Goal: Task Accomplishment & Management: Complete application form

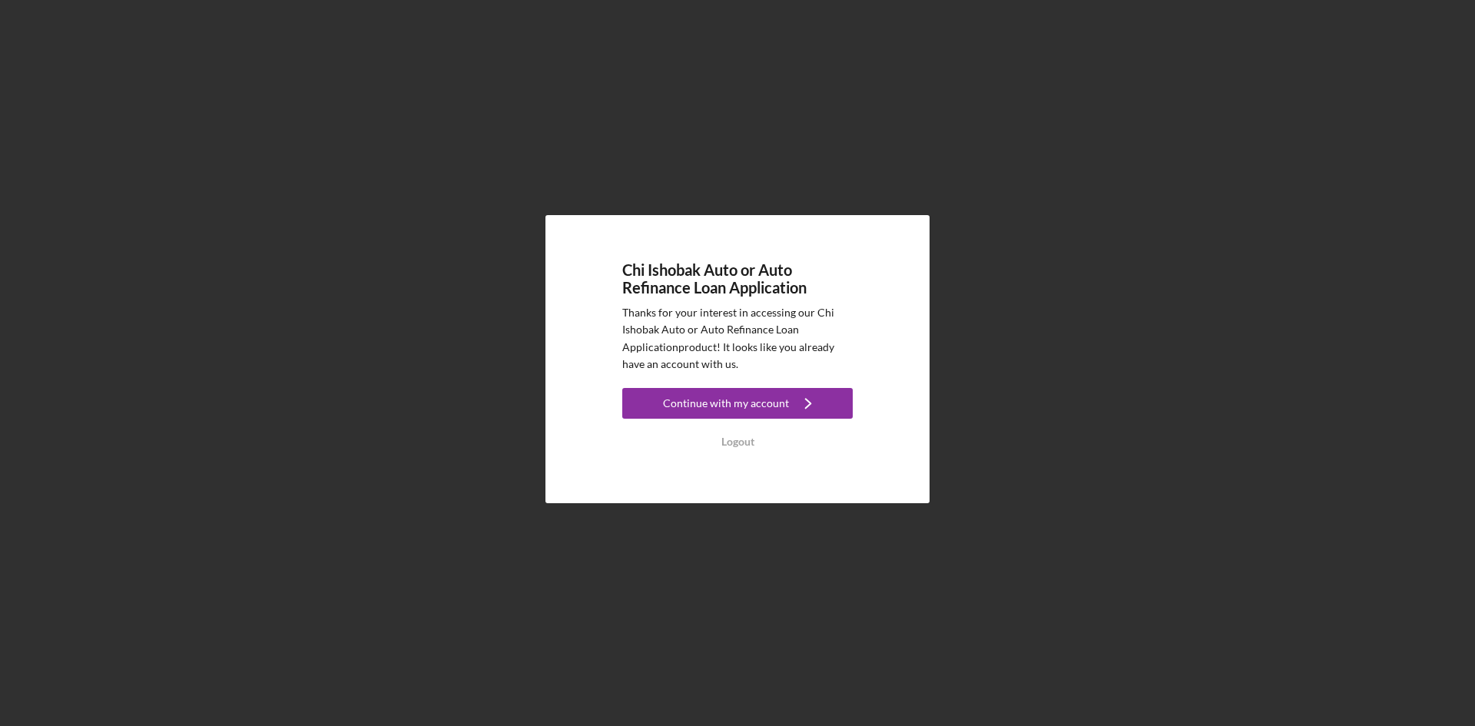
click at [732, 396] on div "Continue with my account" at bounding box center [726, 403] width 126 height 31
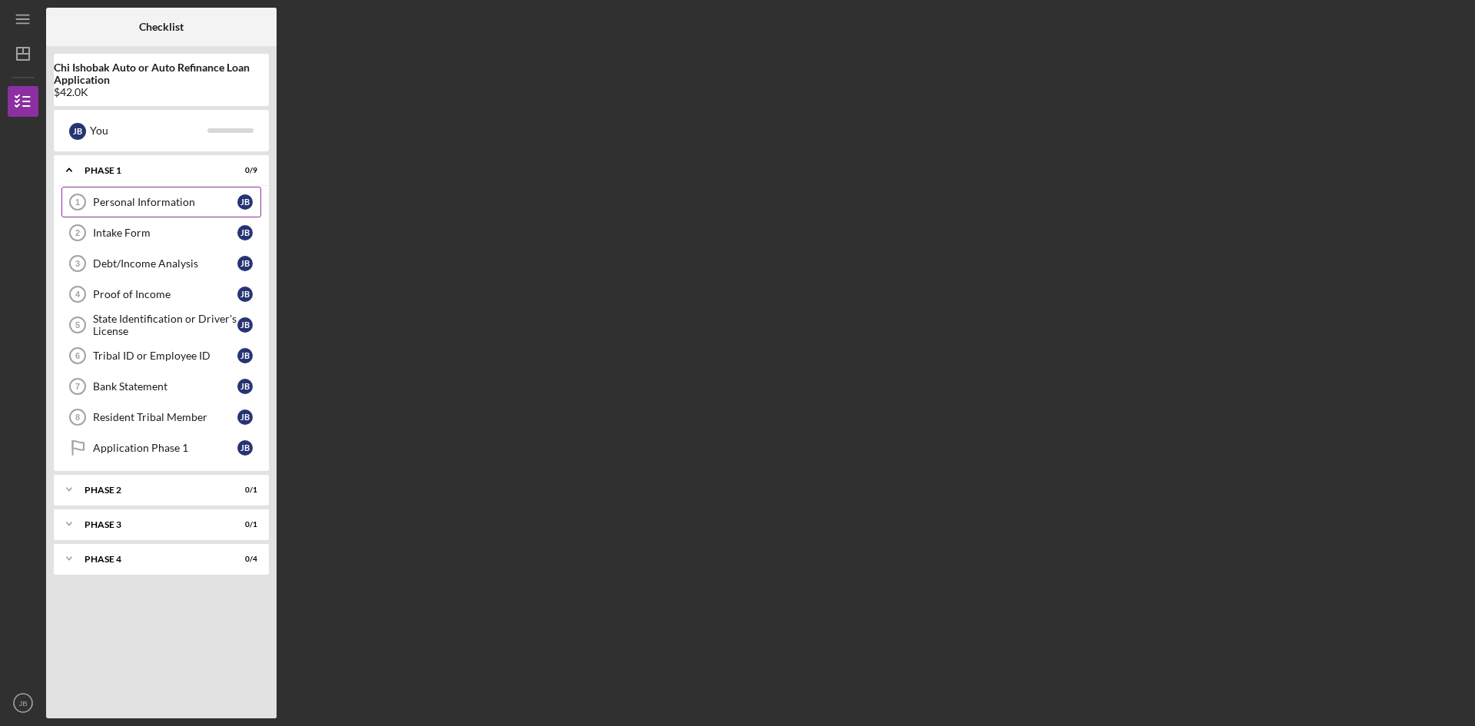
click at [131, 202] on div "Personal Information" at bounding box center [165, 202] width 144 height 12
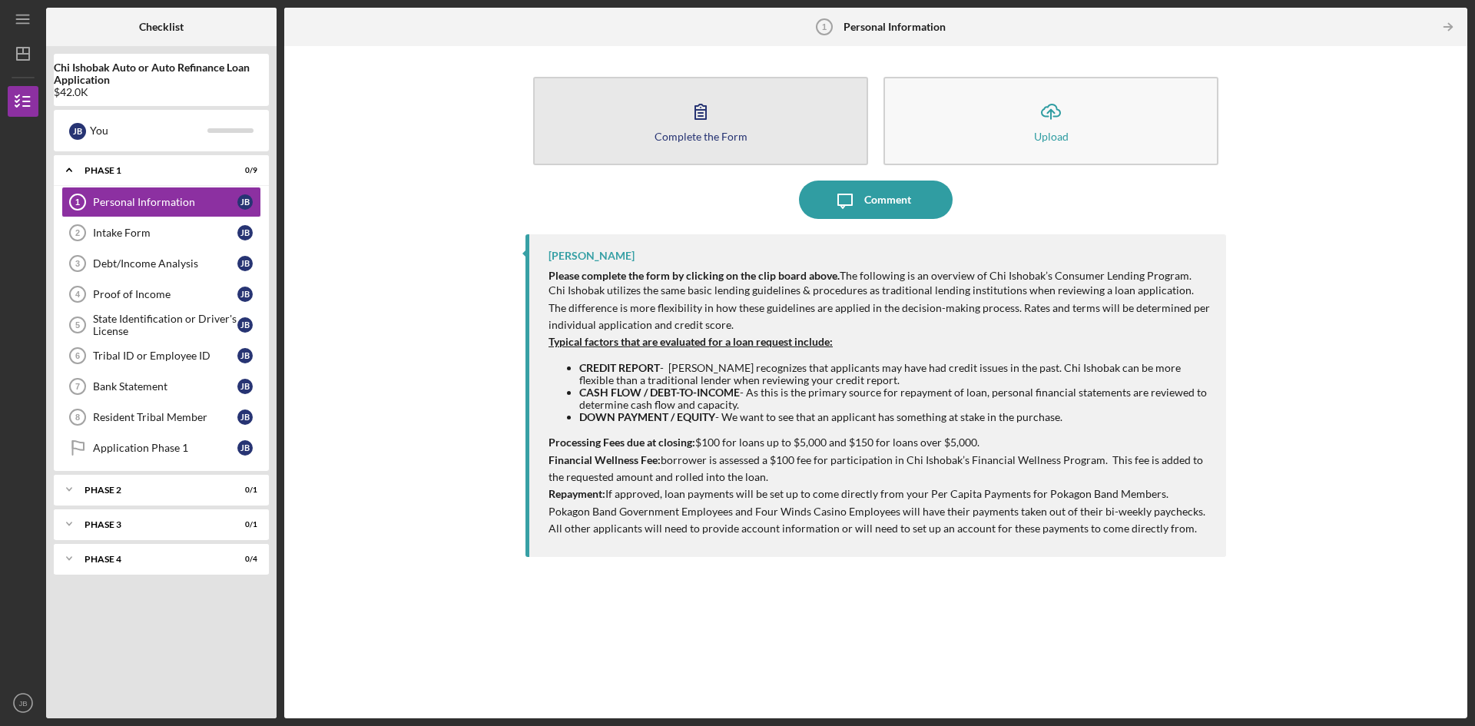
click at [729, 131] on div "Complete the Form" at bounding box center [701, 137] width 93 height 12
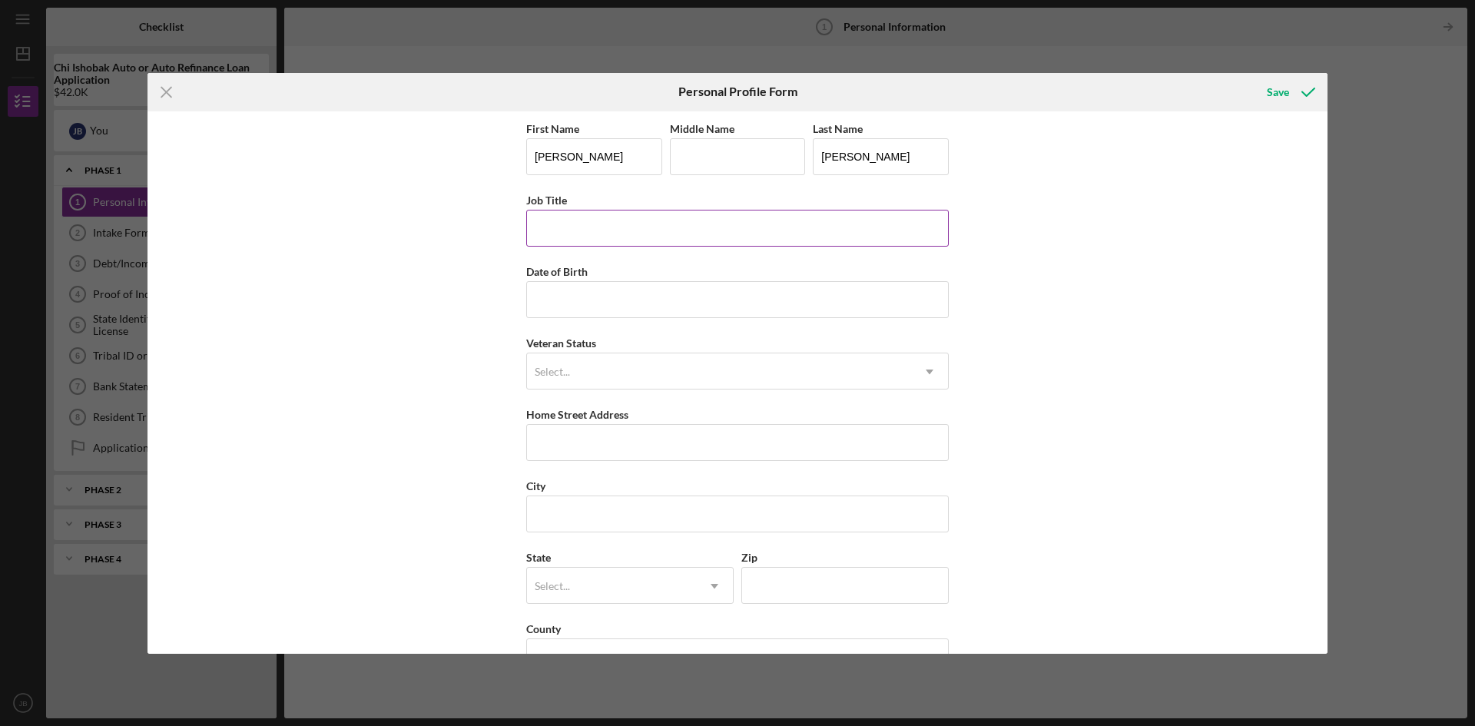
click at [599, 231] on input "Job Title" at bounding box center [737, 228] width 423 height 37
type input "Igaming Support Specialist"
click at [559, 310] on input "Date of Birth" at bounding box center [737, 299] width 423 height 37
type input "[DATE]"
click at [588, 446] on input "Home Street Address" at bounding box center [737, 442] width 423 height 37
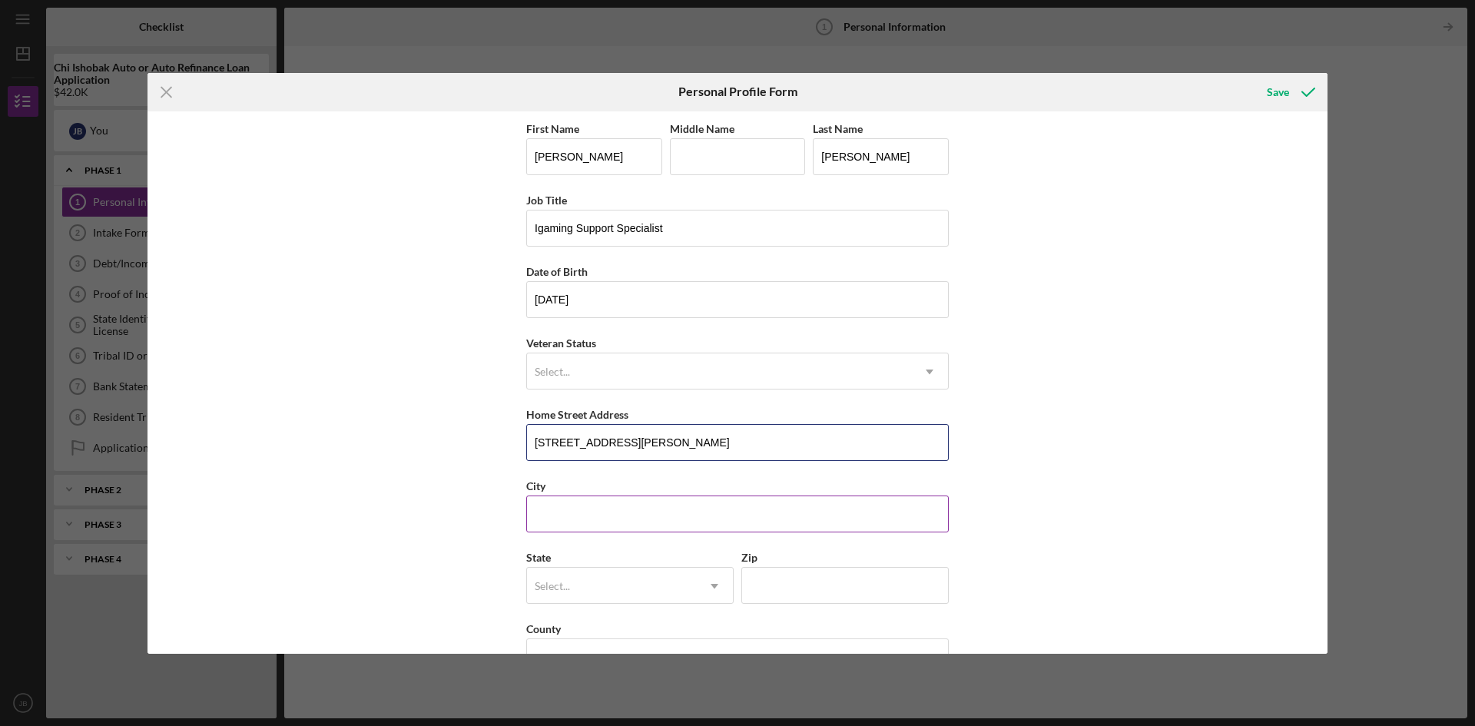
type input "[STREET_ADDRESS][PERSON_NAME]"
click at [582, 511] on input "City" at bounding box center [737, 514] width 423 height 37
type input "[US_STATE] CIty"
click at [592, 590] on div "Select..." at bounding box center [611, 586] width 169 height 35
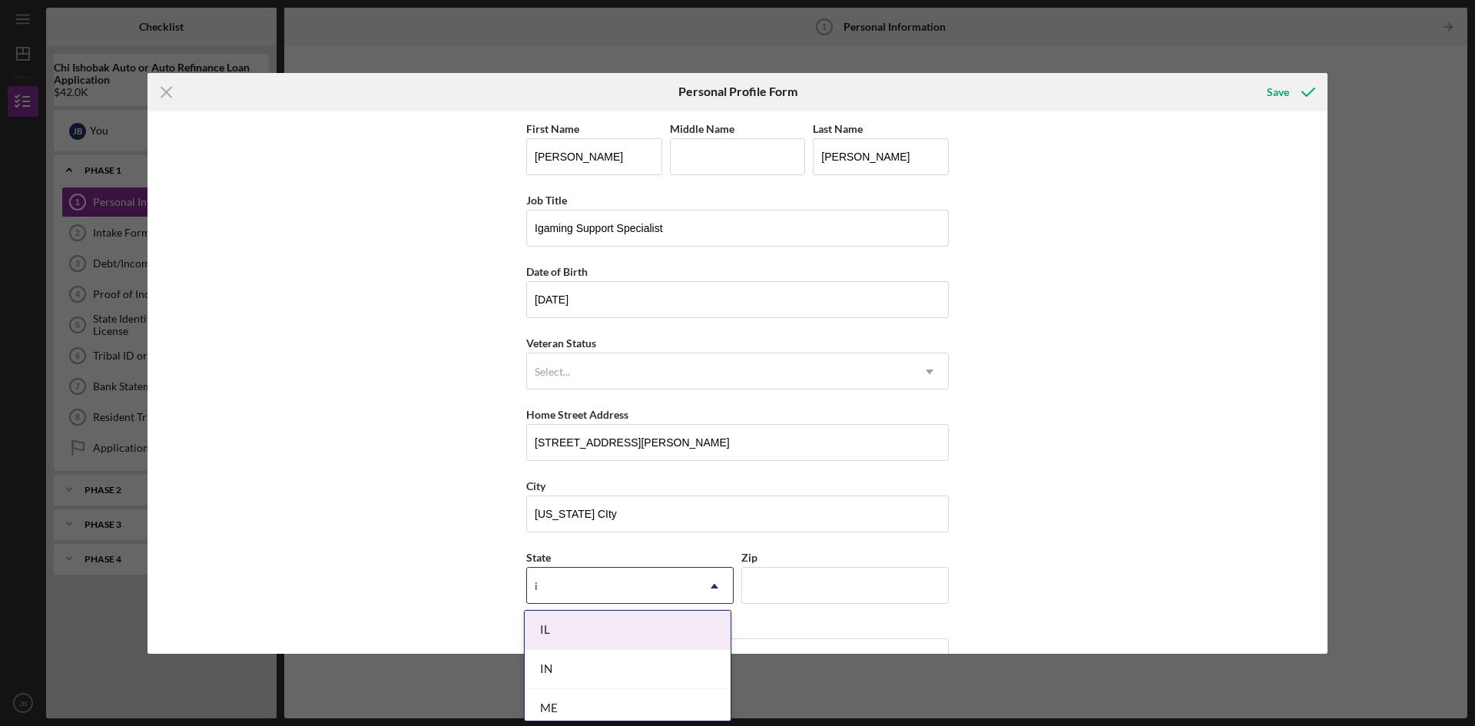
type input "in"
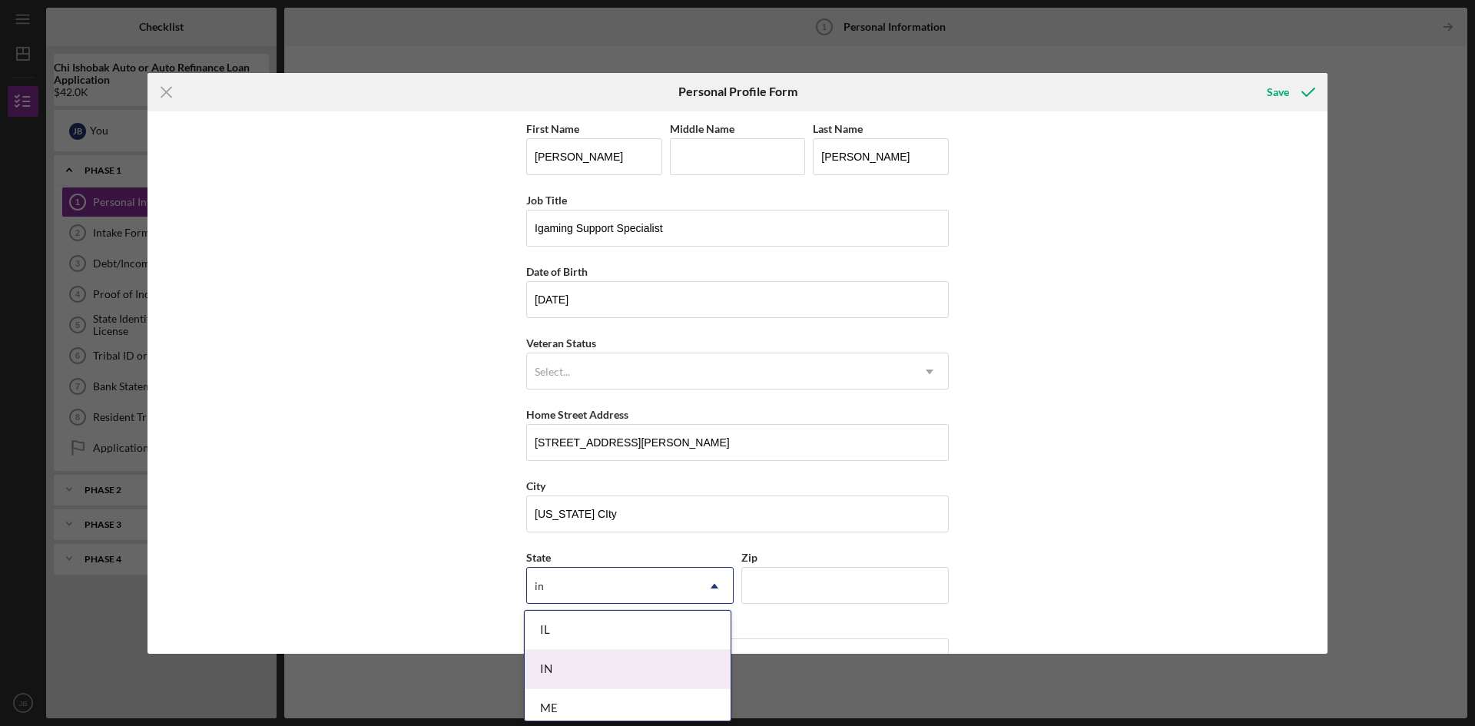
click at [601, 670] on div "IN" at bounding box center [628, 669] width 206 height 39
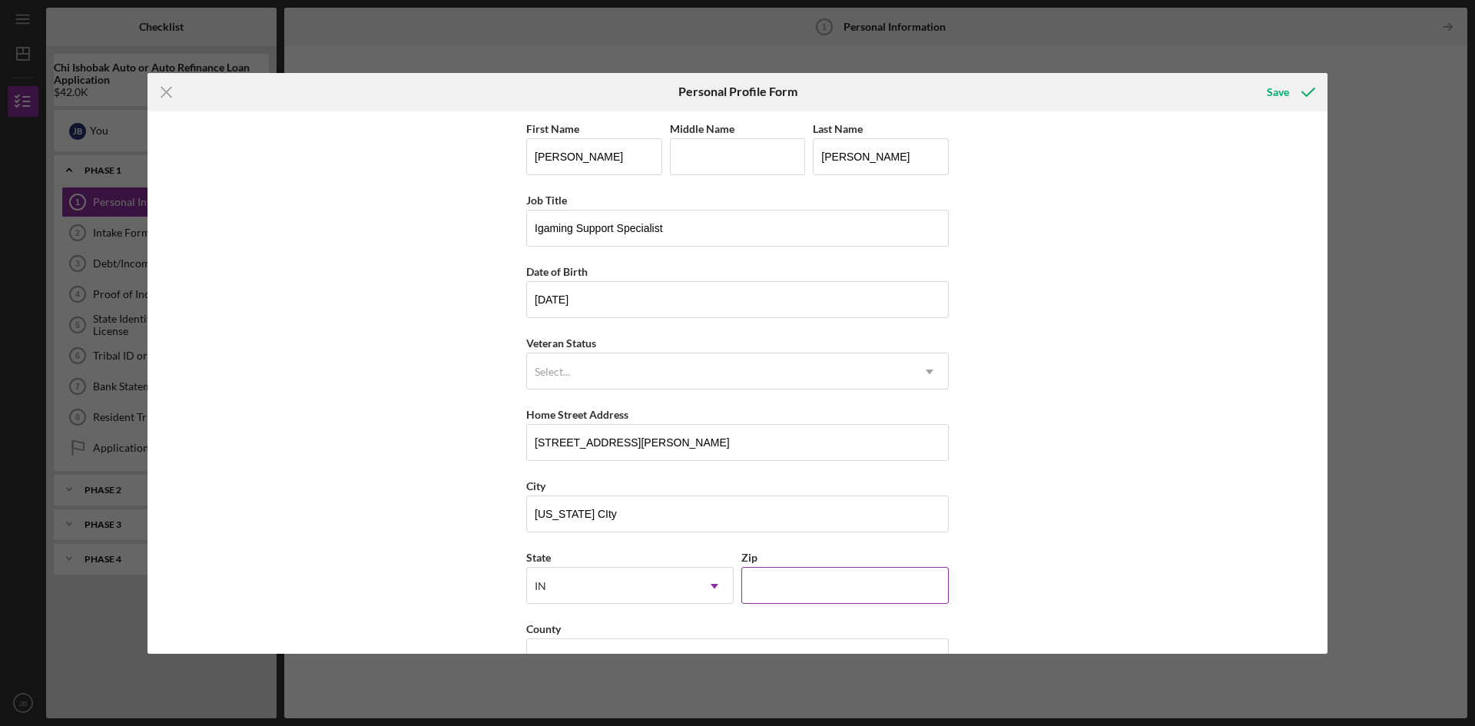
click at [810, 593] on input "Zip" at bounding box center [844, 585] width 207 height 37
type input "46360"
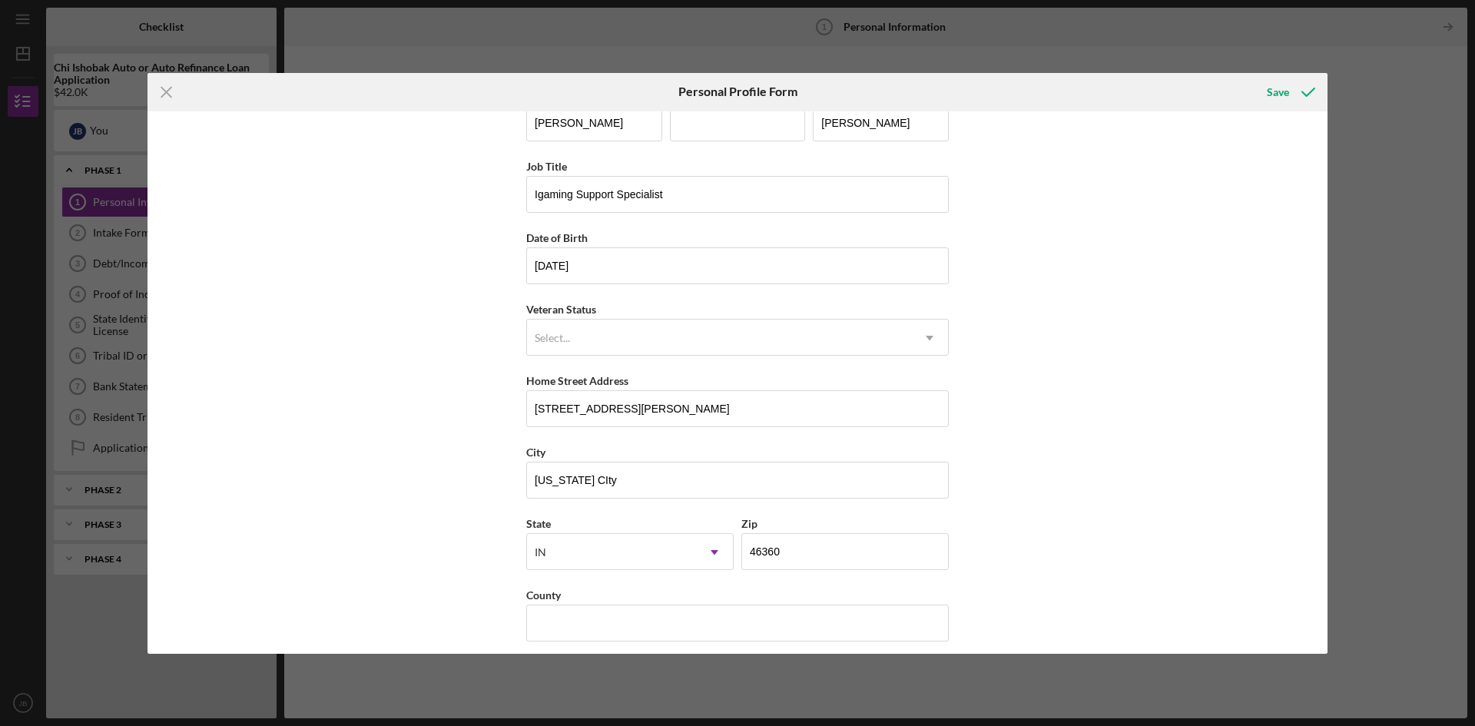
scroll to position [45, 0]
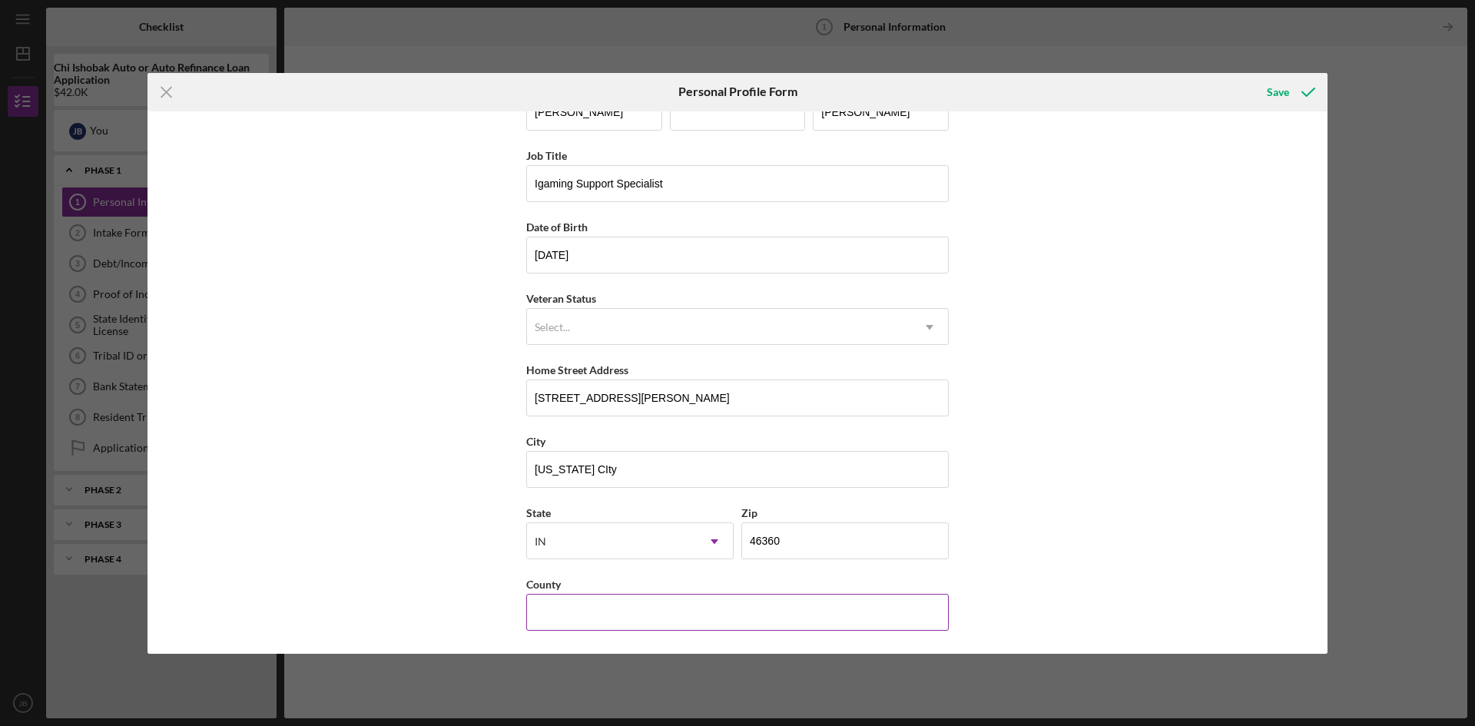
click at [602, 619] on input "County" at bounding box center [737, 612] width 423 height 37
type input "[GEOGRAPHIC_DATA]"
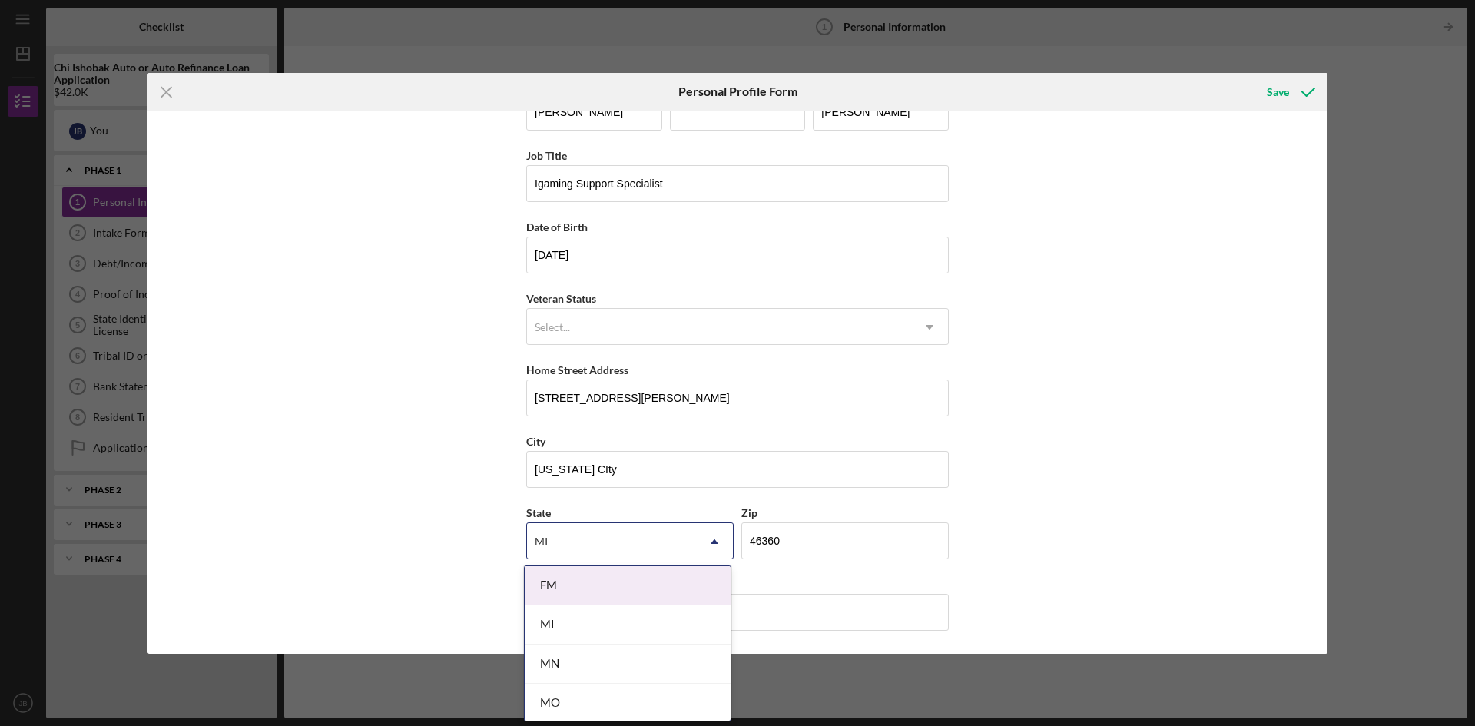
click at [645, 543] on div "MI" at bounding box center [611, 541] width 169 height 35
type input "M"
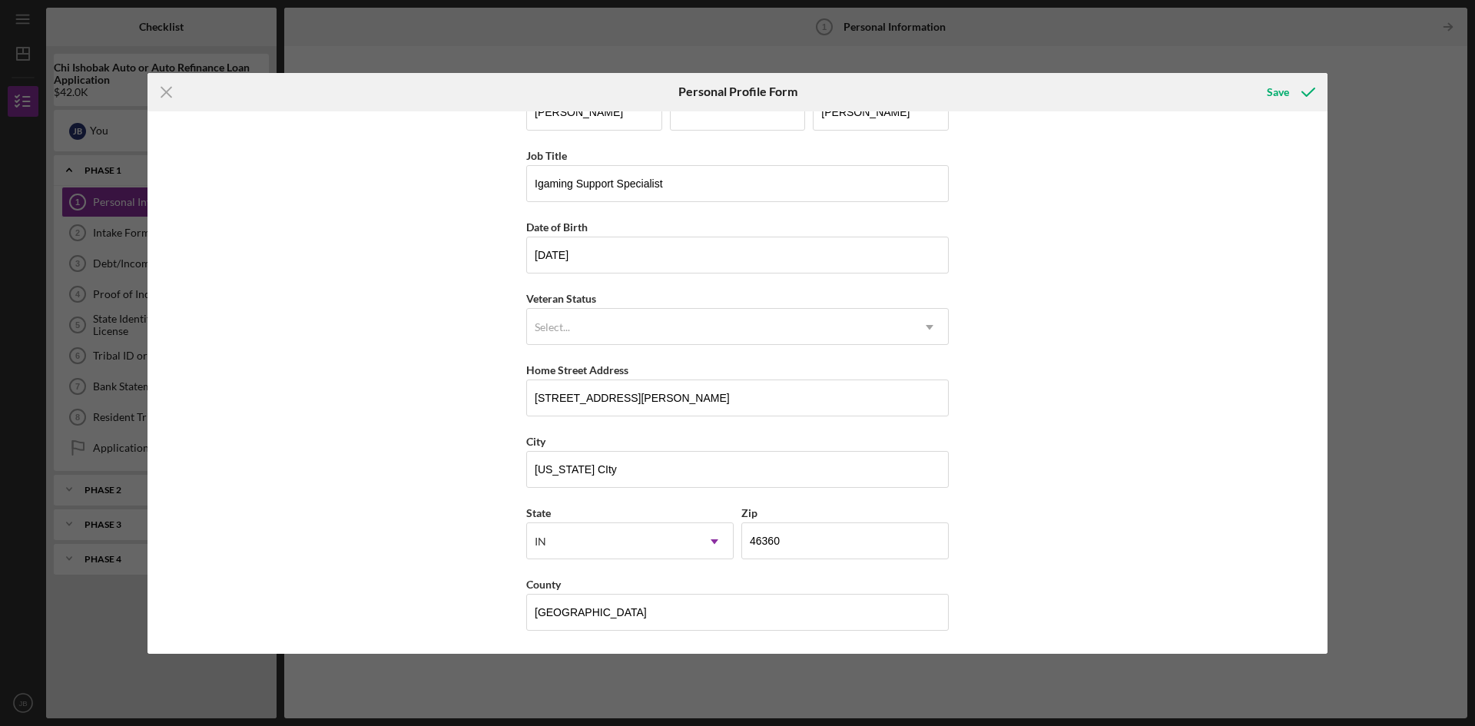
click at [1069, 526] on div "First Name [PERSON_NAME] Middle Name Last Name [PERSON_NAME] Job Title Igaming …" at bounding box center [738, 382] width 1180 height 542
click at [1280, 95] on div "Save" at bounding box center [1278, 92] width 22 height 31
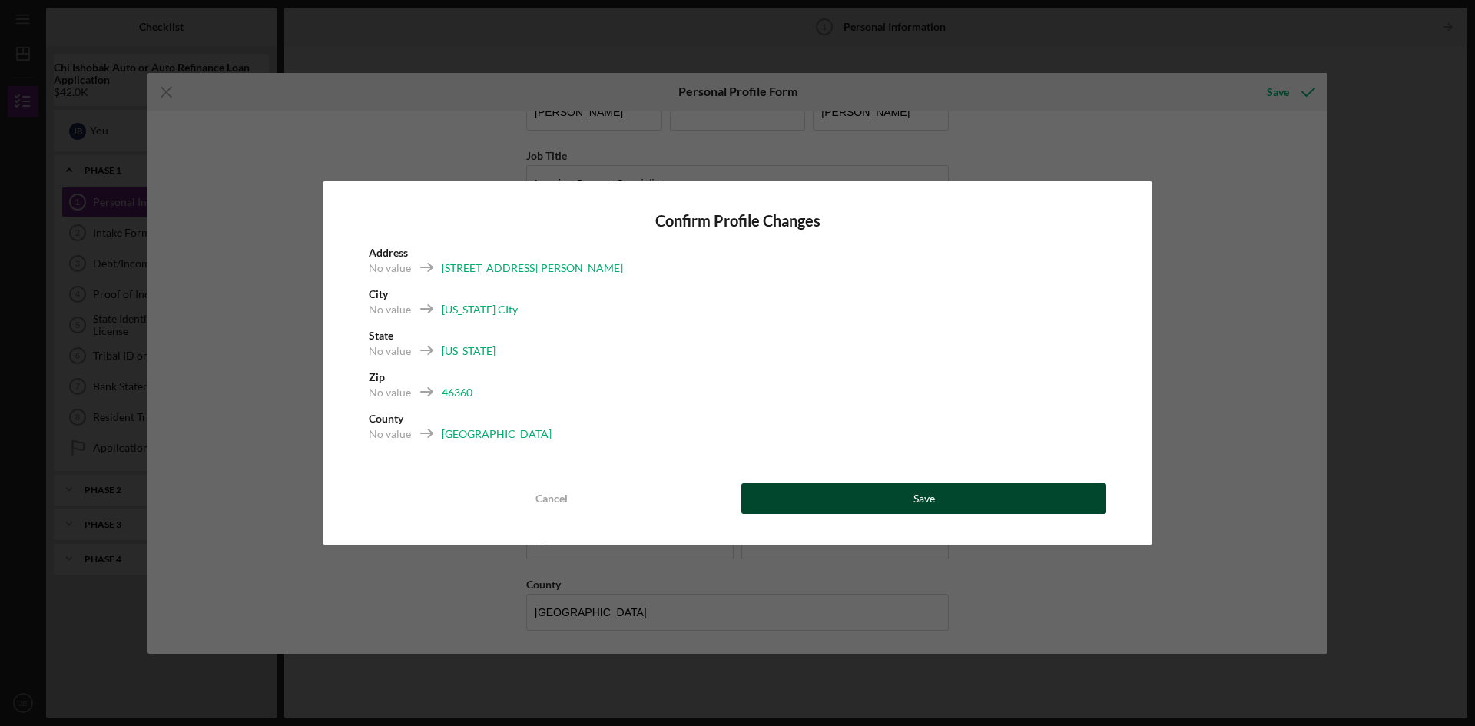
click at [932, 496] on div "Save" at bounding box center [925, 498] width 22 height 31
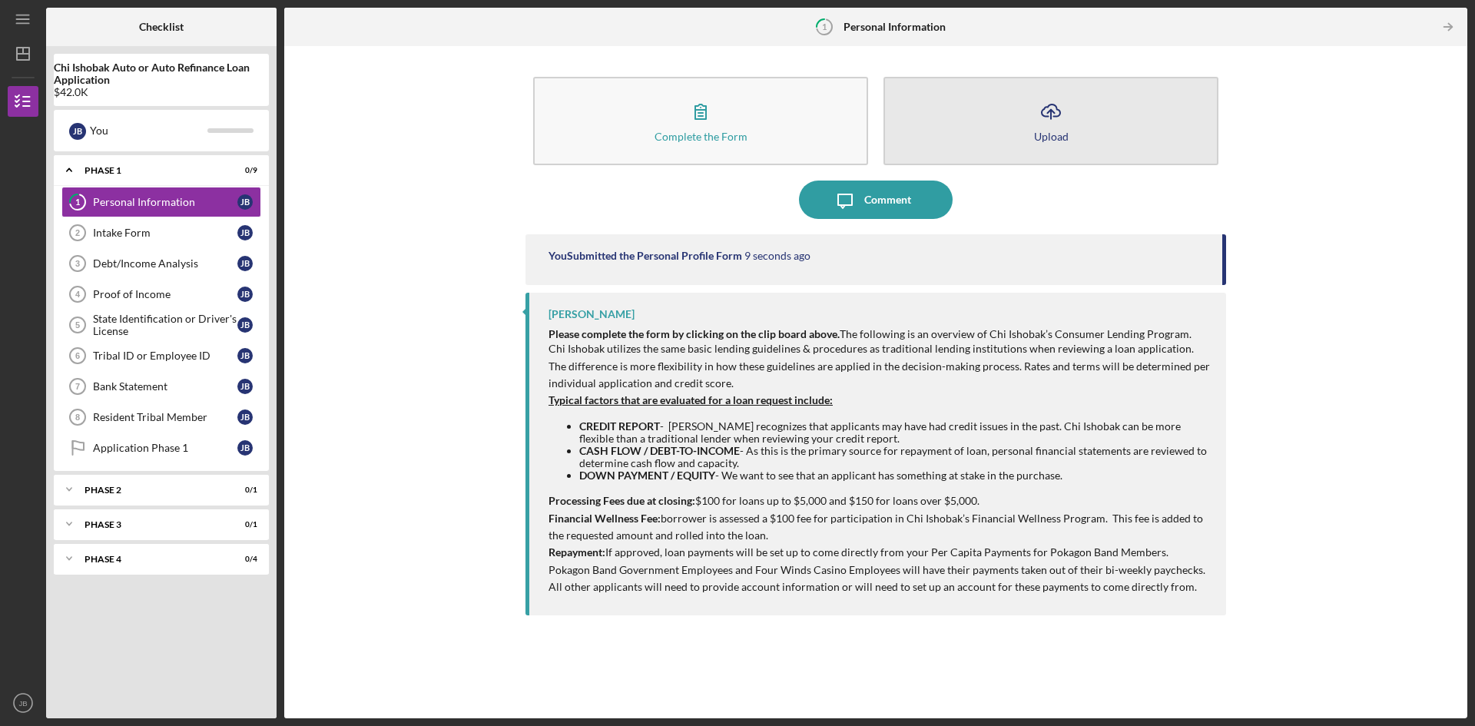
click at [1110, 131] on button "Icon/Upload Upload" at bounding box center [1051, 121] width 335 height 88
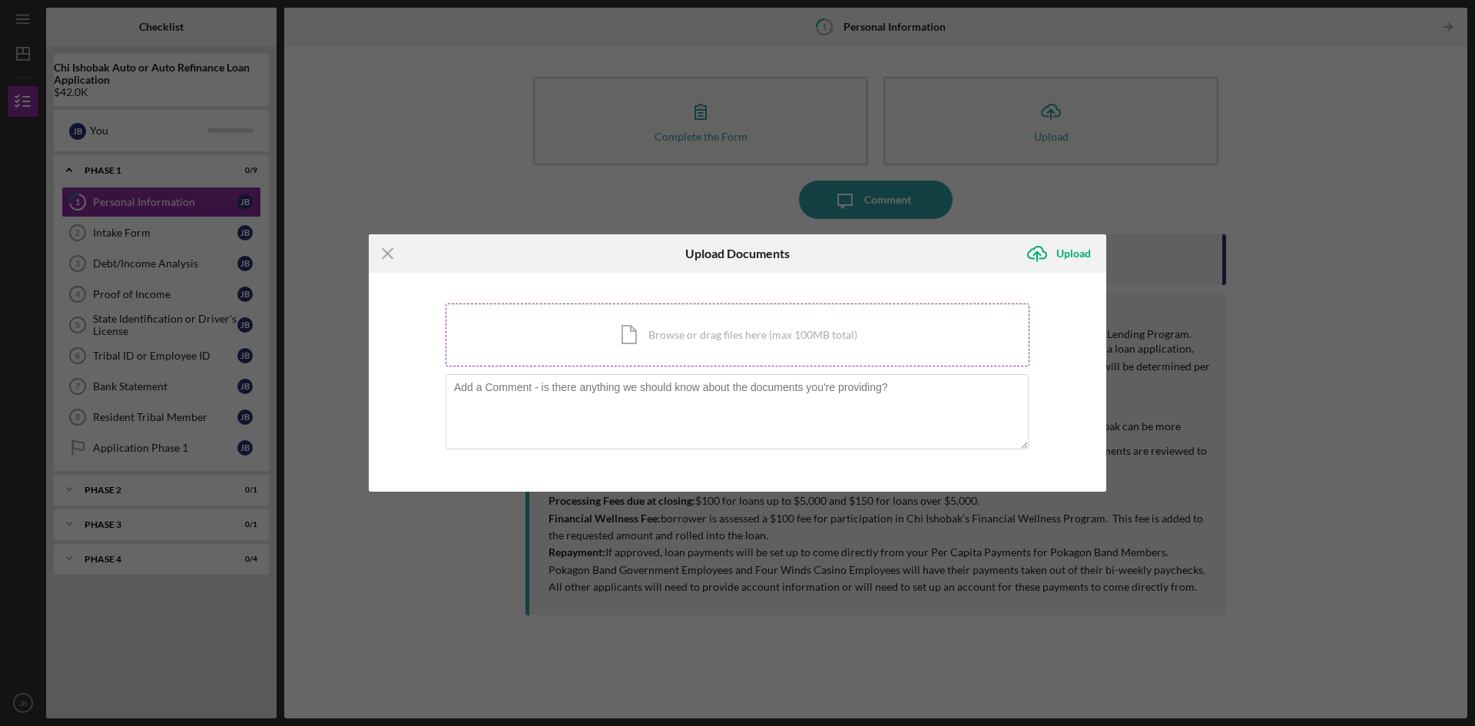
click at [778, 326] on div "Icon/Document Browse or drag files here (max 100MB total) Tap to choose files o…" at bounding box center [738, 335] width 584 height 63
click at [393, 254] on icon "Icon/Menu Close" at bounding box center [388, 253] width 38 height 38
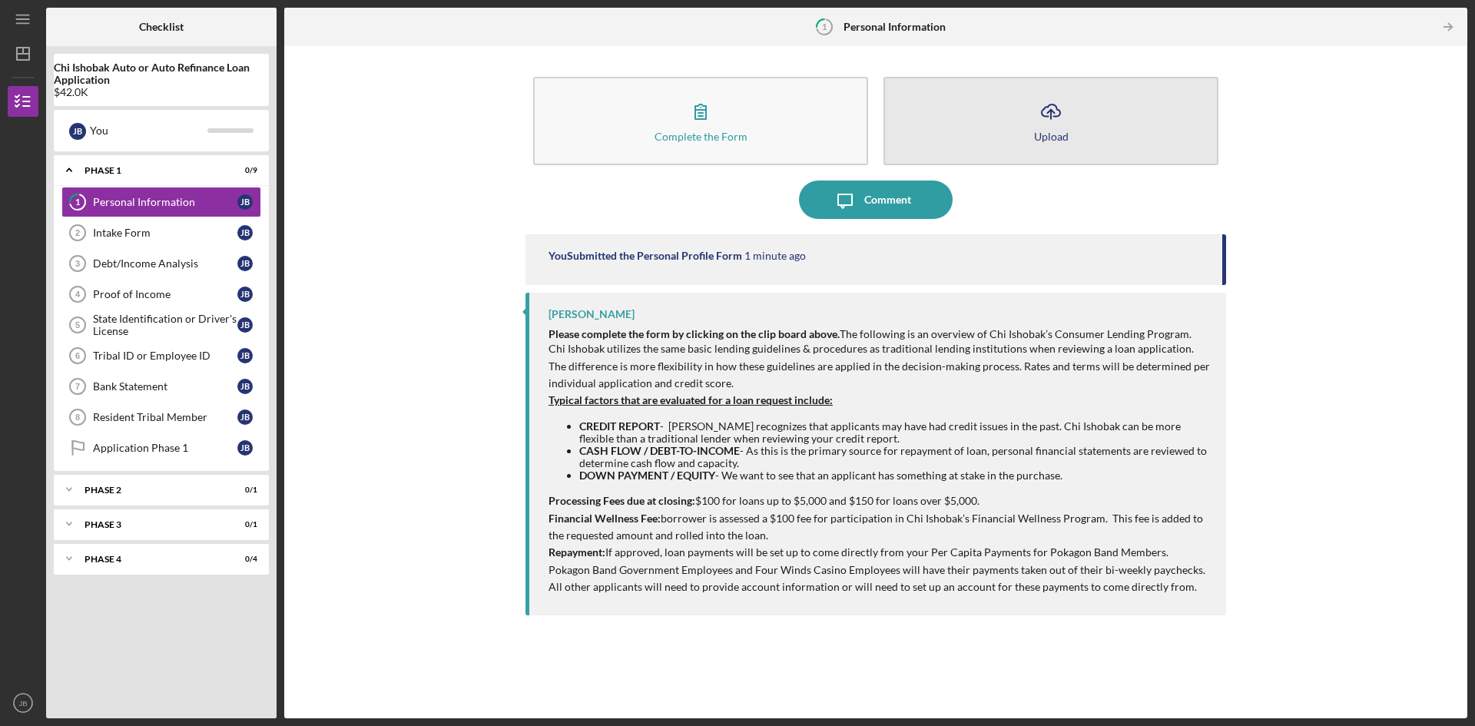
click at [1061, 145] on button "Icon/Upload Upload" at bounding box center [1051, 121] width 335 height 88
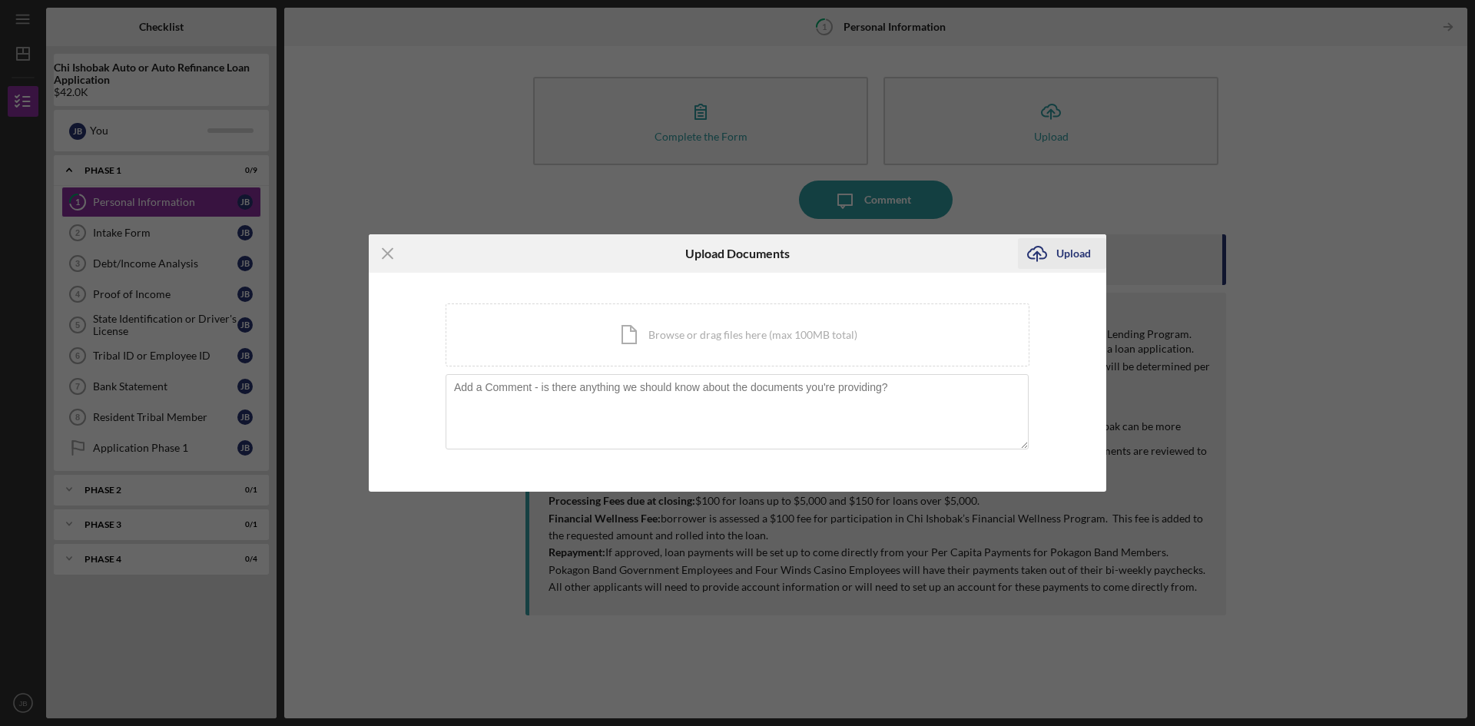
click at [1062, 251] on div "Upload" at bounding box center [1074, 253] width 35 height 31
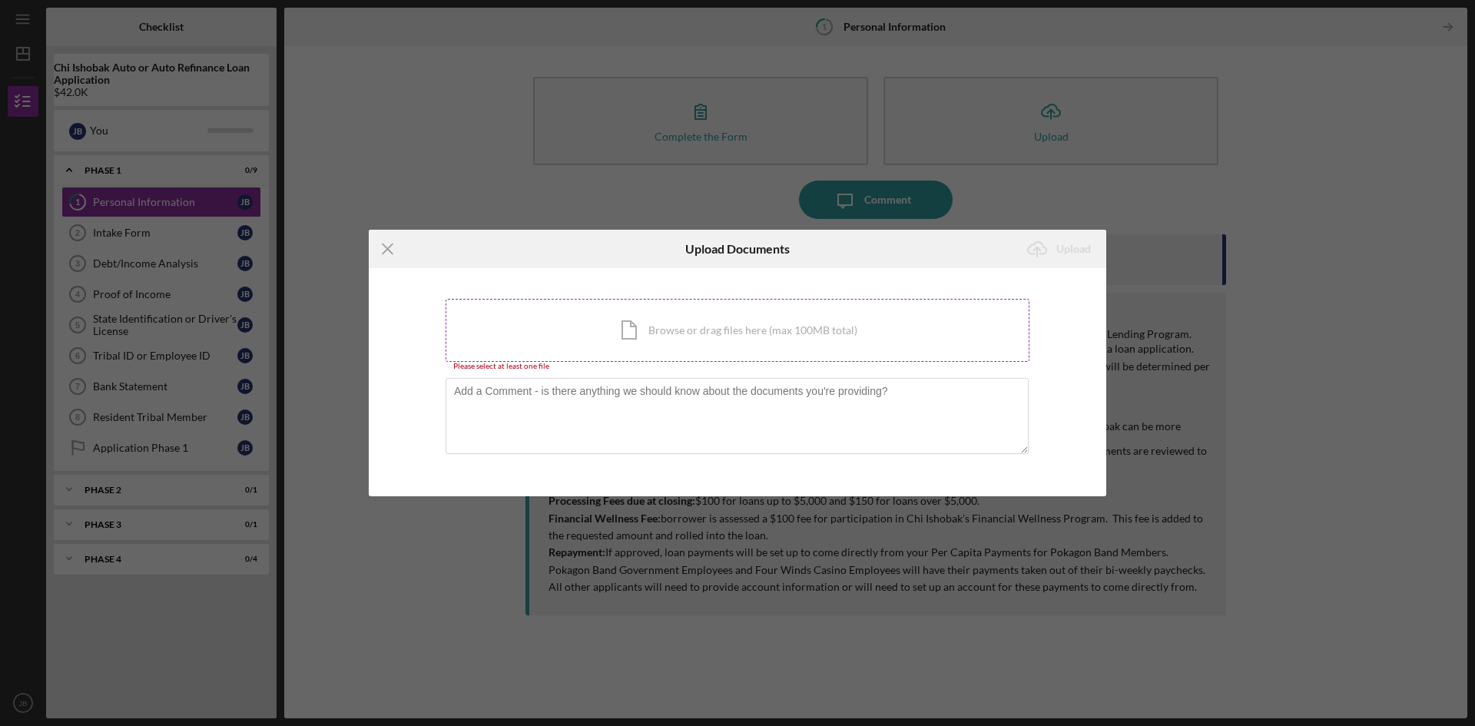
click at [678, 327] on div "Icon/Document Browse or drag files here (max 100MB total) Tap to choose files o…" at bounding box center [738, 330] width 584 height 63
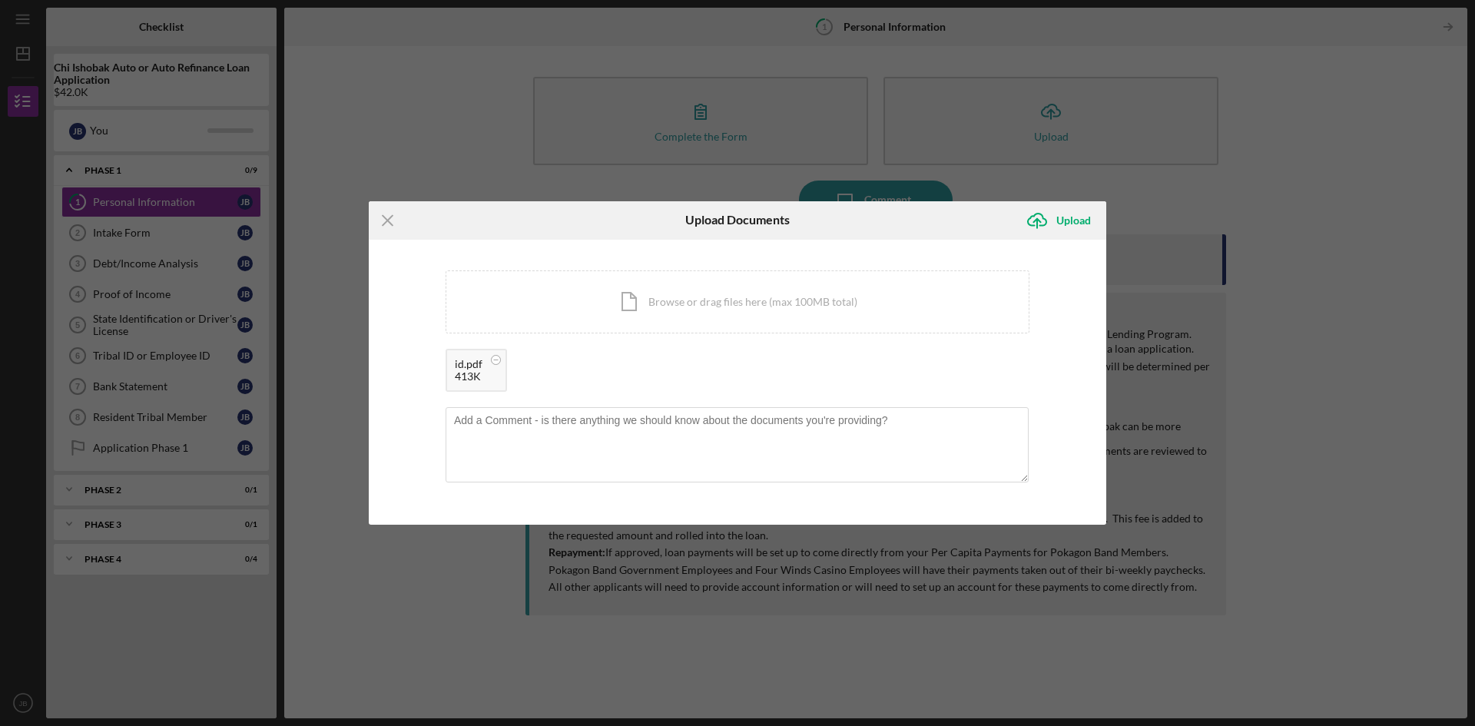
click at [474, 367] on div "id.pdf" at bounding box center [469, 364] width 28 height 12
click at [469, 362] on div "id.pdf" at bounding box center [469, 364] width 28 height 12
click at [469, 373] on div "413K" at bounding box center [469, 376] width 28 height 12
click at [495, 357] on circle at bounding box center [496, 359] width 9 height 9
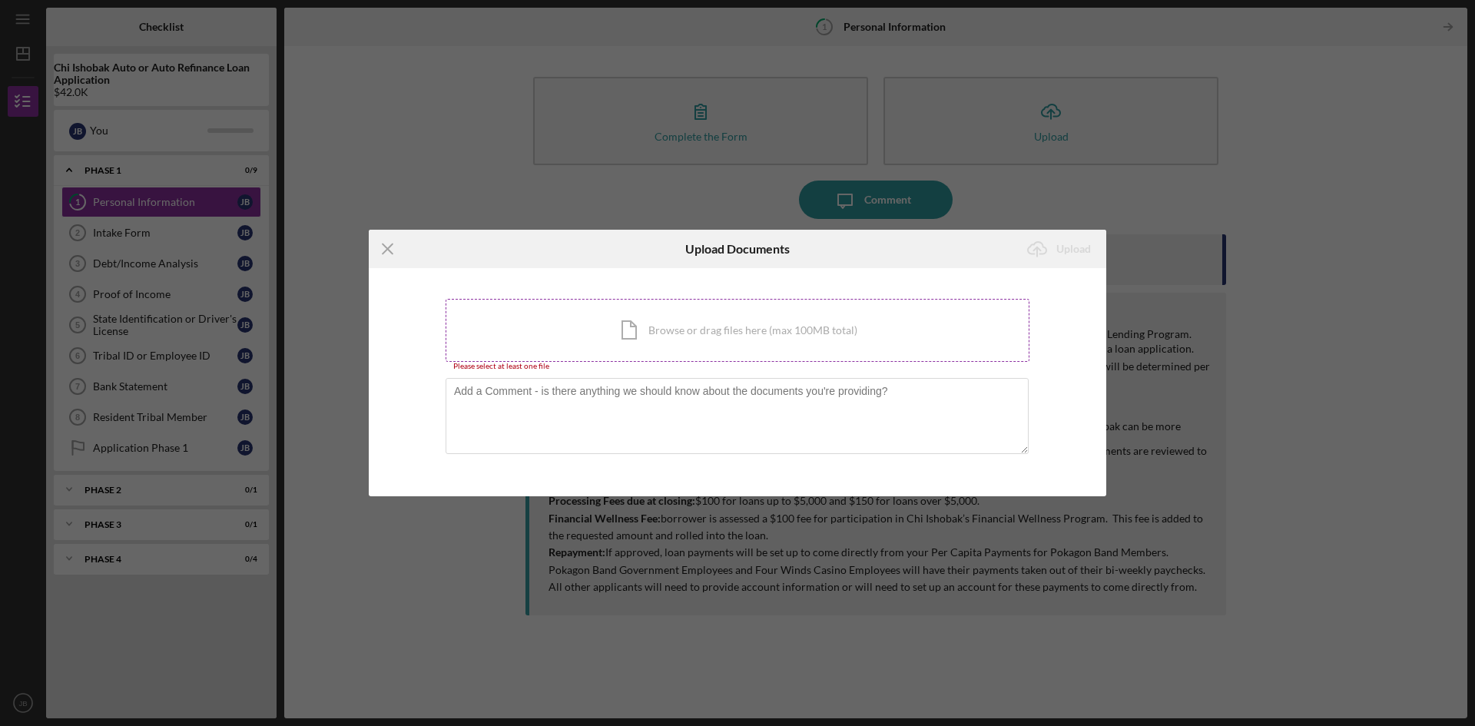
click at [546, 331] on div "Icon/Document Browse or drag files here (max 100MB total) Tap to choose files o…" at bounding box center [738, 330] width 584 height 63
click at [537, 323] on div "Icon/Document Browse or drag files here (max 100MB total) Tap to choose files o…" at bounding box center [738, 330] width 584 height 63
click at [389, 257] on icon "Icon/Menu Close" at bounding box center [388, 249] width 38 height 38
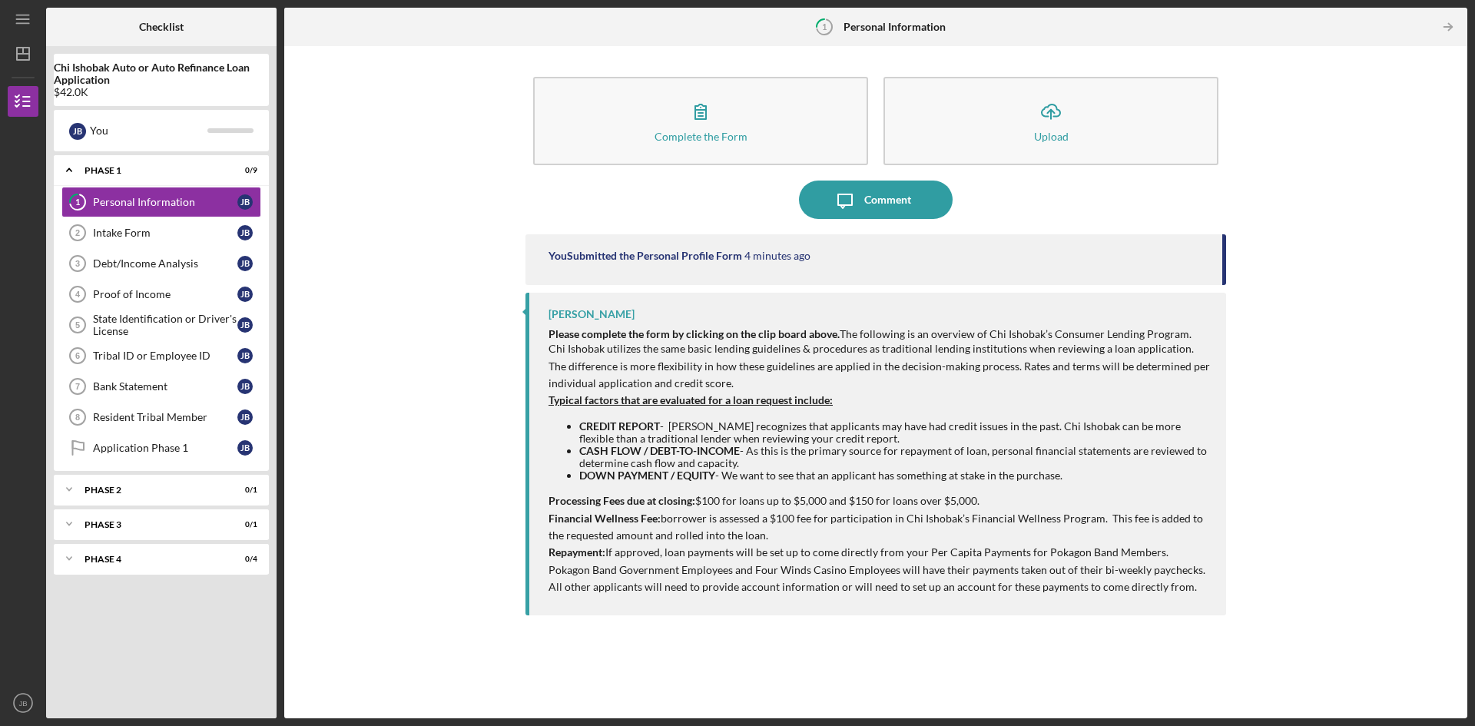
click at [709, 264] on div "You Submitted the Personal Profile Form 4 minutes ago" at bounding box center [876, 259] width 701 height 51
click at [1448, 29] on icon "Icon/Table Pagination Arrow" at bounding box center [1448, 27] width 35 height 35
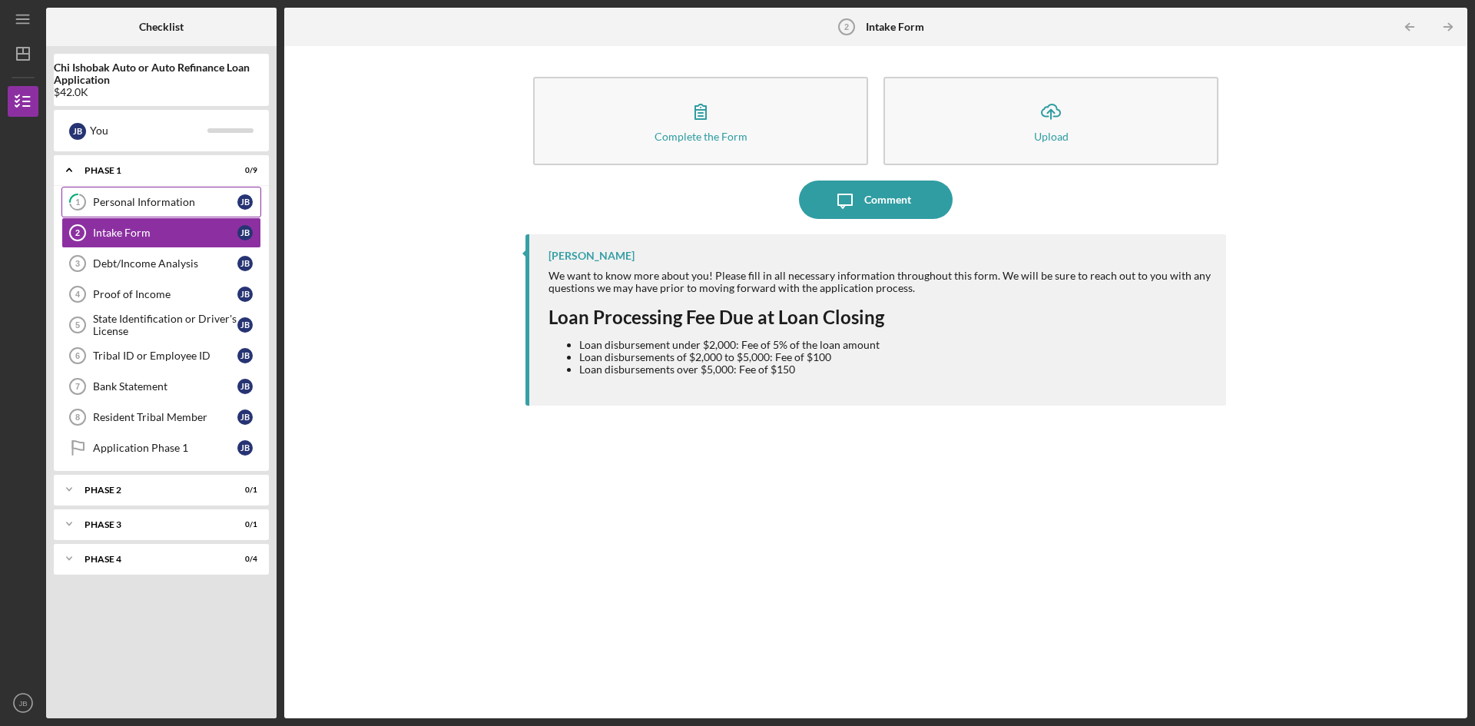
click at [149, 207] on div "Personal Information" at bounding box center [165, 202] width 144 height 12
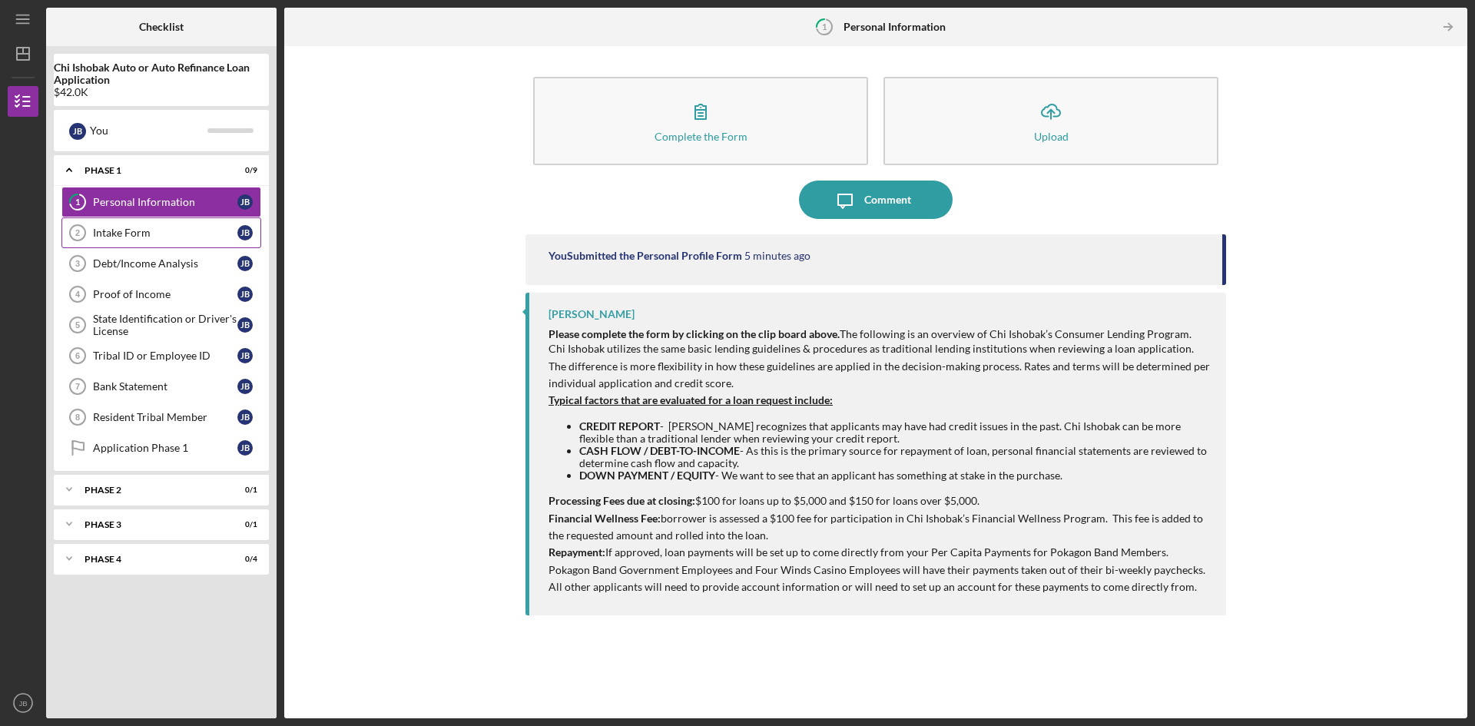
click at [128, 240] on link "Intake Form 2 Intake Form [PERSON_NAME]" at bounding box center [161, 232] width 200 height 31
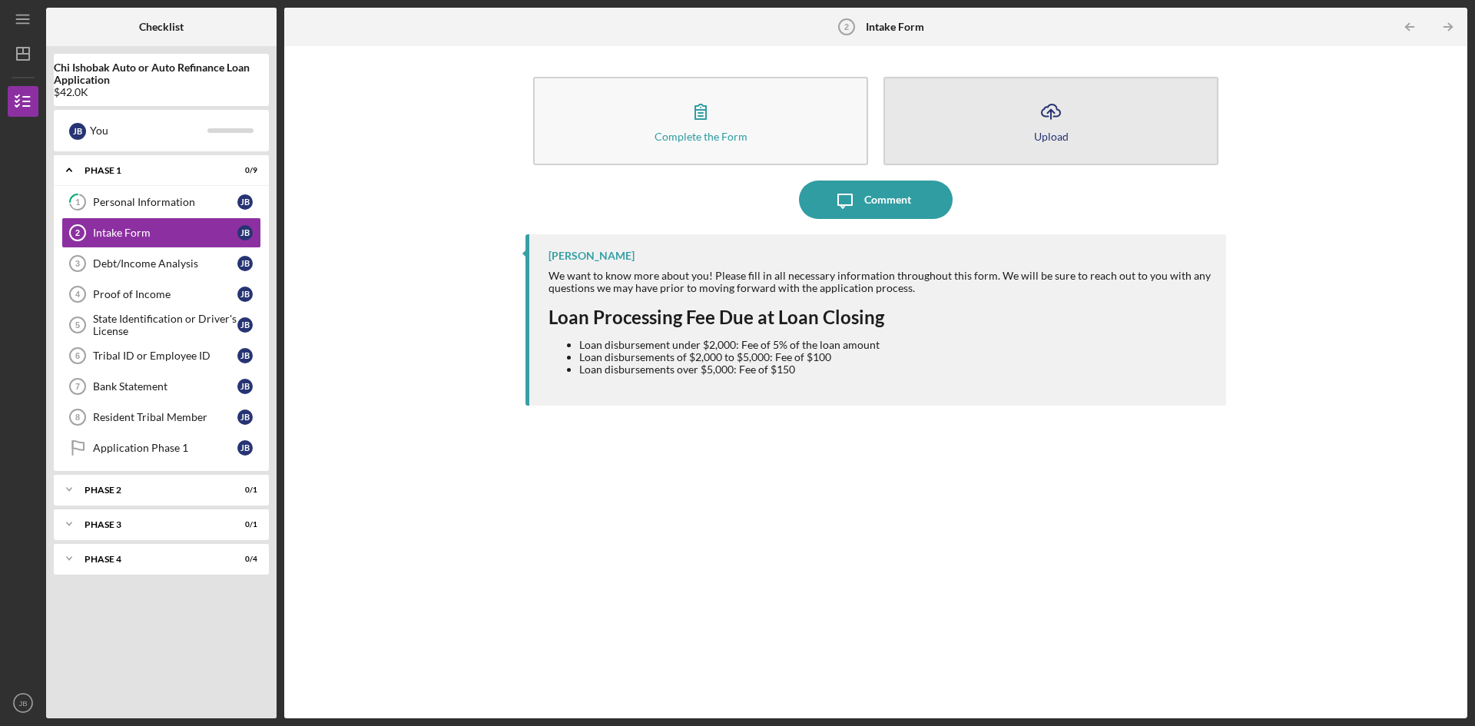
click at [1033, 148] on button "Icon/Upload Upload" at bounding box center [1051, 121] width 335 height 88
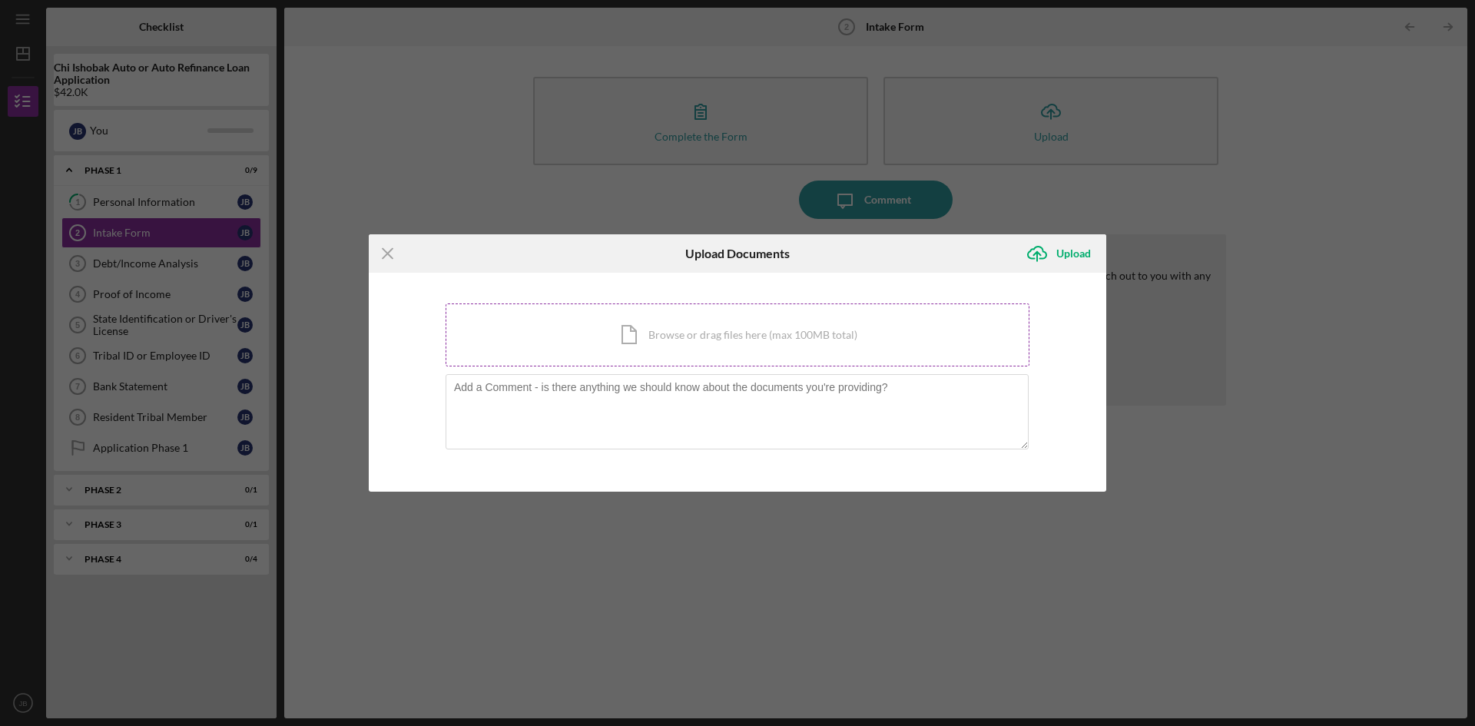
drag, startPoint x: 649, startPoint y: 343, endPoint x: 574, endPoint y: 335, distance: 74.9
click at [574, 335] on div "Icon/Document Browse or drag files here (max 100MB total) Tap to choose files o…" at bounding box center [738, 335] width 584 height 63
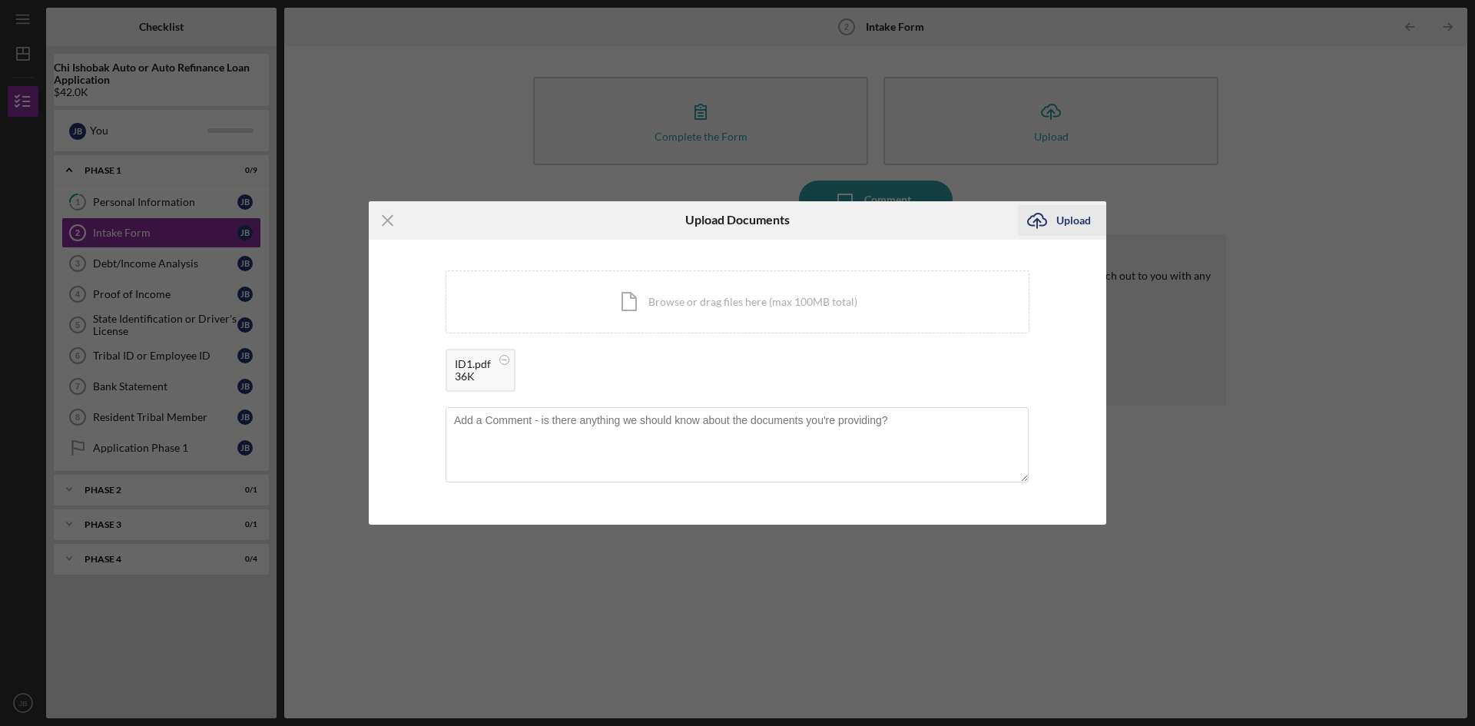
click at [1077, 222] on div "Upload" at bounding box center [1074, 220] width 35 height 31
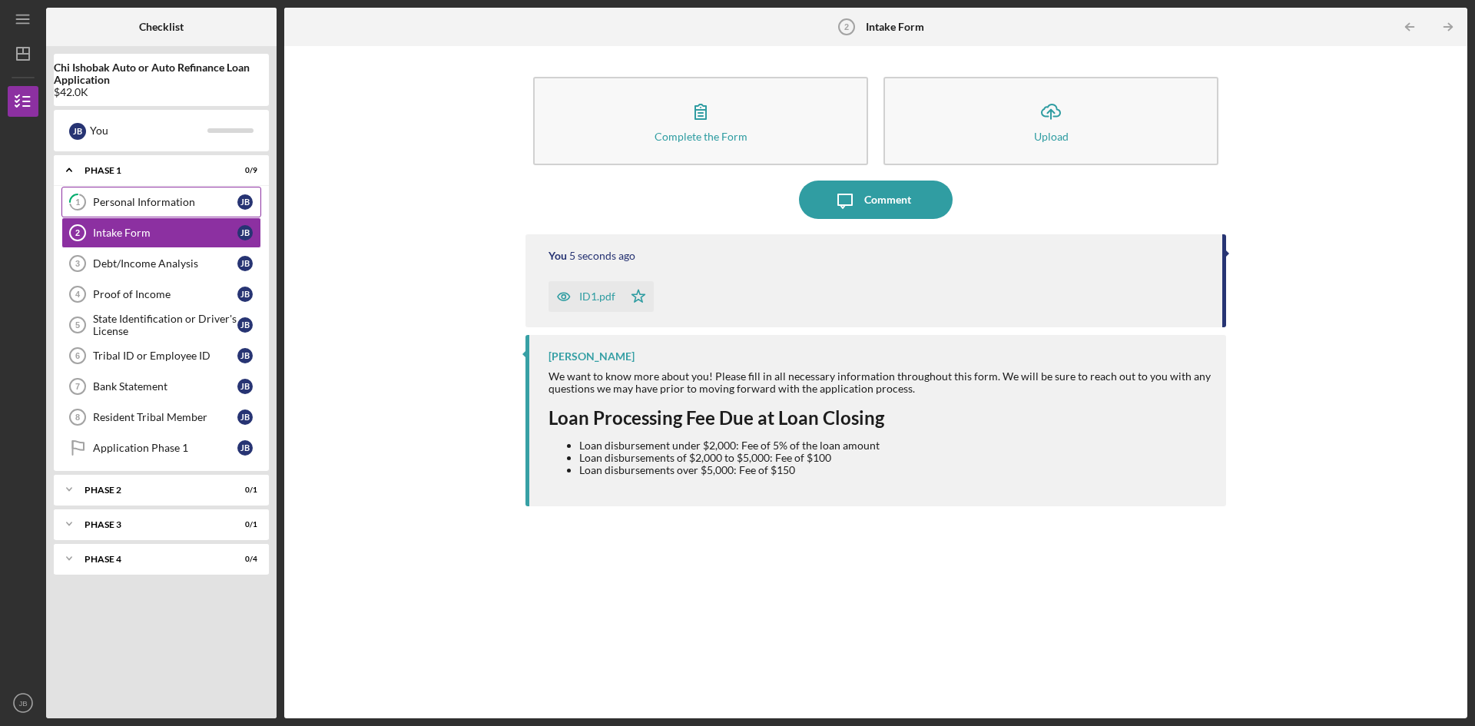
click at [139, 209] on link "1 Personal Information [PERSON_NAME]" at bounding box center [161, 202] width 200 height 31
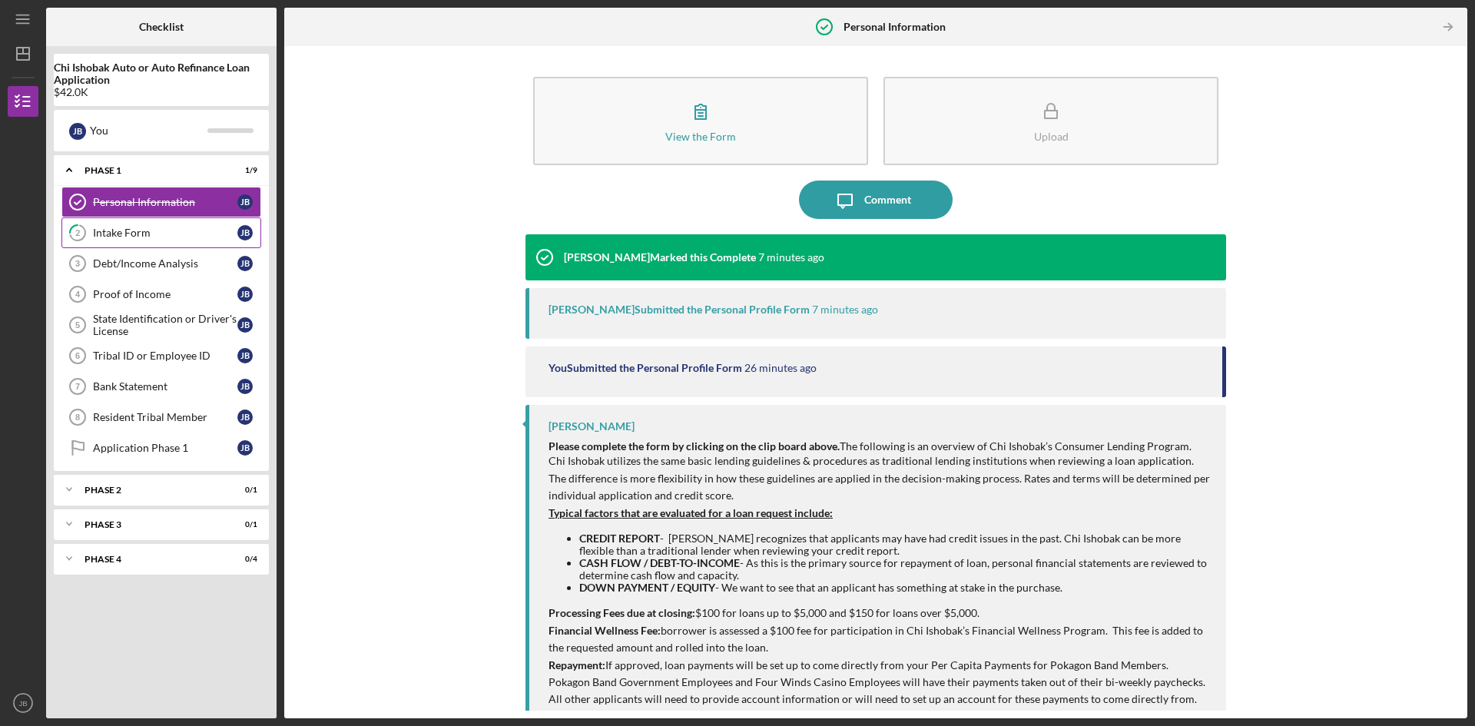
click at [160, 225] on link "2 Intake Form [PERSON_NAME]" at bounding box center [161, 232] width 200 height 31
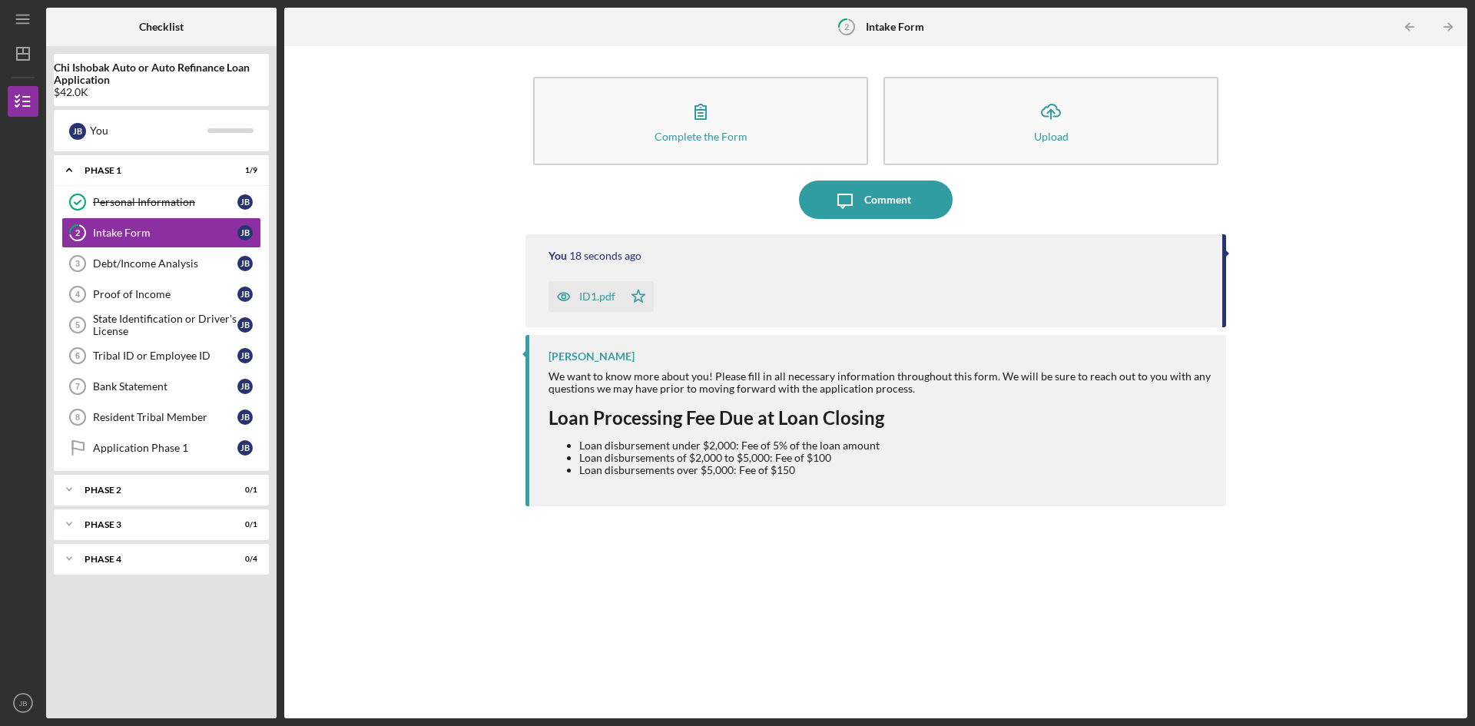
drag, startPoint x: 603, startPoint y: 299, endPoint x: 720, endPoint y: 287, distance: 117.4
click at [720, 287] on div "ID1.pdf Icon/Star" at bounding box center [878, 293] width 659 height 38
drag, startPoint x: 753, startPoint y: 284, endPoint x: 734, endPoint y: 277, distance: 20.2
click at [734, 277] on div "ID1.pdf Icon/Star" at bounding box center [878, 293] width 659 height 38
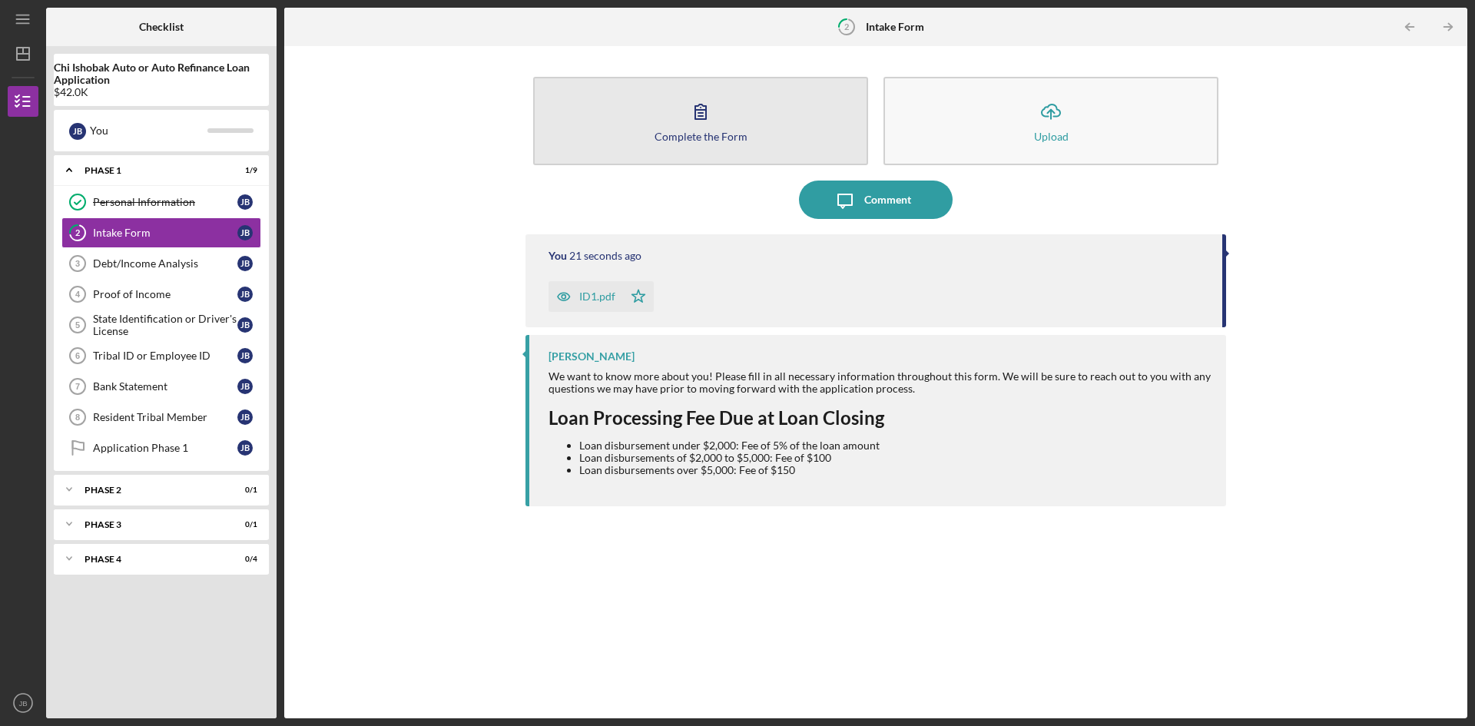
click at [720, 135] on div "Complete the Form" at bounding box center [701, 137] width 93 height 12
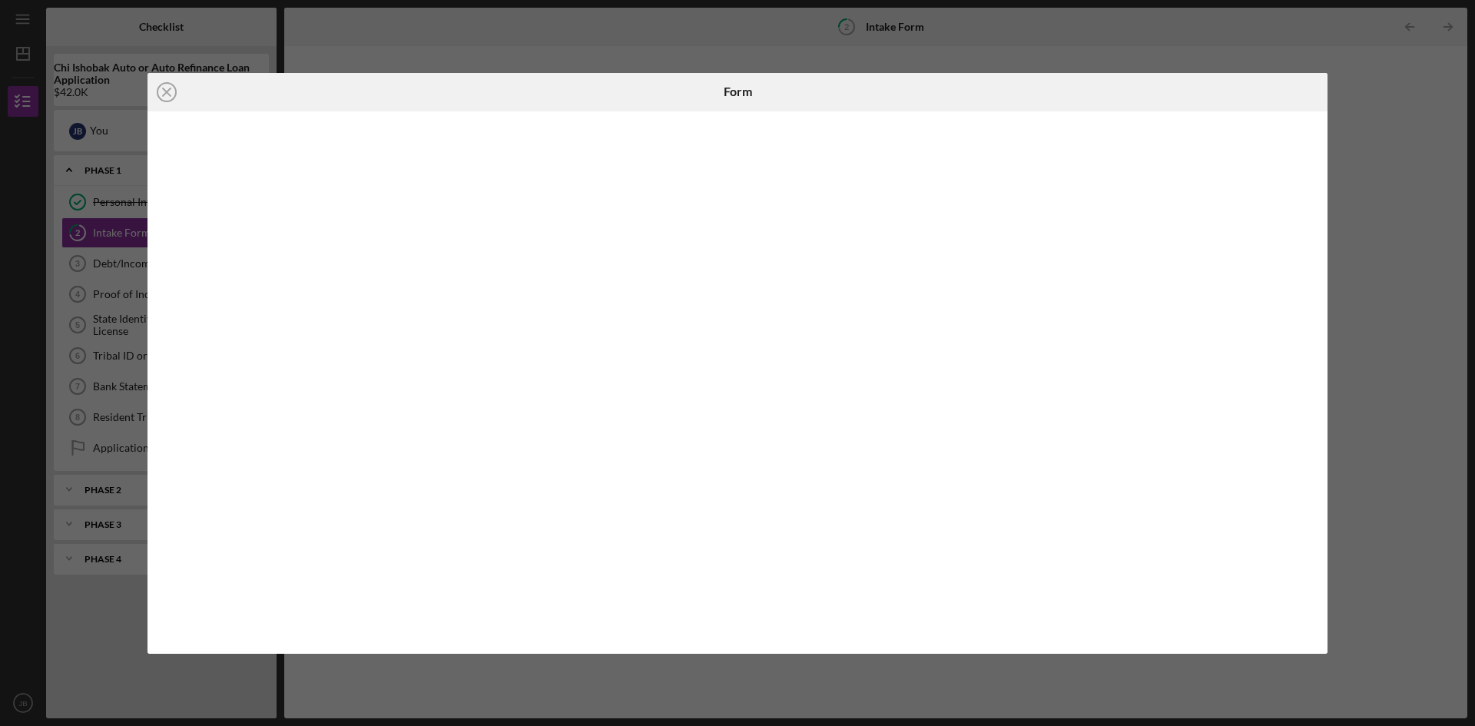
click at [1365, 258] on div "Icon/Close Form" at bounding box center [737, 363] width 1475 height 726
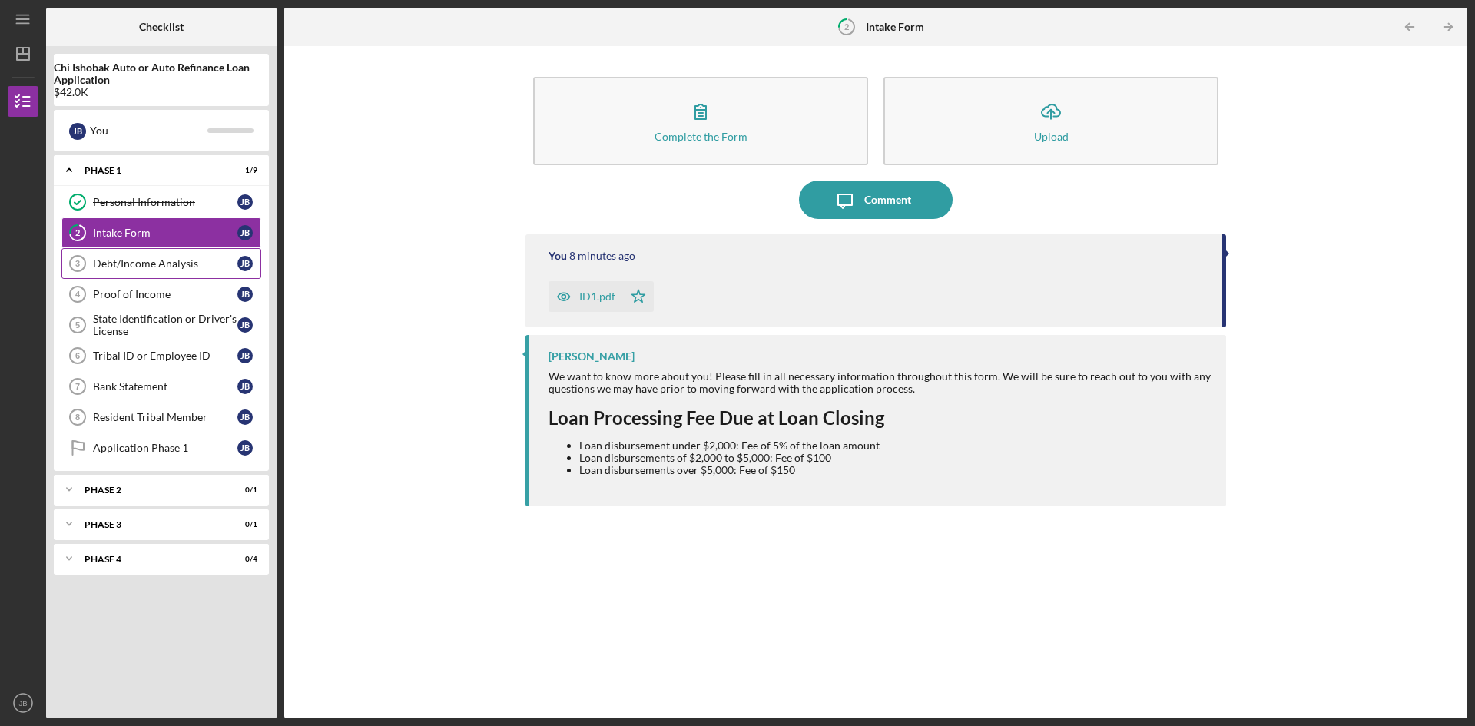
click at [131, 261] on div "Debt/Income Analysis" at bounding box center [165, 263] width 144 height 12
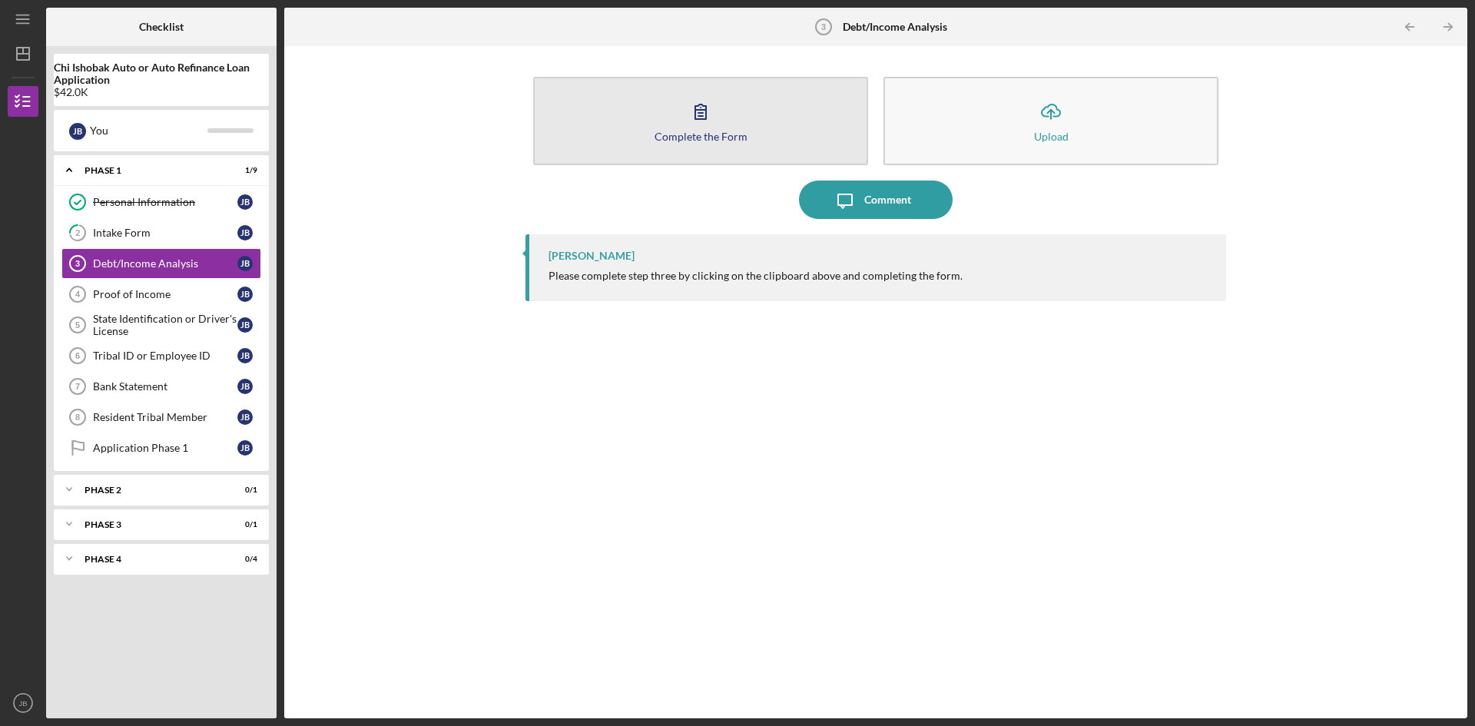
click at [715, 141] on div "Complete the Form" at bounding box center [701, 137] width 93 height 12
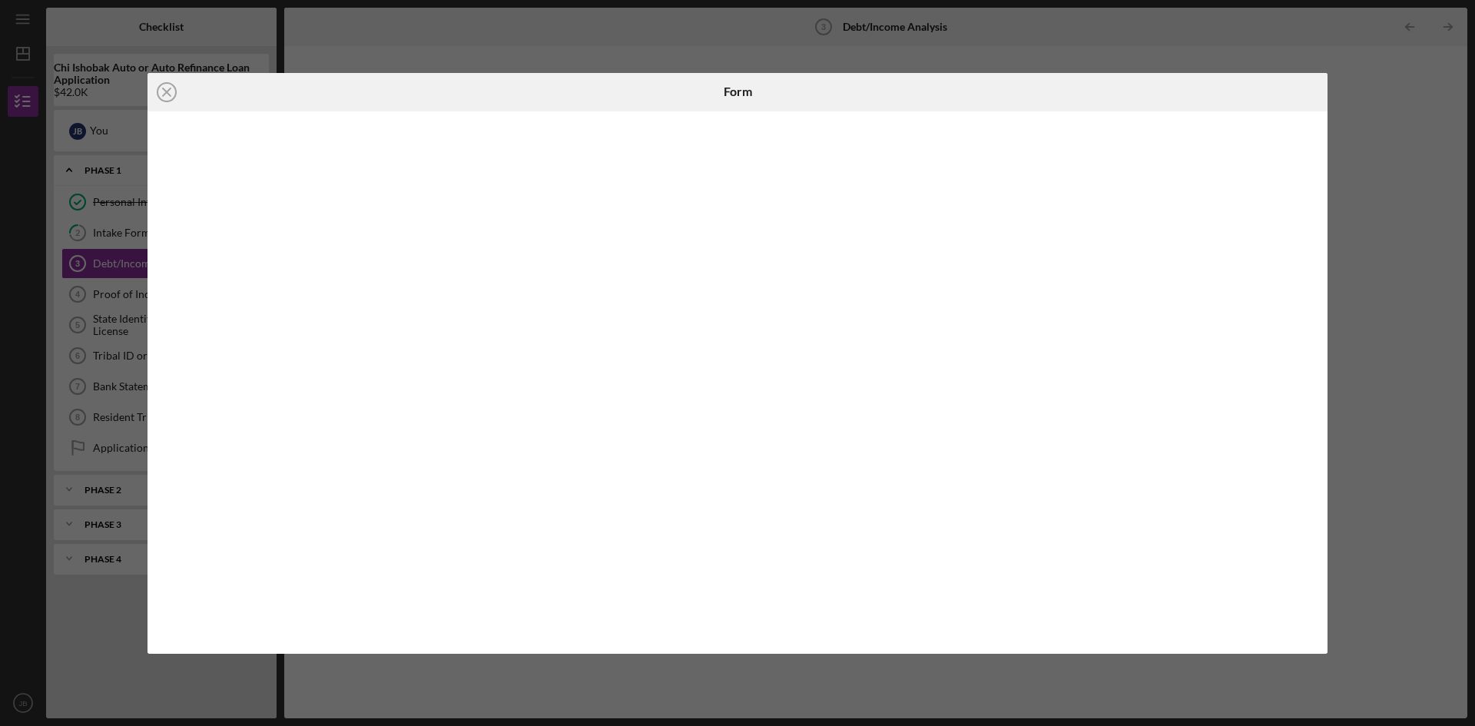
click at [1424, 334] on div "Icon/Close Form" at bounding box center [737, 363] width 1475 height 726
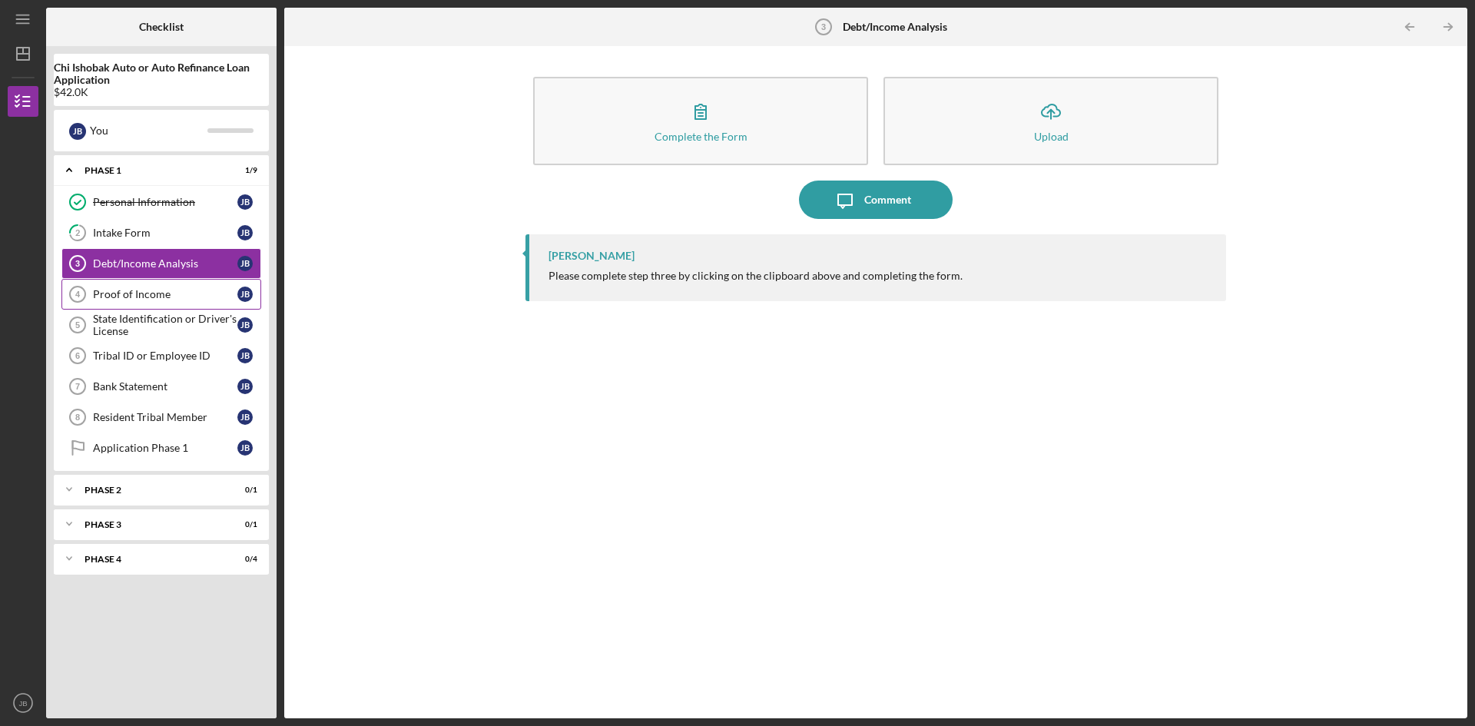
click at [124, 293] on div "Proof of Income" at bounding box center [165, 294] width 144 height 12
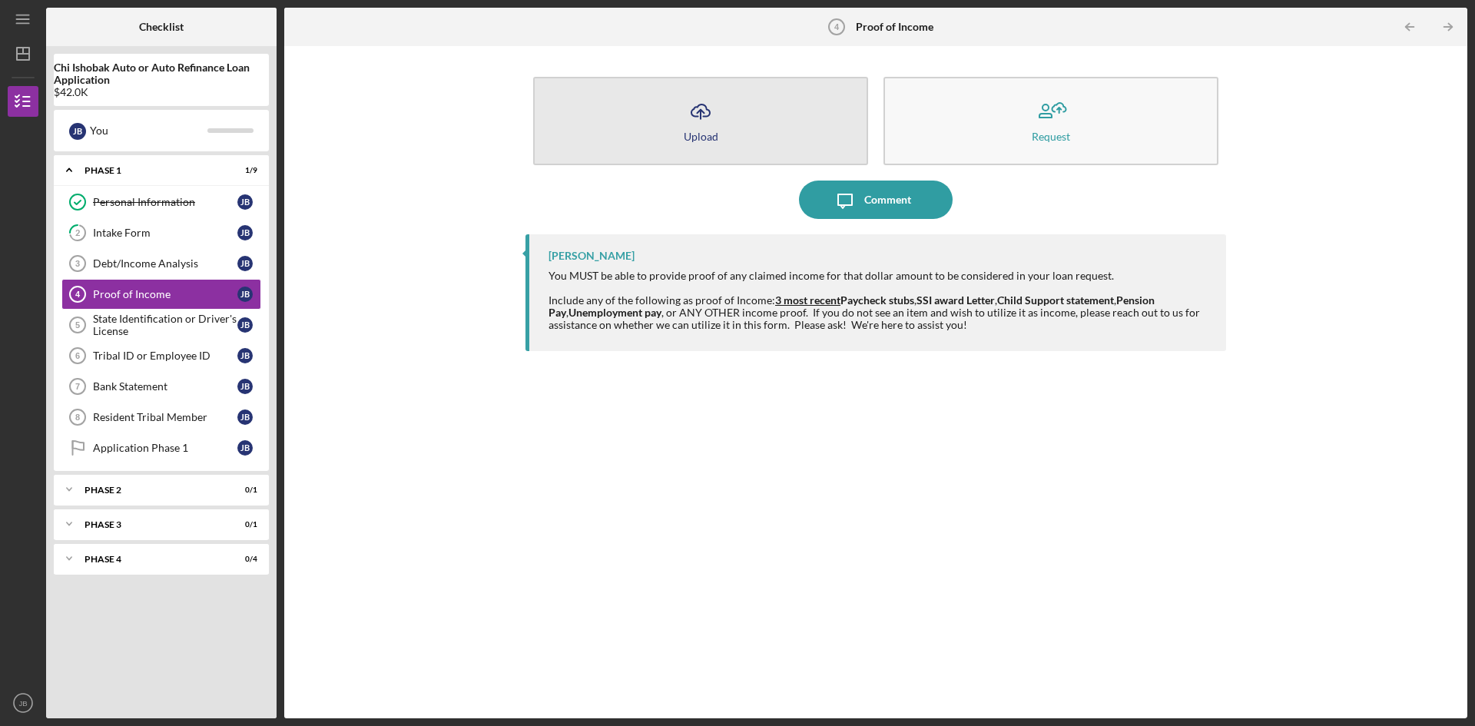
click at [664, 134] on button "Icon/Upload Upload" at bounding box center [700, 121] width 335 height 88
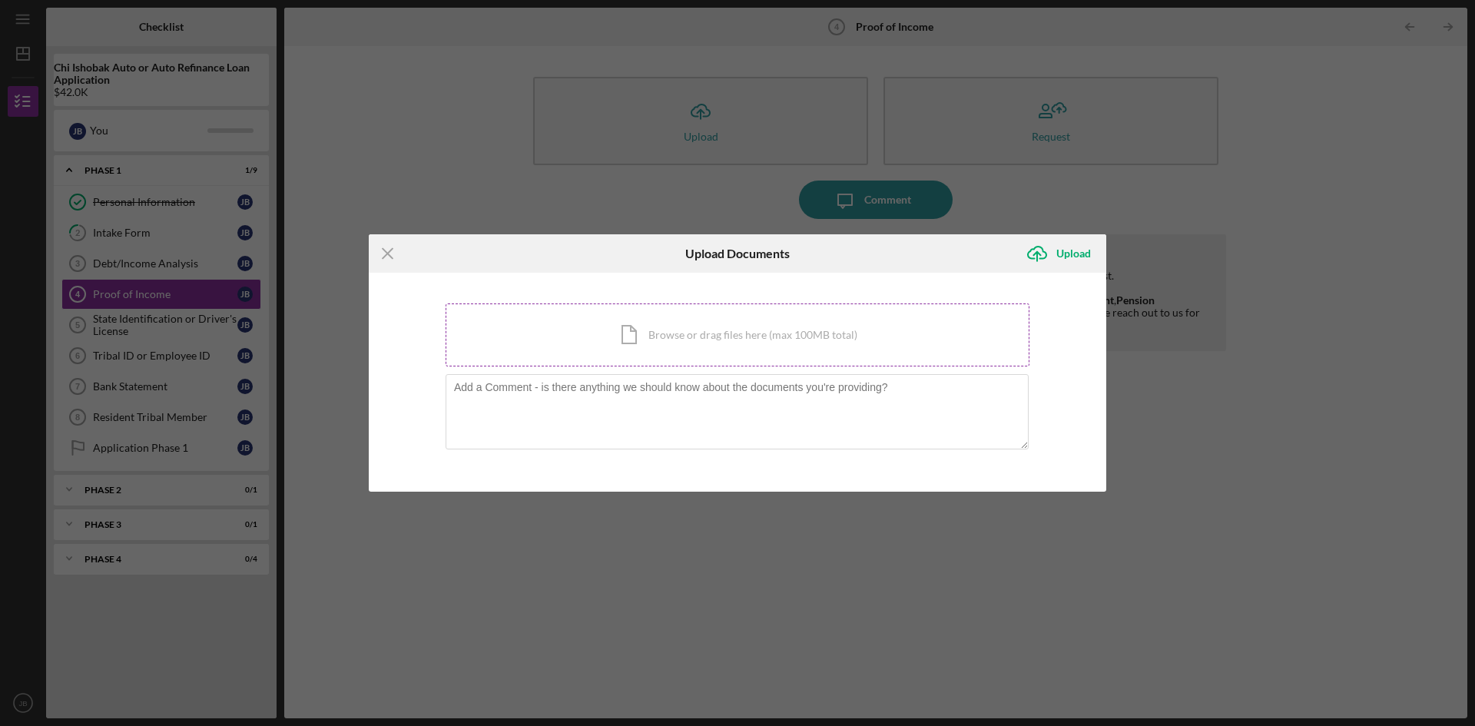
click at [571, 333] on div "Icon/Document Browse or drag files here (max 100MB total) Tap to choose files o…" at bounding box center [738, 335] width 584 height 63
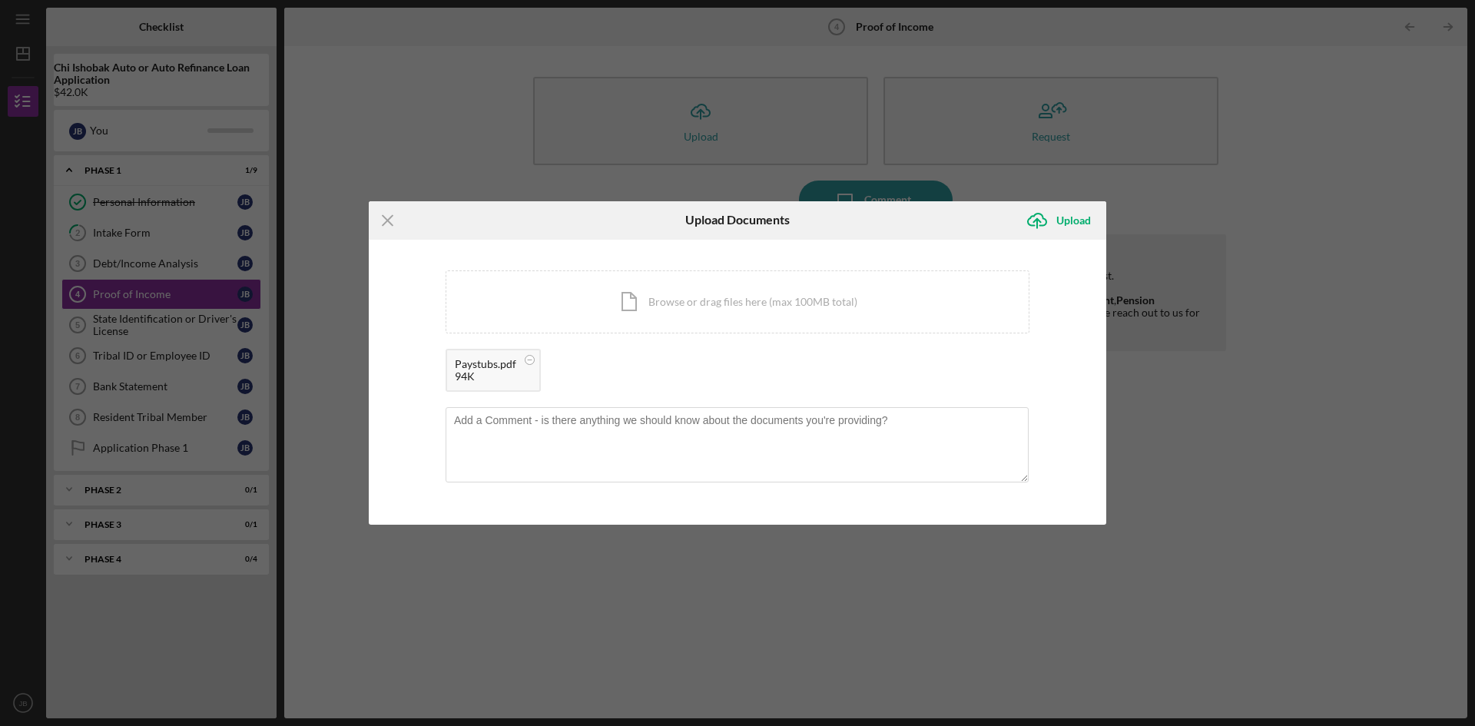
click at [497, 378] on div "94K" at bounding box center [485, 376] width 61 height 12
click at [1070, 224] on div "Upload" at bounding box center [1074, 220] width 35 height 31
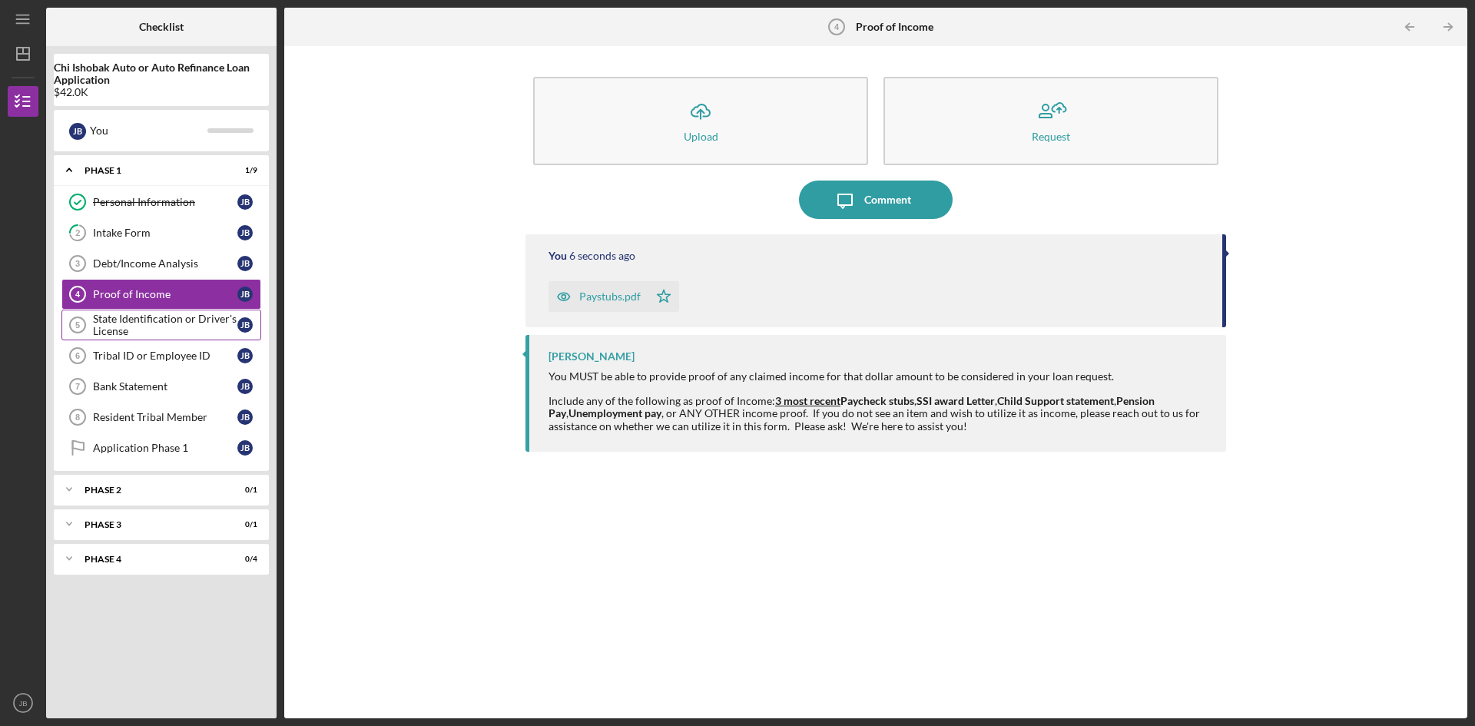
click at [151, 324] on div "State Identification or Driver's License" at bounding box center [165, 325] width 144 height 25
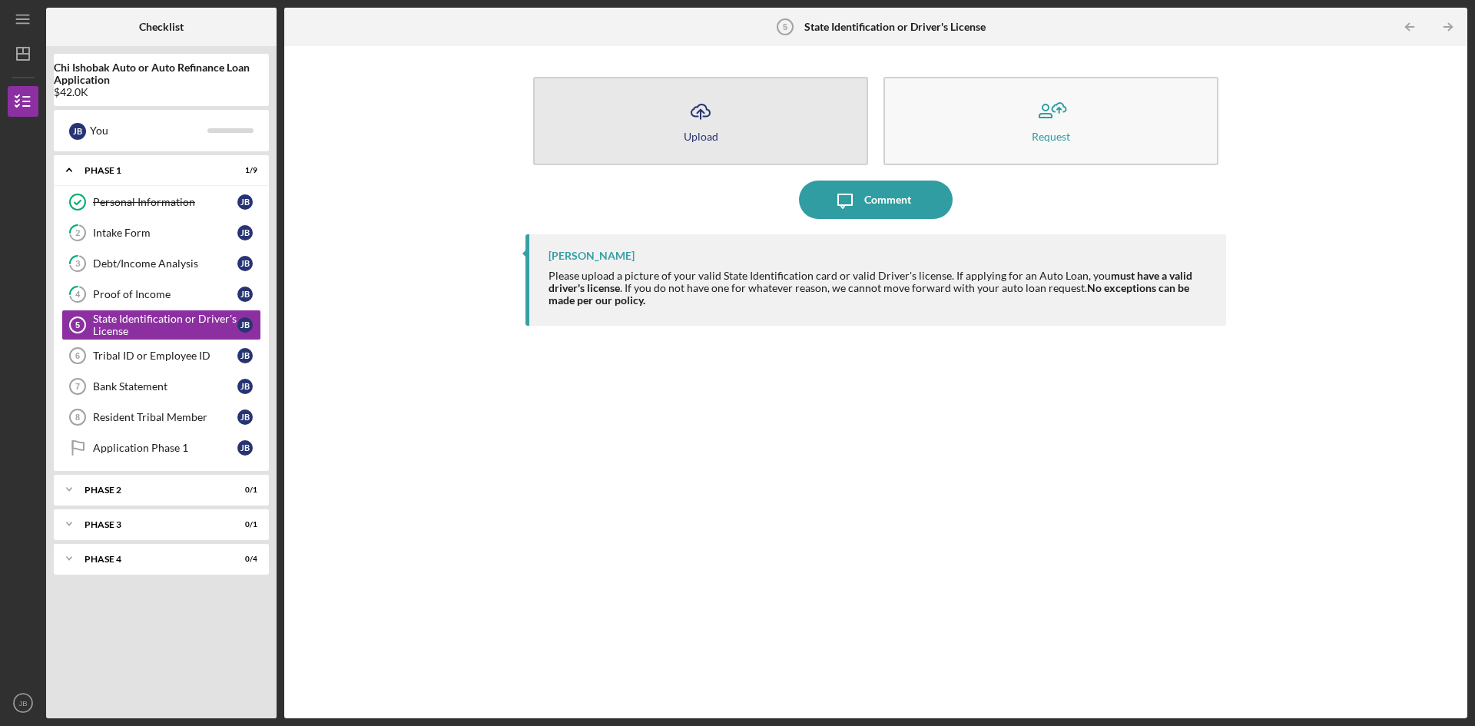
click at [736, 119] on button "Icon/Upload Upload" at bounding box center [700, 121] width 335 height 88
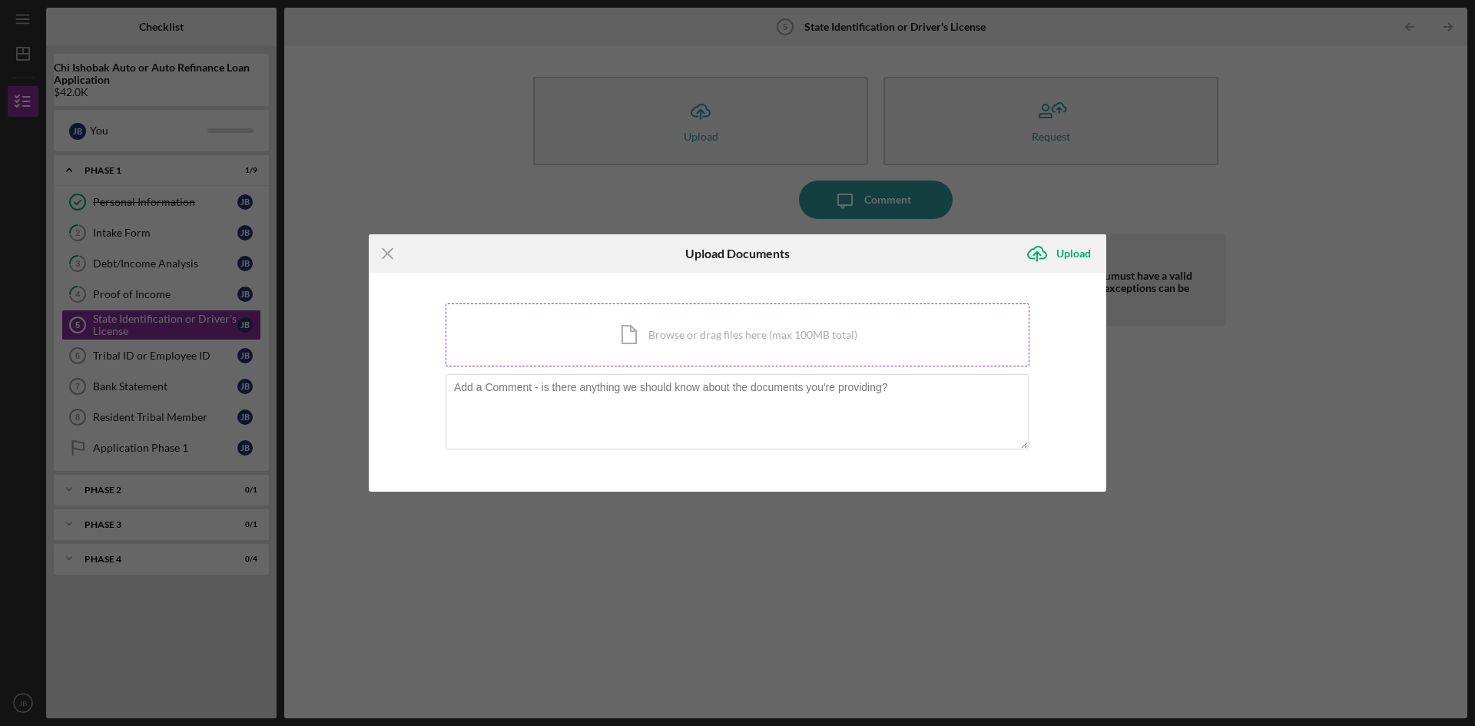
click at [599, 349] on div "Icon/Document Browse or drag files here (max 100MB total) Tap to choose files o…" at bounding box center [738, 335] width 584 height 63
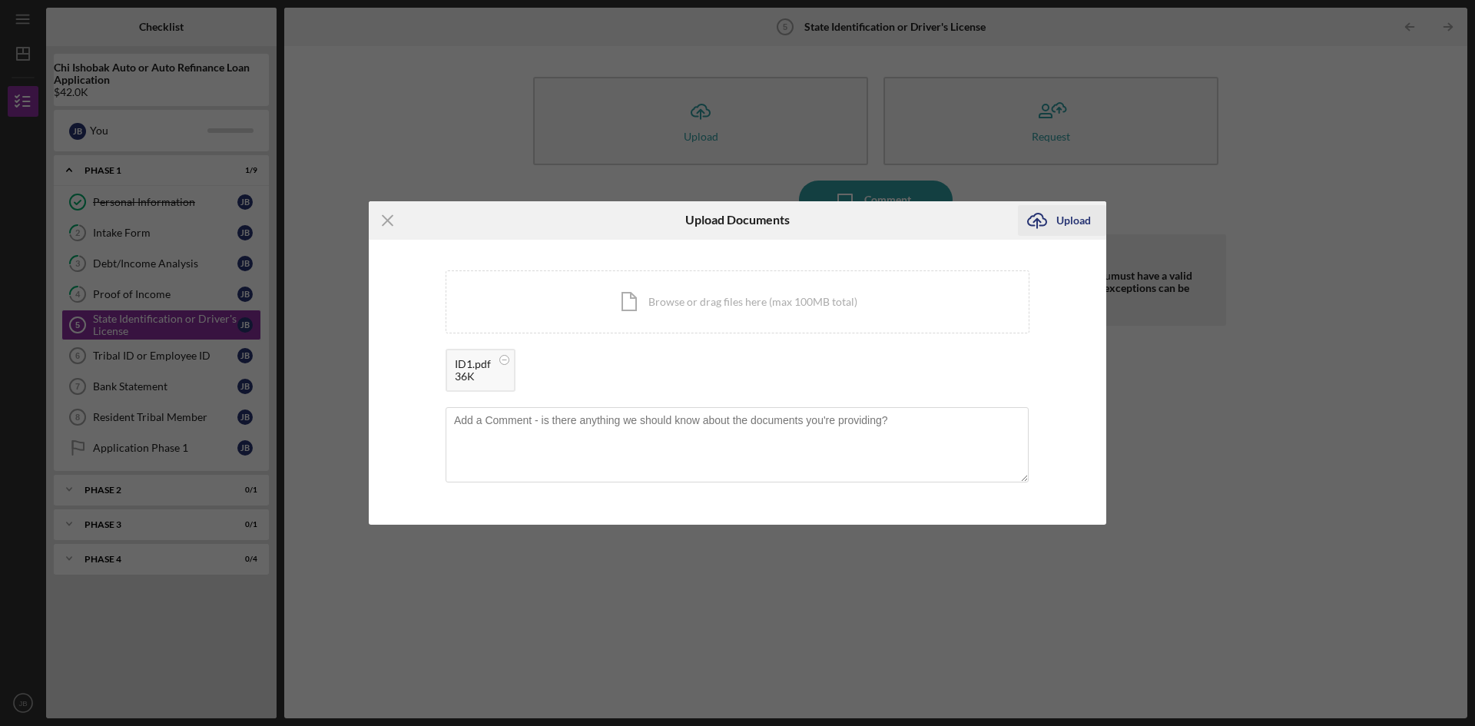
click at [1076, 224] on div "Upload" at bounding box center [1074, 220] width 35 height 31
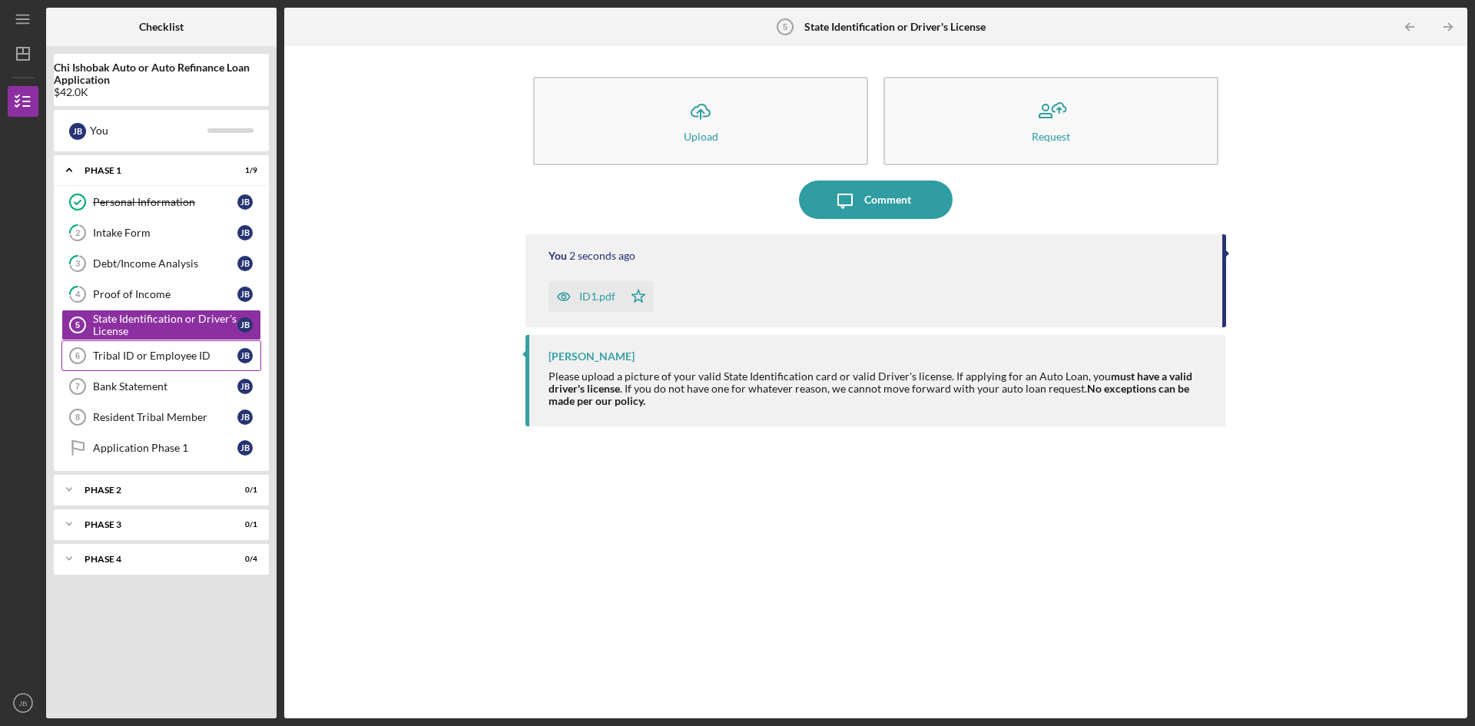
click at [151, 357] on div "Tribal ID or Employee ID" at bounding box center [165, 356] width 144 height 12
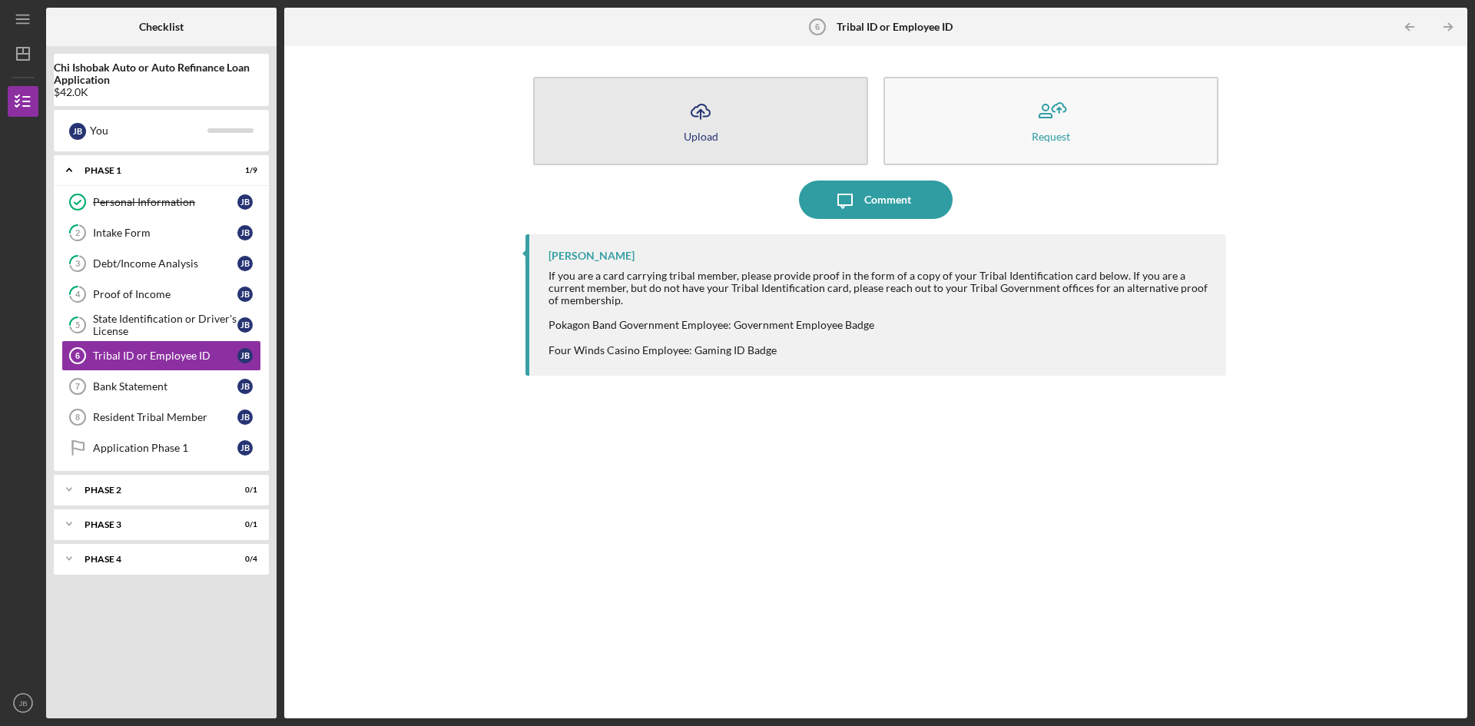
click at [739, 148] on button "Icon/Upload Upload" at bounding box center [700, 121] width 335 height 88
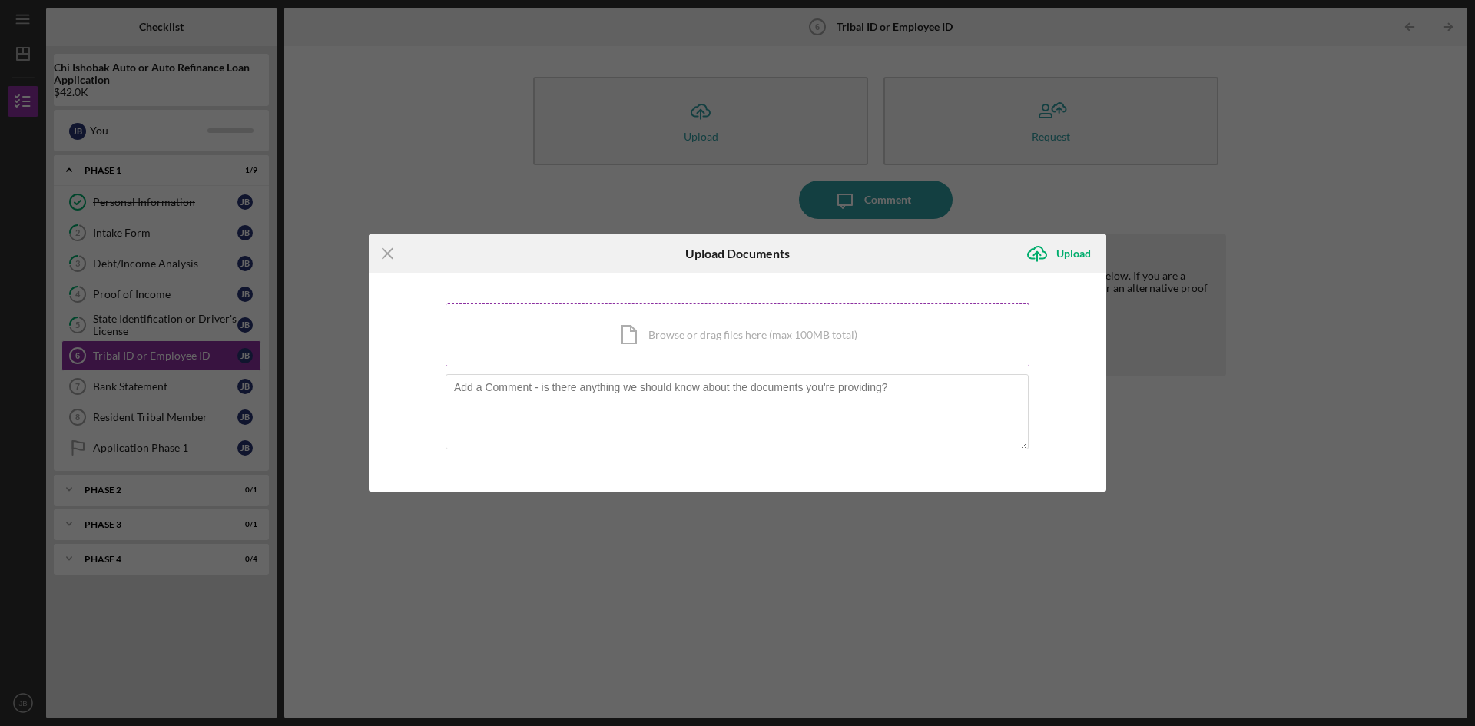
click at [682, 333] on div "Icon/Document Browse or drag files here (max 100MB total) Tap to choose files o…" at bounding box center [738, 335] width 584 height 63
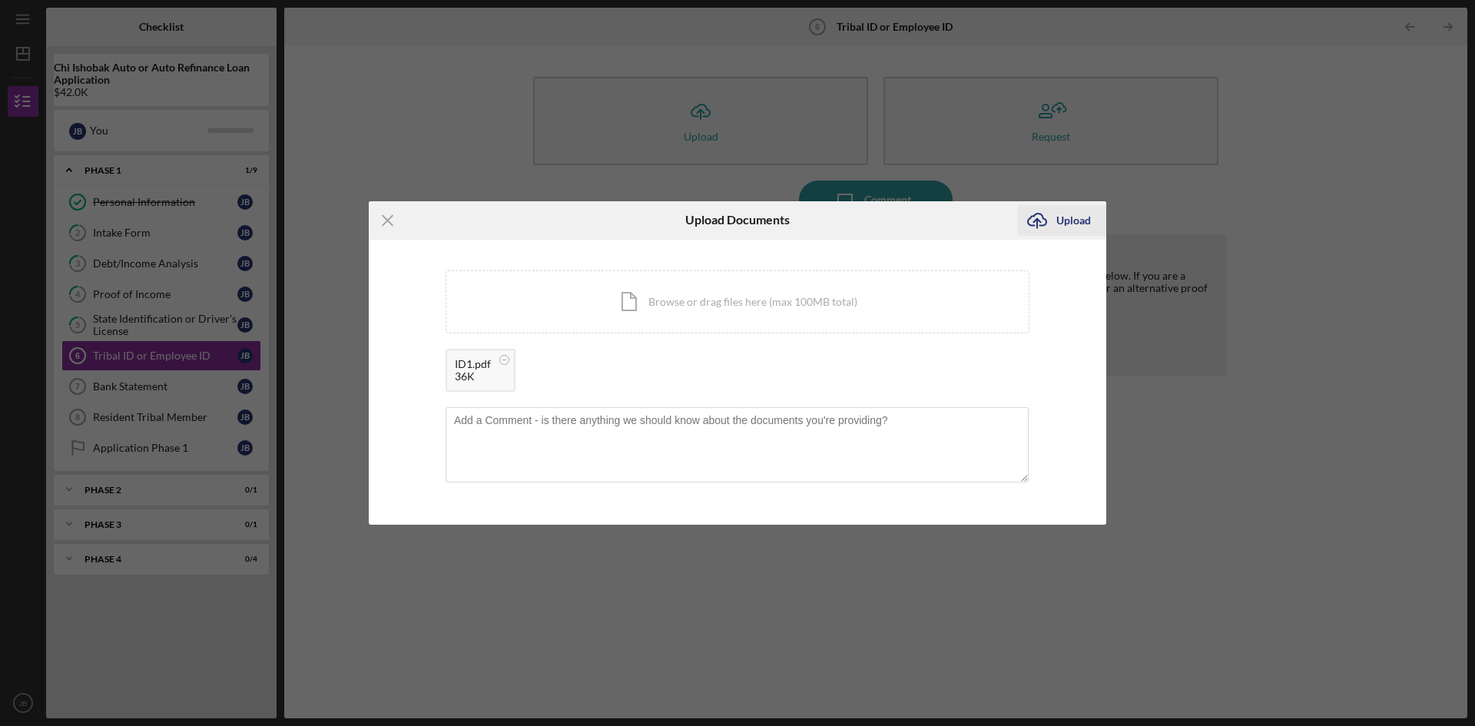
click at [1077, 229] on div "Upload" at bounding box center [1074, 220] width 35 height 31
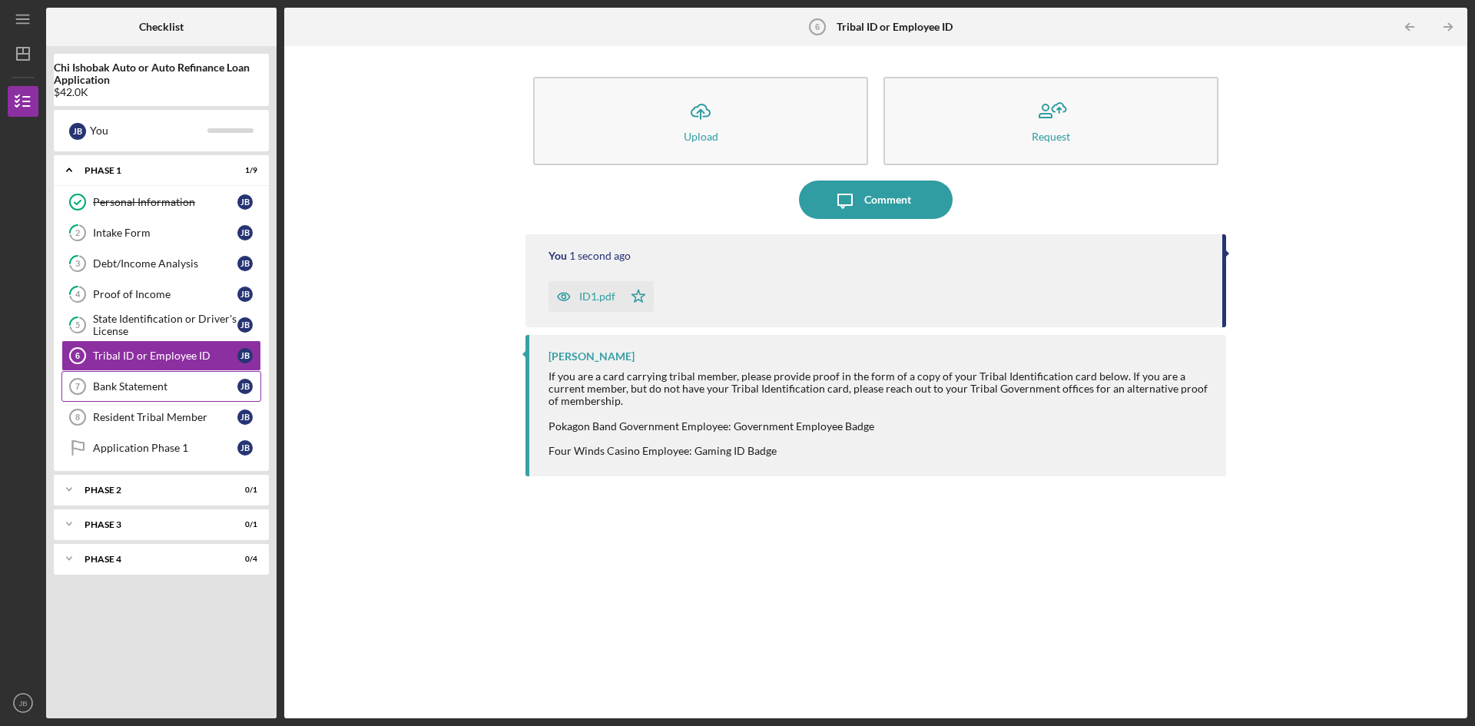
click at [153, 386] on div "Bank Statement" at bounding box center [165, 386] width 144 height 12
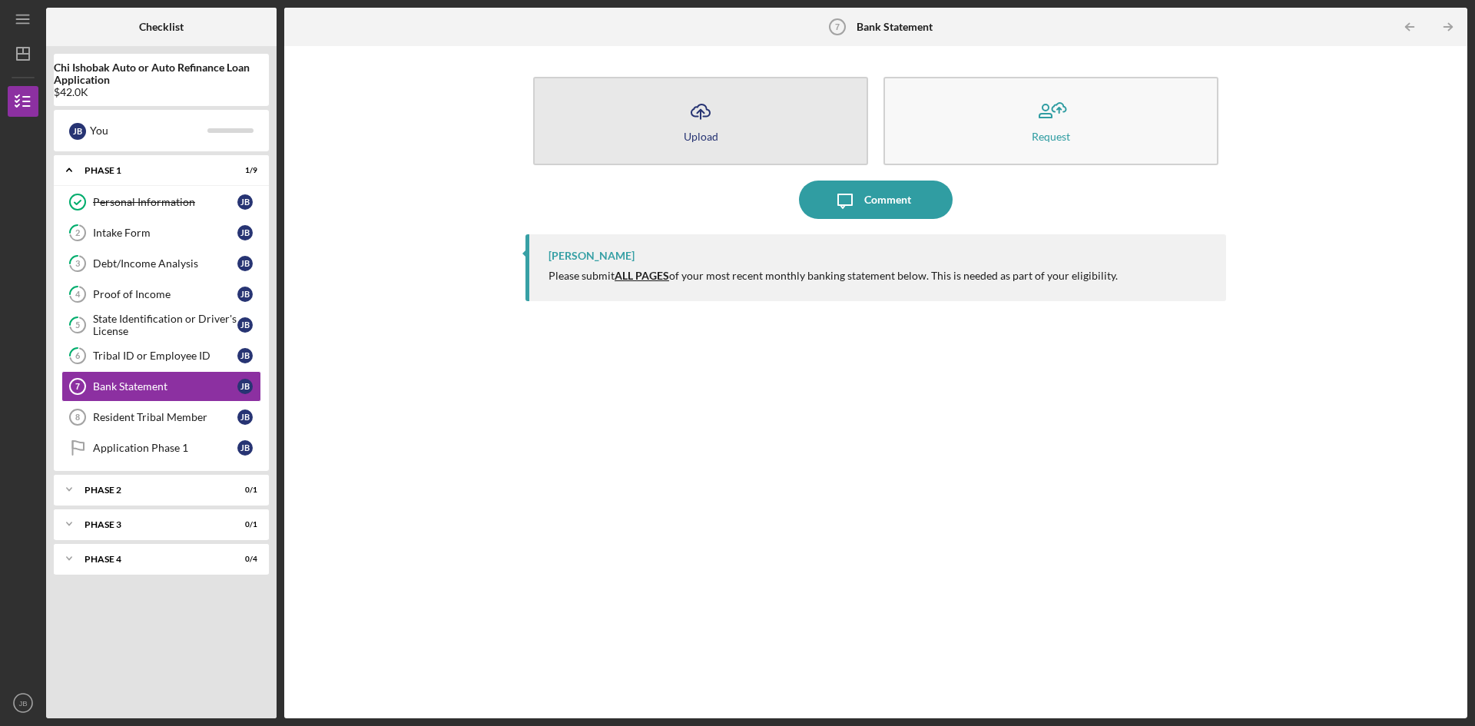
click at [712, 141] on div "Upload" at bounding box center [701, 137] width 35 height 12
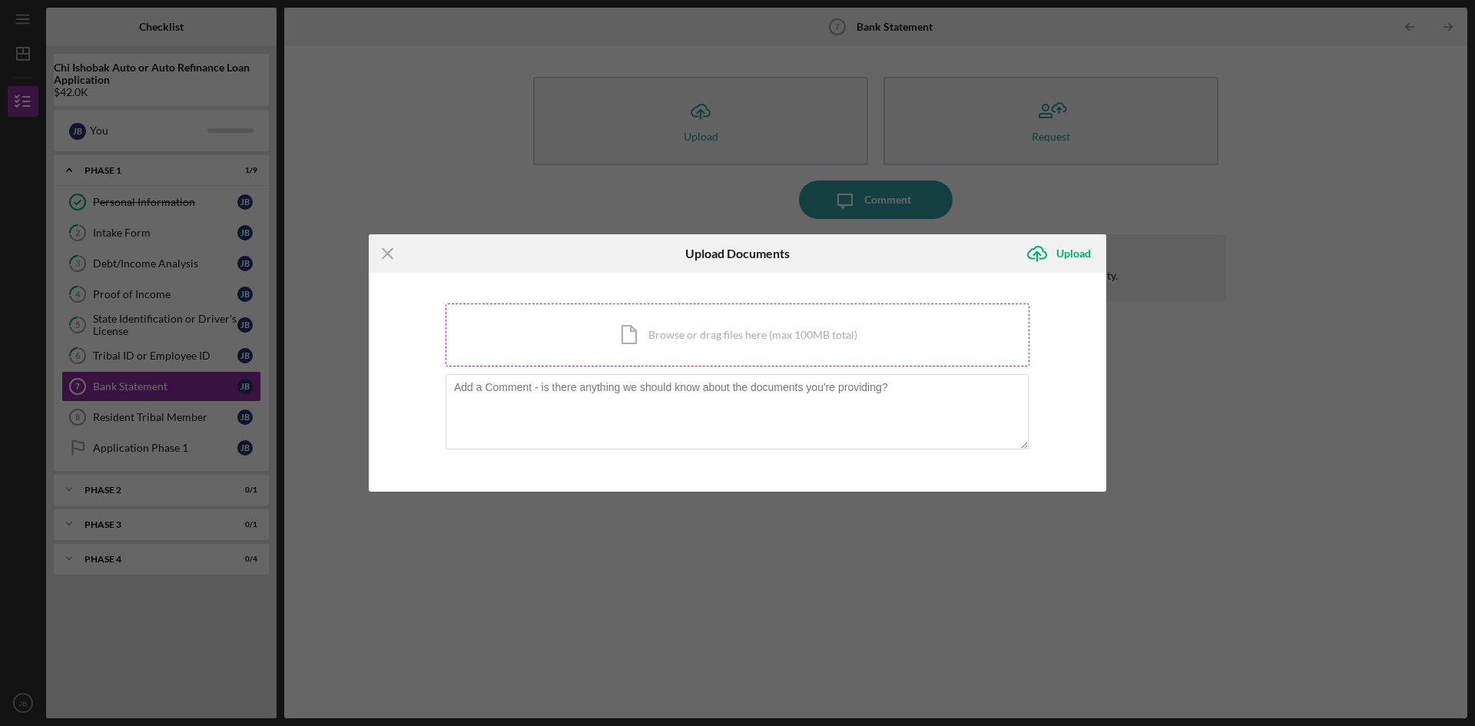
click at [663, 353] on div "Icon/Document Browse or drag files here (max 100MB total) Tap to choose files o…" at bounding box center [738, 335] width 584 height 63
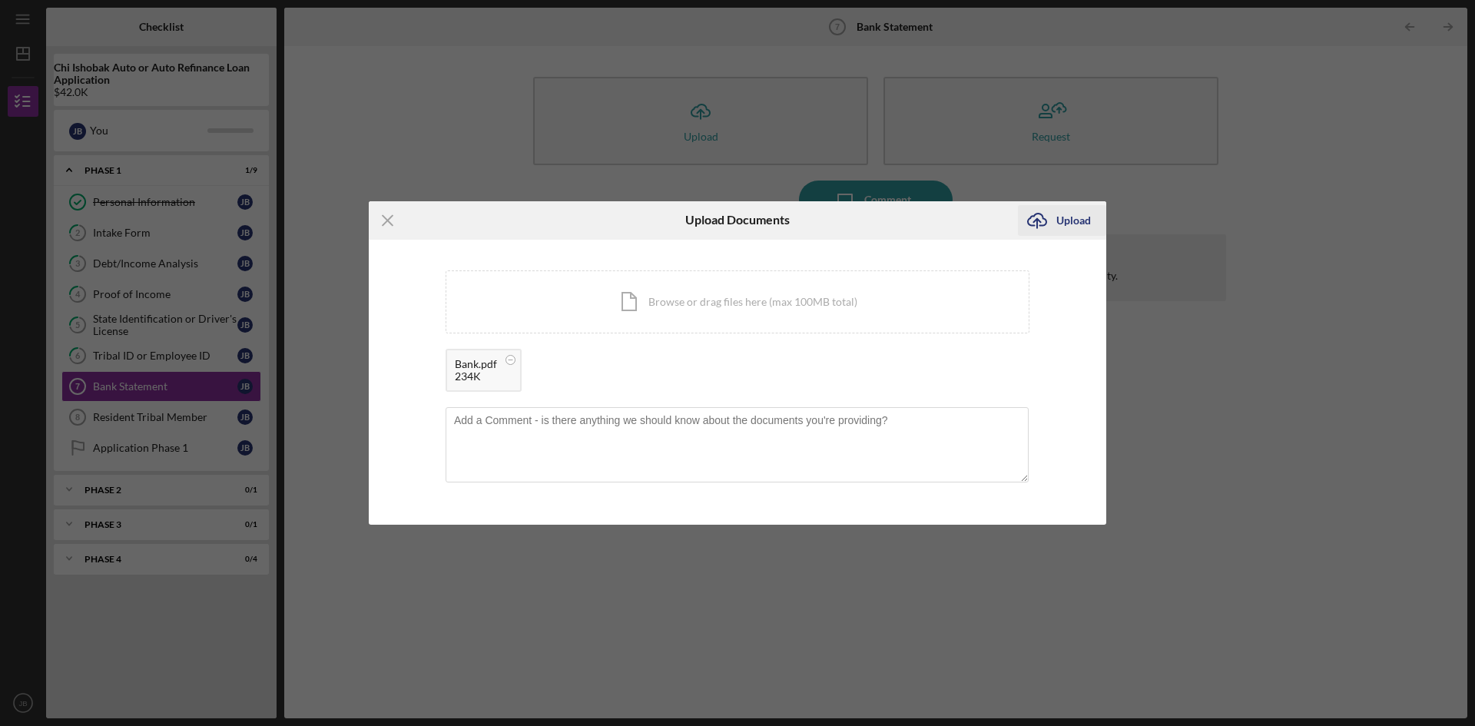
click at [1076, 219] on div "Upload" at bounding box center [1074, 220] width 35 height 31
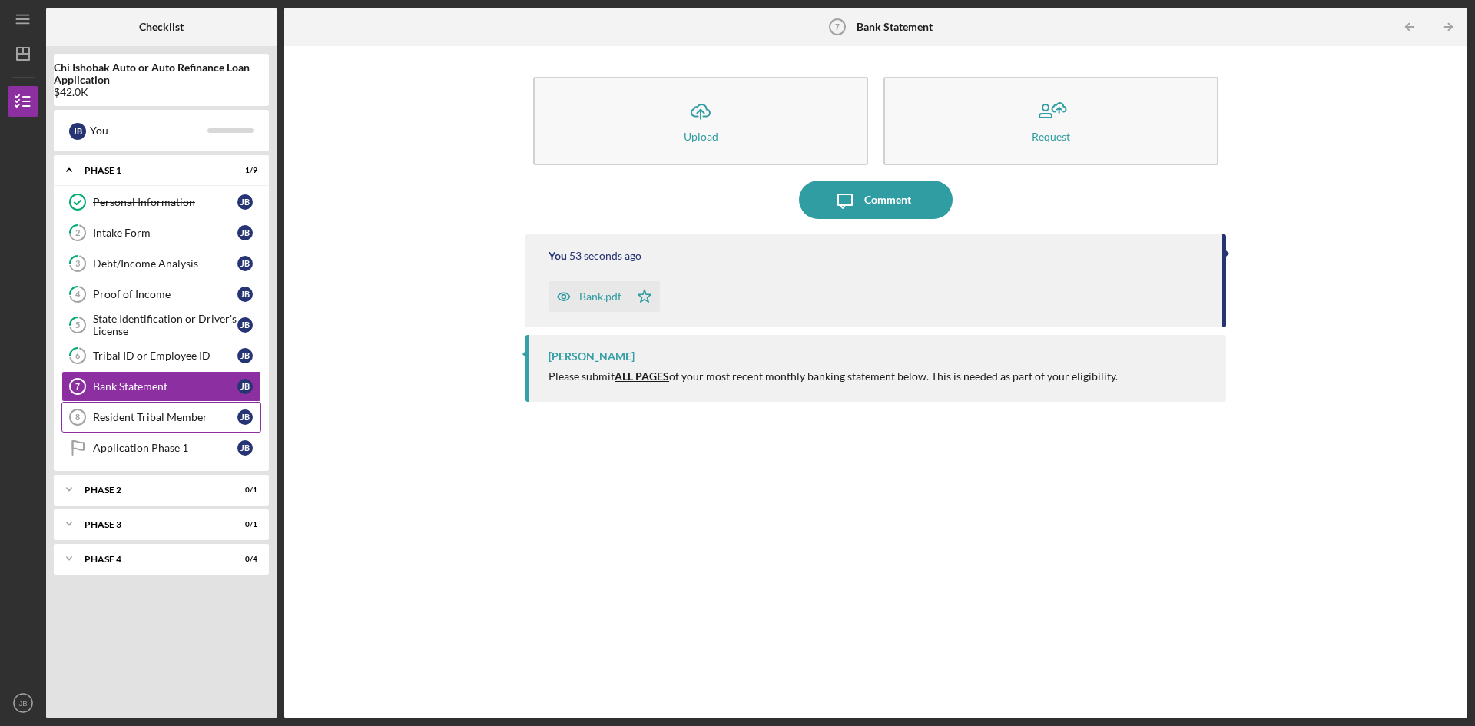
click at [132, 423] on div "Resident Tribal Member" at bounding box center [165, 417] width 144 height 12
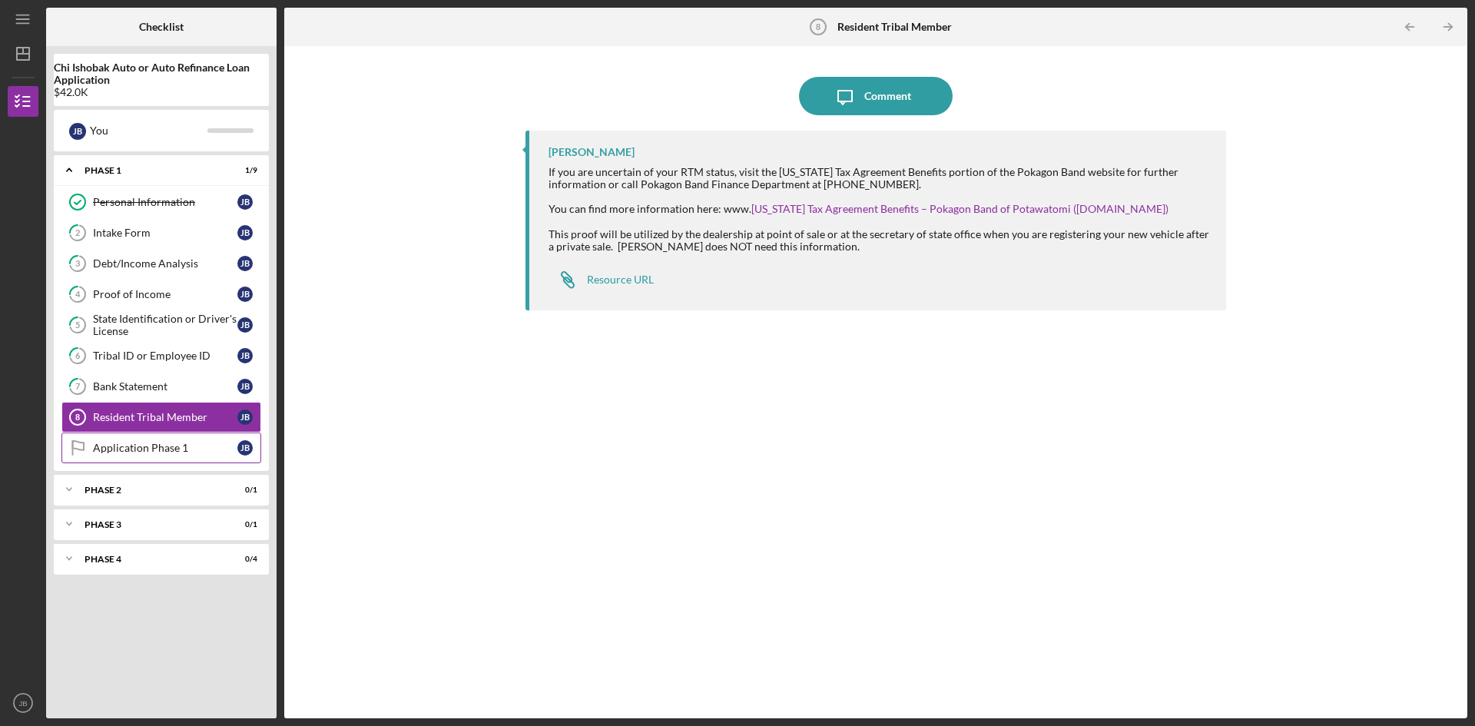
click at [158, 445] on div "Application Phase 1" at bounding box center [165, 448] width 144 height 12
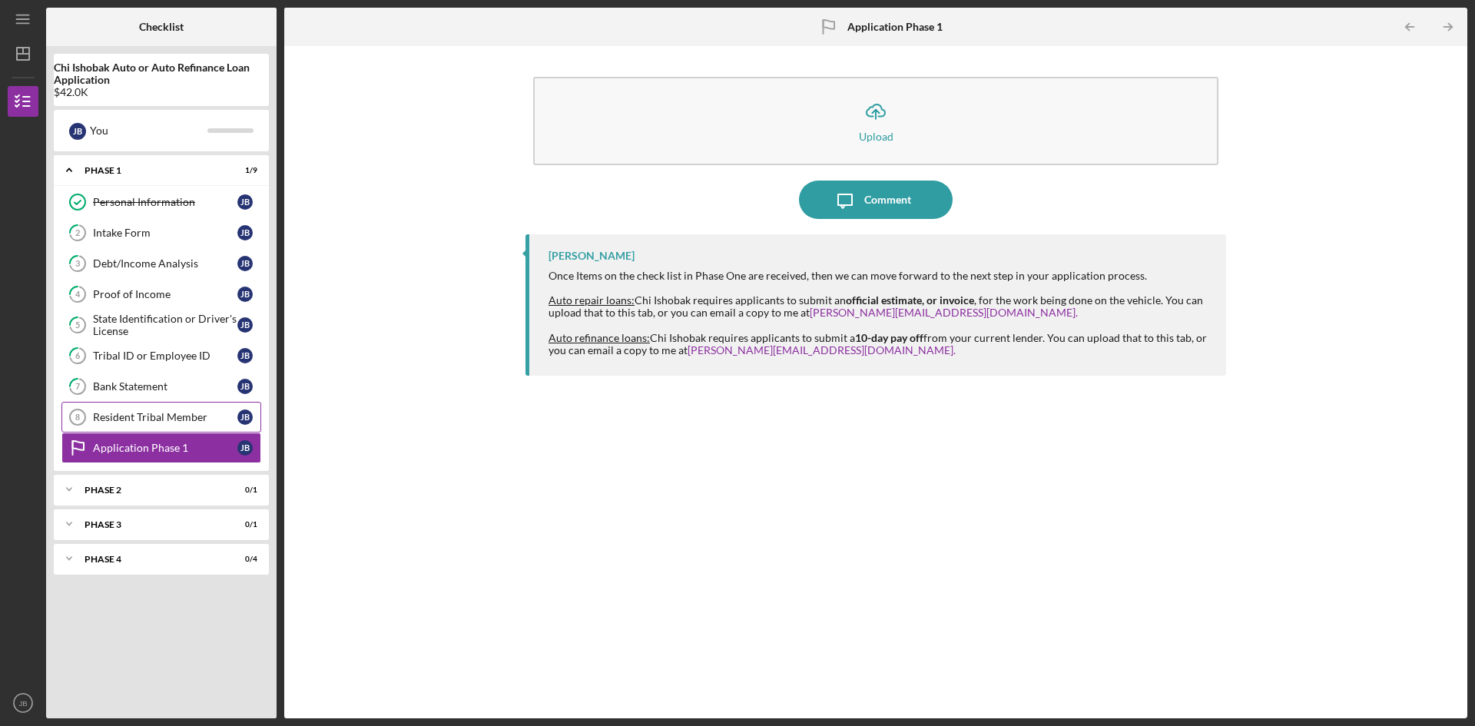
click at [142, 423] on div "Resident Tribal Member" at bounding box center [165, 417] width 144 height 12
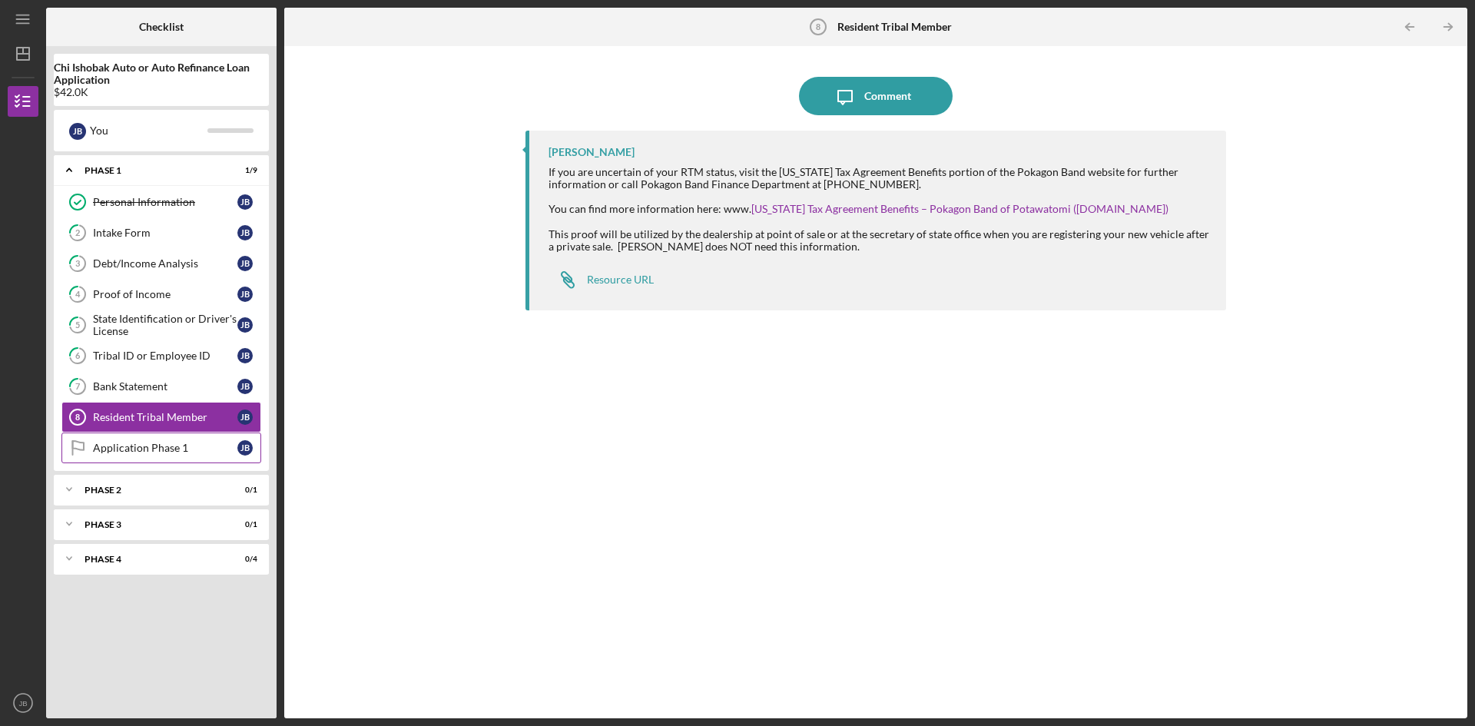
click at [168, 443] on div "Application Phase 1" at bounding box center [165, 448] width 144 height 12
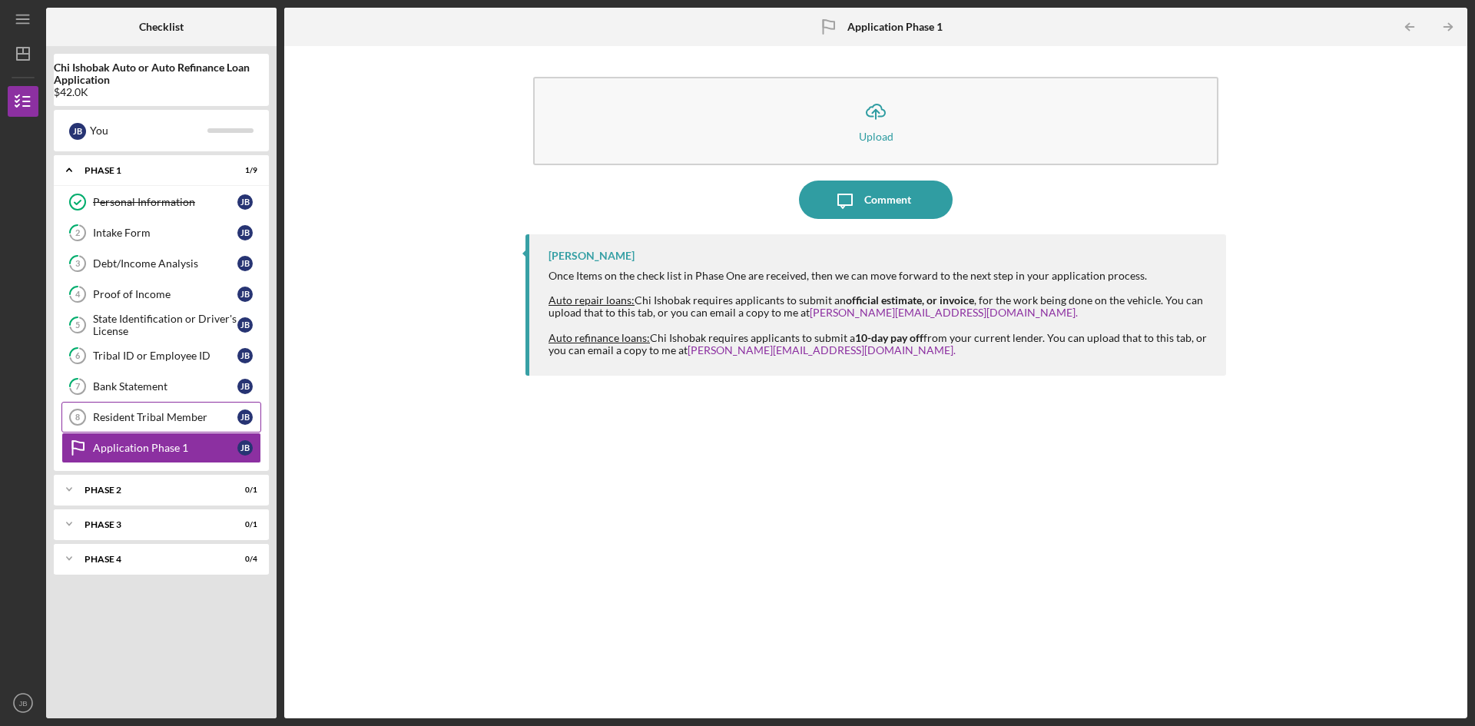
click at [155, 420] on div "Resident Tribal Member" at bounding box center [165, 417] width 144 height 12
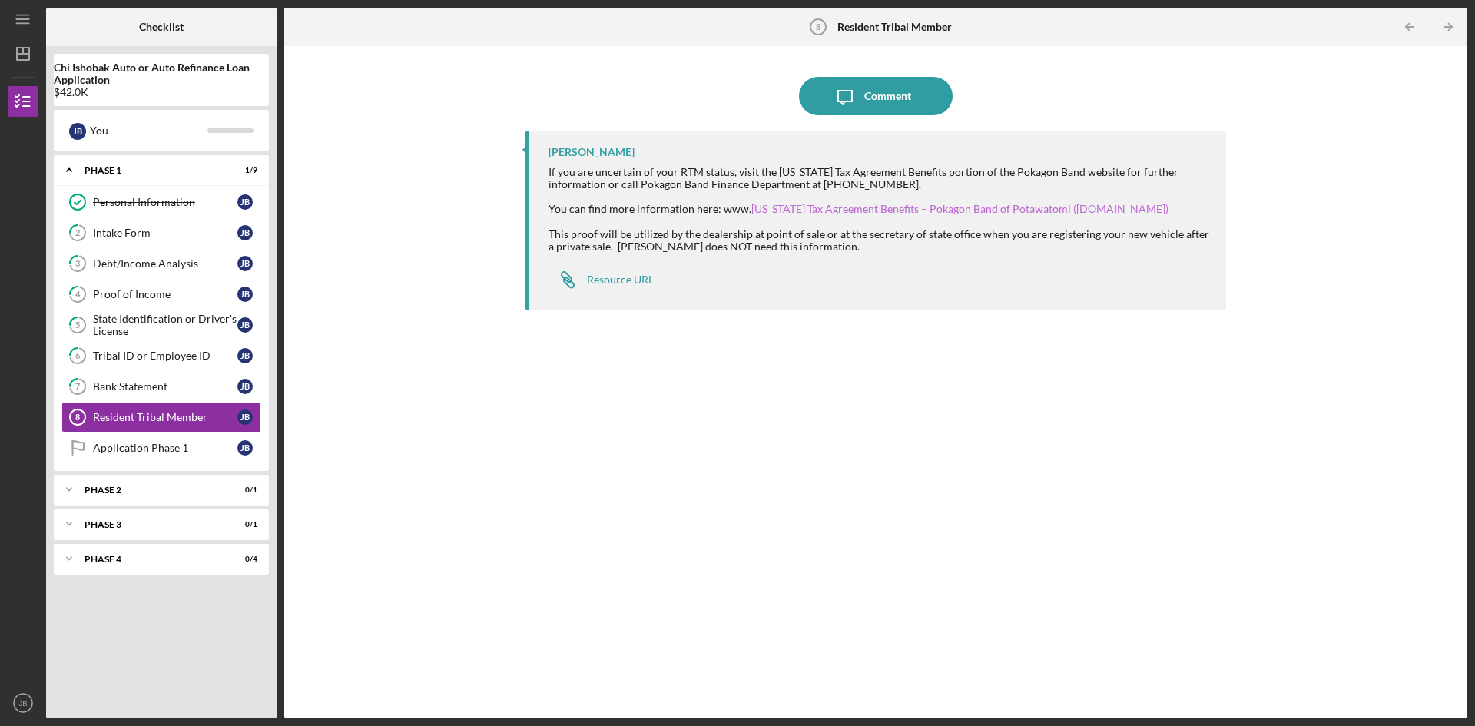
click at [918, 211] on link "[US_STATE] Tax Agreement Benefits – Pokagon Band of Potawatomi ([DOMAIN_NAME])" at bounding box center [959, 208] width 417 height 13
click at [193, 453] on div "Application Phase 1" at bounding box center [165, 448] width 144 height 12
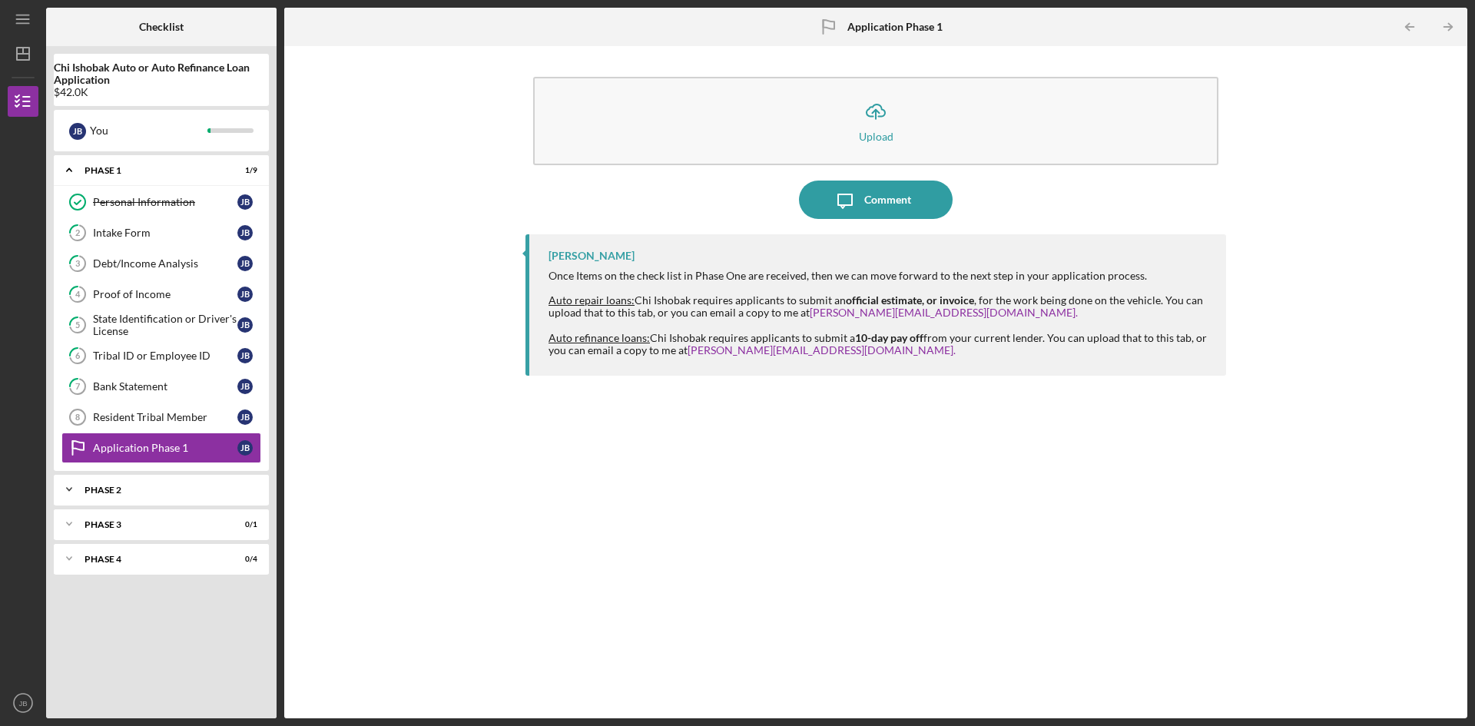
click at [141, 487] on div "Phase 2" at bounding box center [167, 490] width 165 height 9
click at [110, 483] on div "Icon/Expander Phase 2 0 / 1" at bounding box center [161, 490] width 215 height 32
click at [1446, 28] on icon "Icon/Table Pagination Arrow" at bounding box center [1448, 27] width 35 height 35
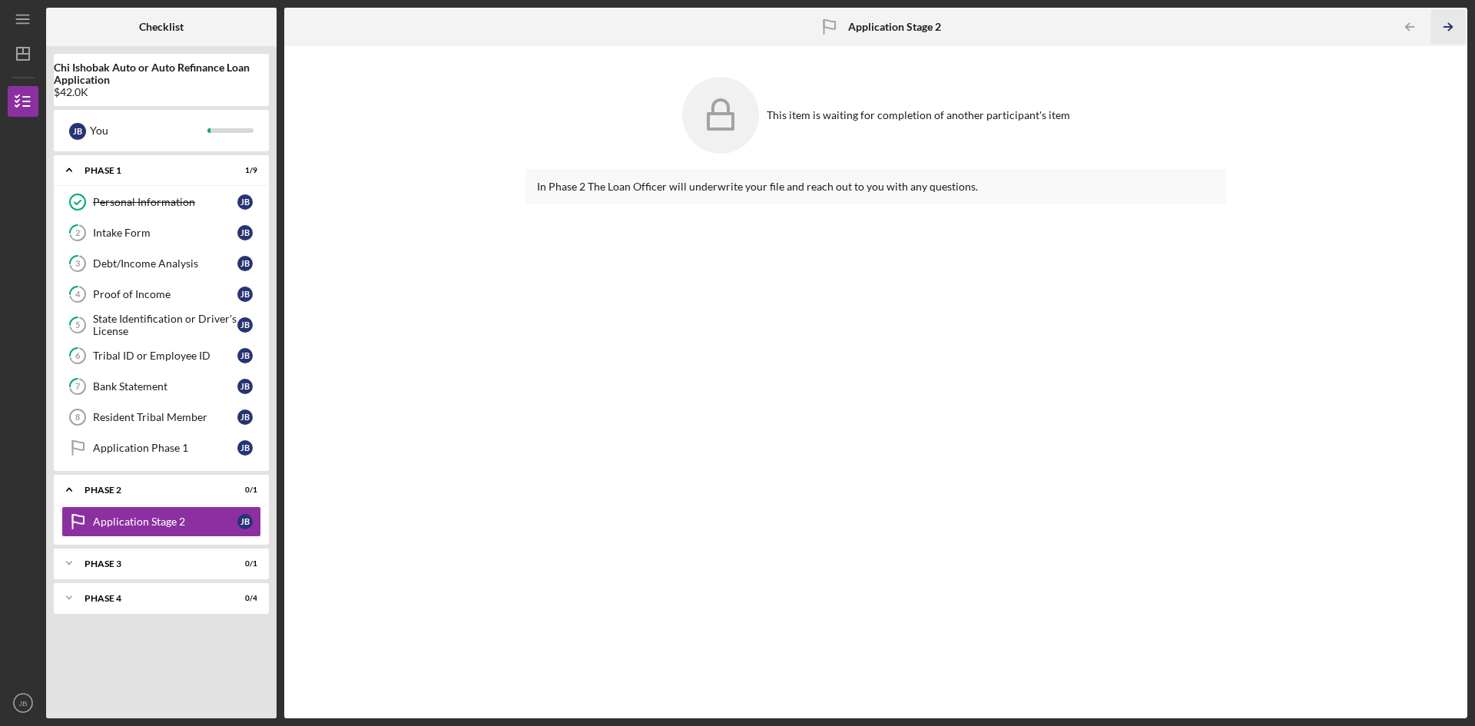
click at [1454, 25] on icon "Icon/Table Pagination Arrow" at bounding box center [1448, 27] width 35 height 35
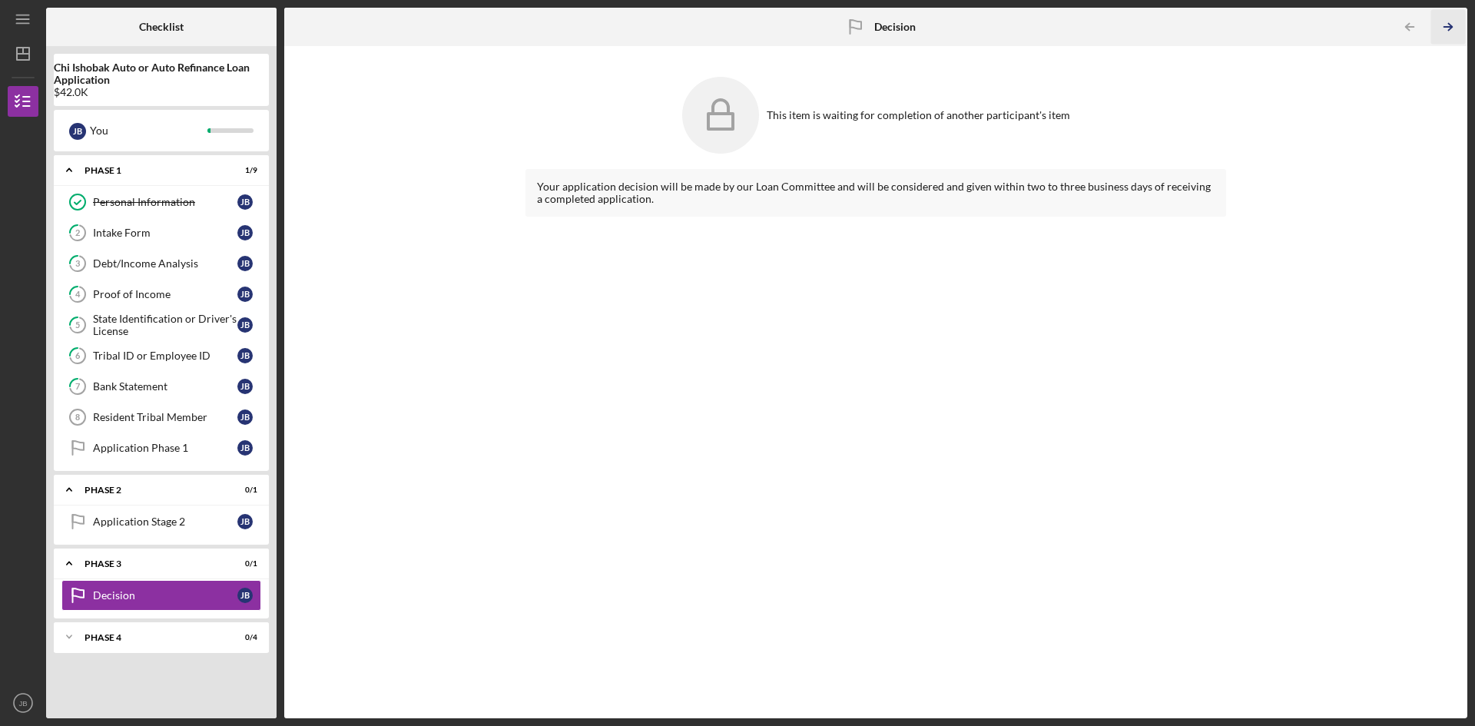
click at [1454, 26] on icon "Icon/Table Pagination Arrow" at bounding box center [1448, 27] width 35 height 35
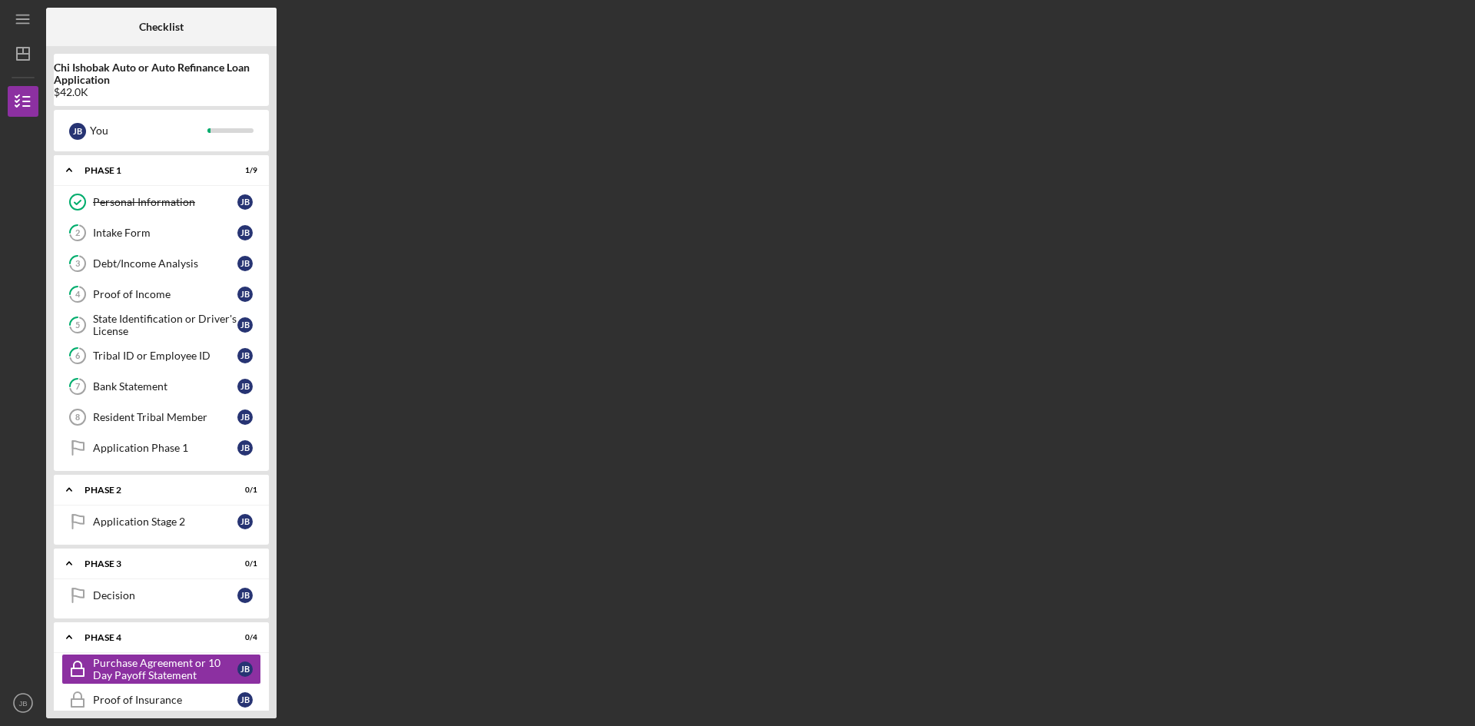
scroll to position [81, 0]
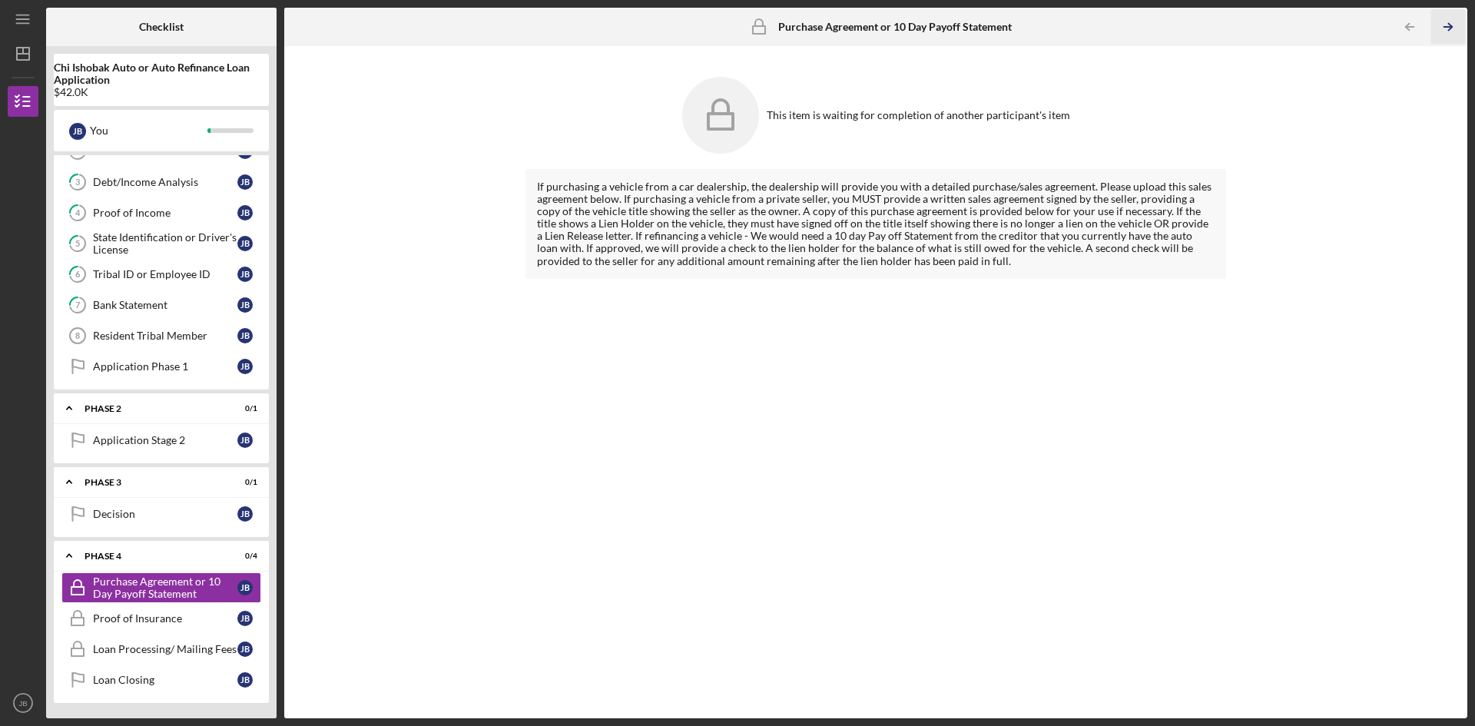
click at [1451, 32] on icon "Icon/Table Pagination Arrow" at bounding box center [1448, 27] width 35 height 35
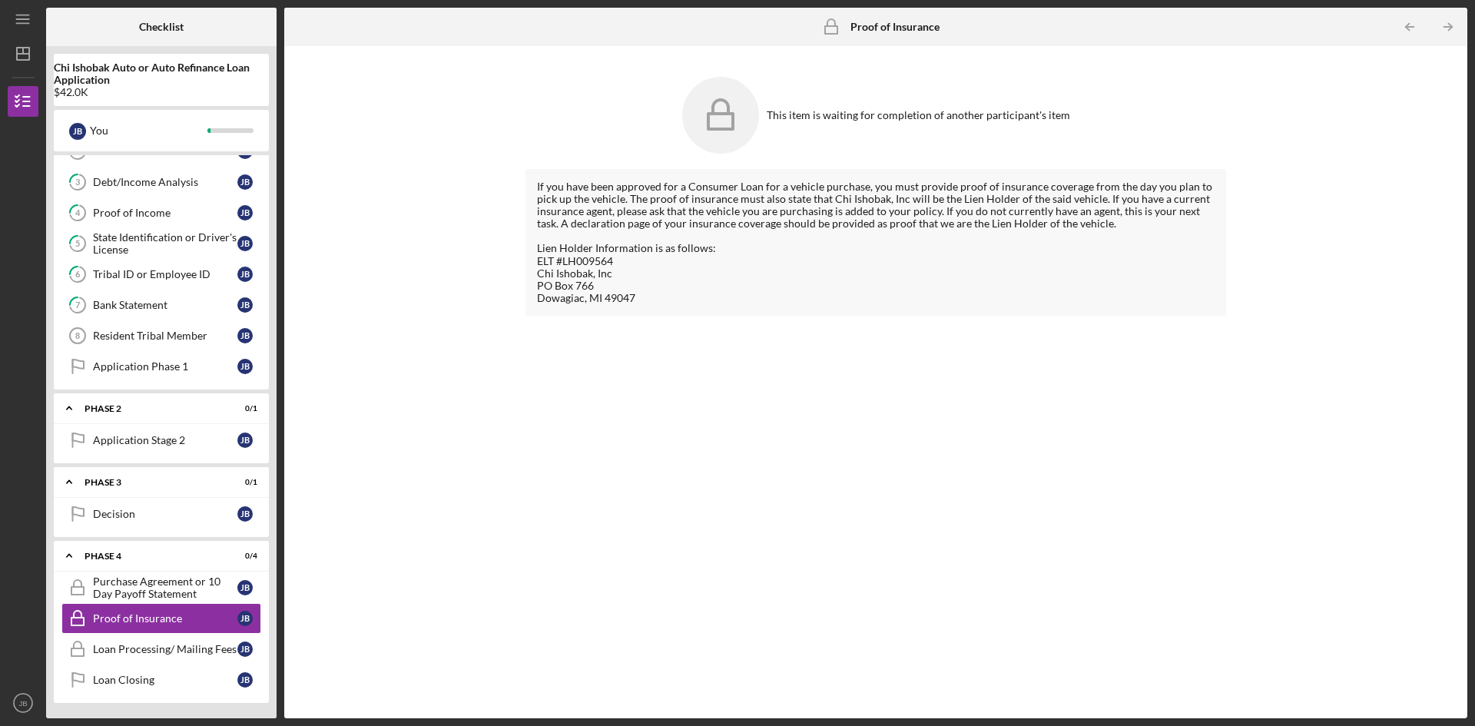
click at [1451, 32] on icon "Icon/Table Pagination Arrow" at bounding box center [1448, 27] width 35 height 35
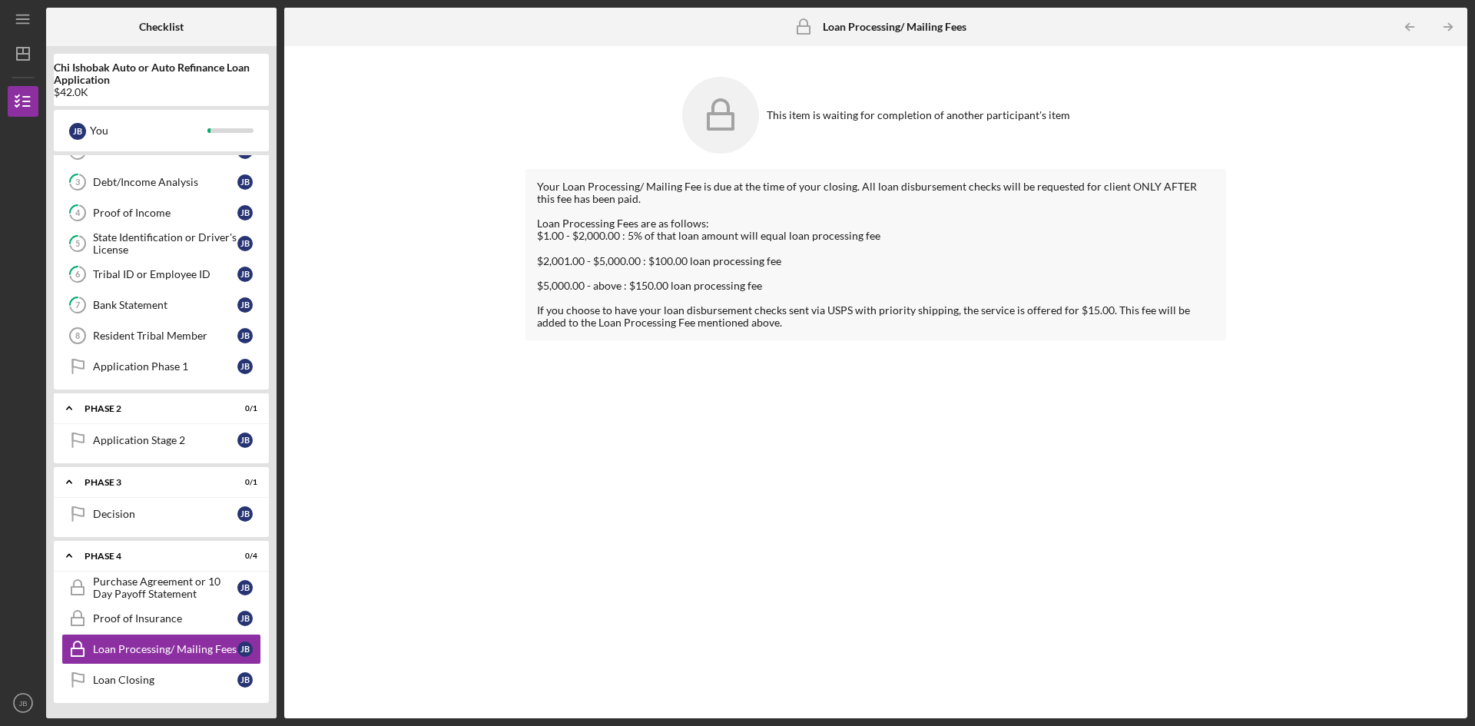
click at [1451, 32] on icon "Icon/Table Pagination Arrow" at bounding box center [1448, 27] width 35 height 35
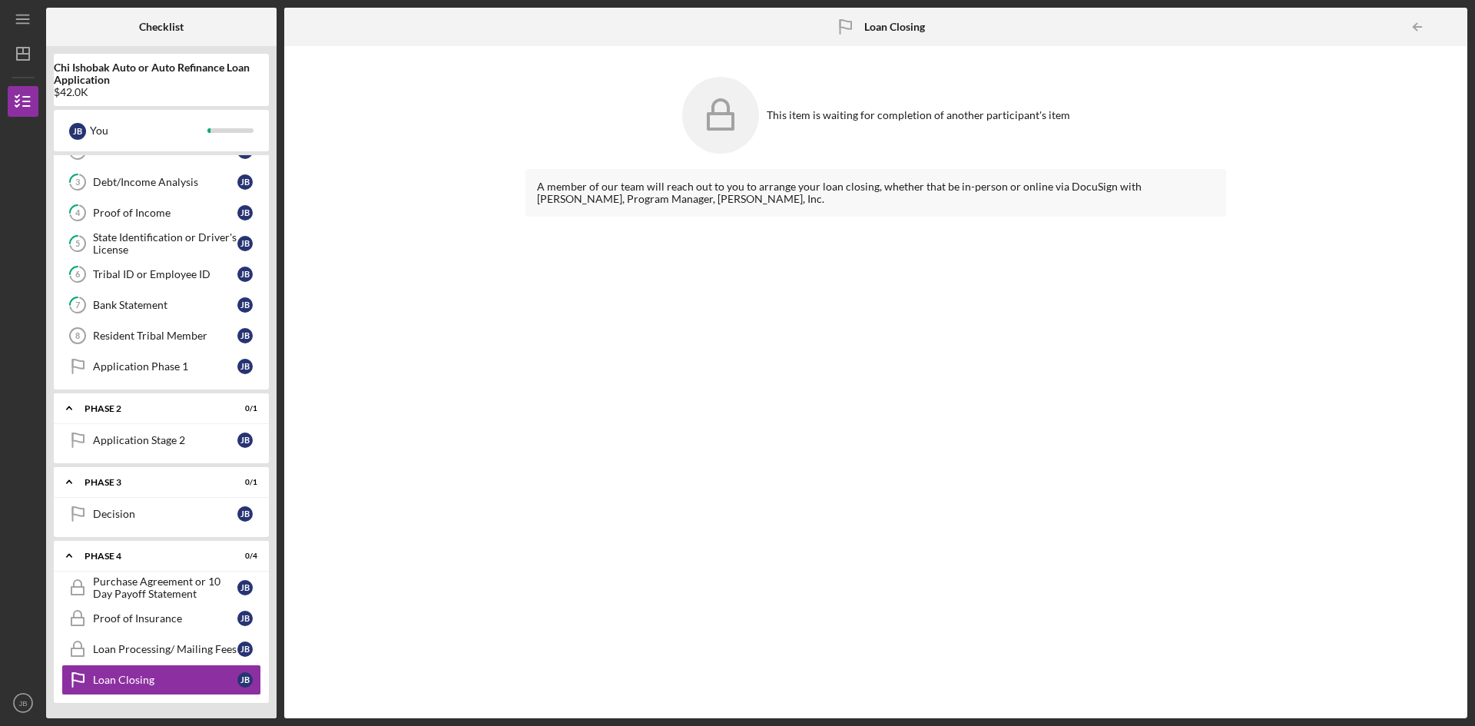
click at [1451, 32] on div at bounding box center [1452, 27] width 31 height 31
click at [1419, 26] on icon "Icon/Table Pagination Arrow" at bounding box center [1417, 27] width 35 height 35
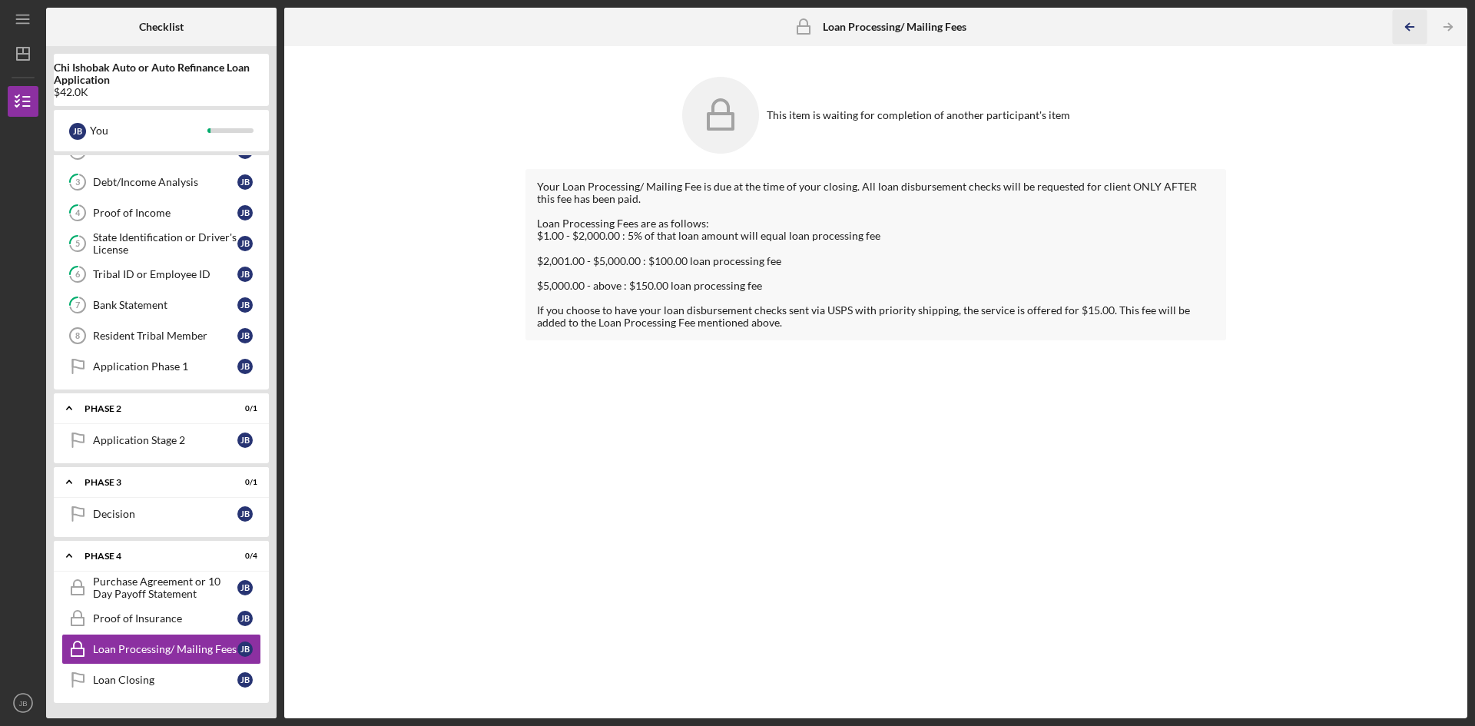
click at [1406, 24] on icon "Icon/Table Pagination Arrow" at bounding box center [1409, 27] width 35 height 35
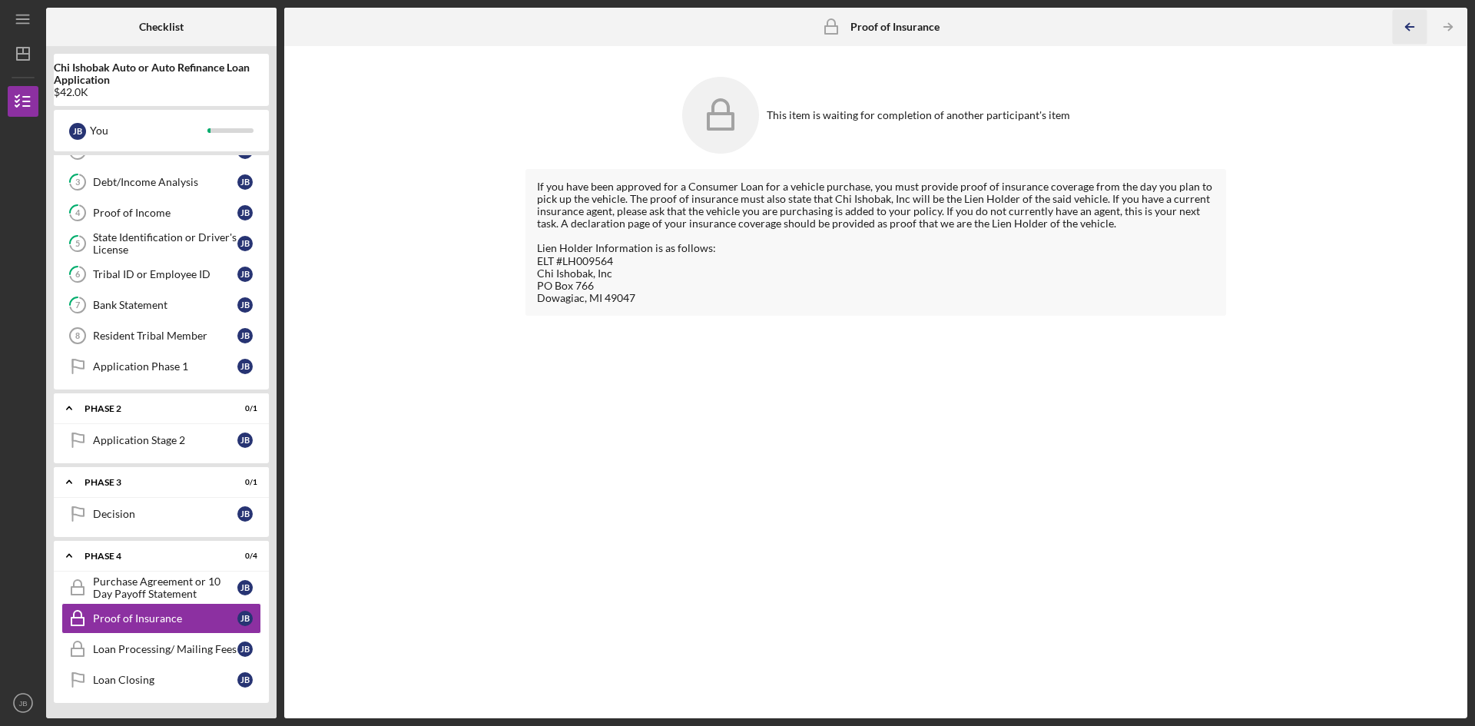
click at [1406, 24] on icon "Icon/Table Pagination Arrow" at bounding box center [1409, 27] width 35 height 35
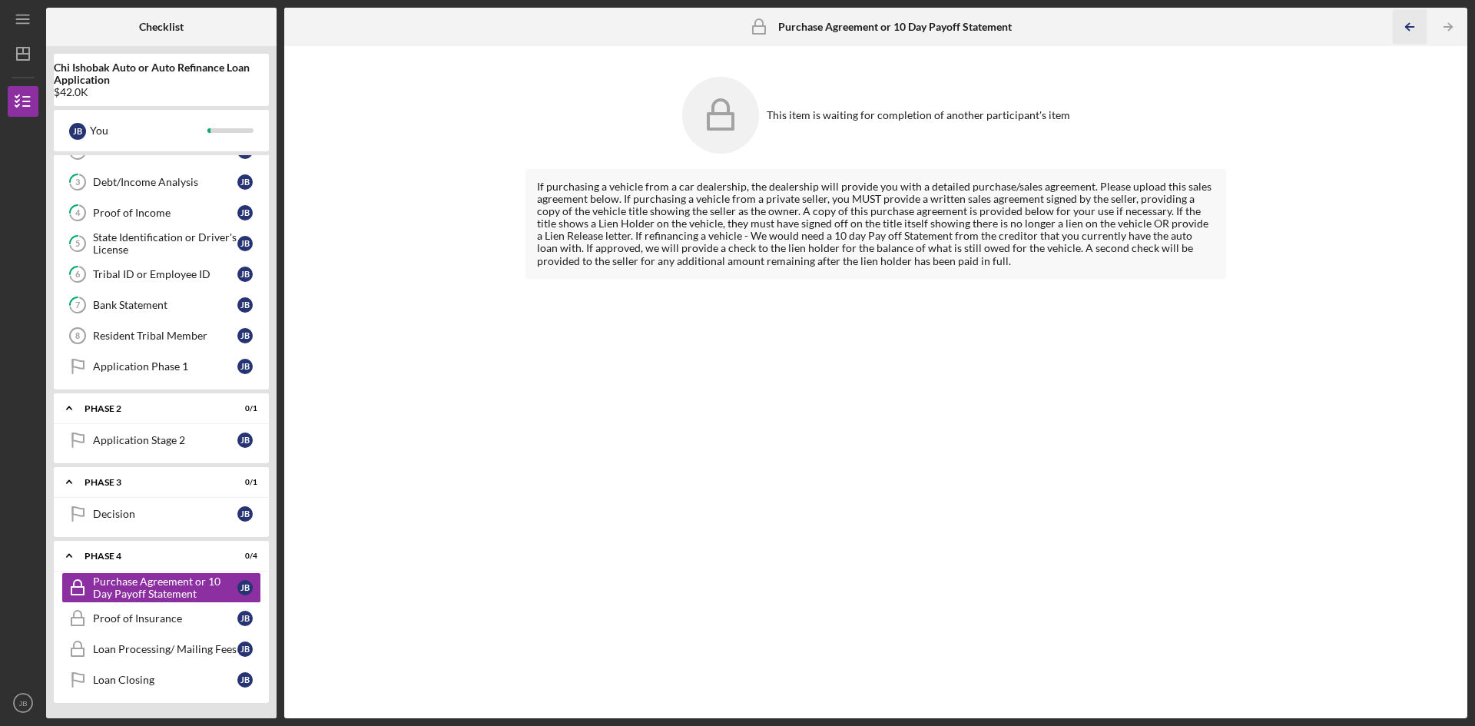
click at [1406, 24] on icon "Icon/Table Pagination Arrow" at bounding box center [1409, 27] width 35 height 35
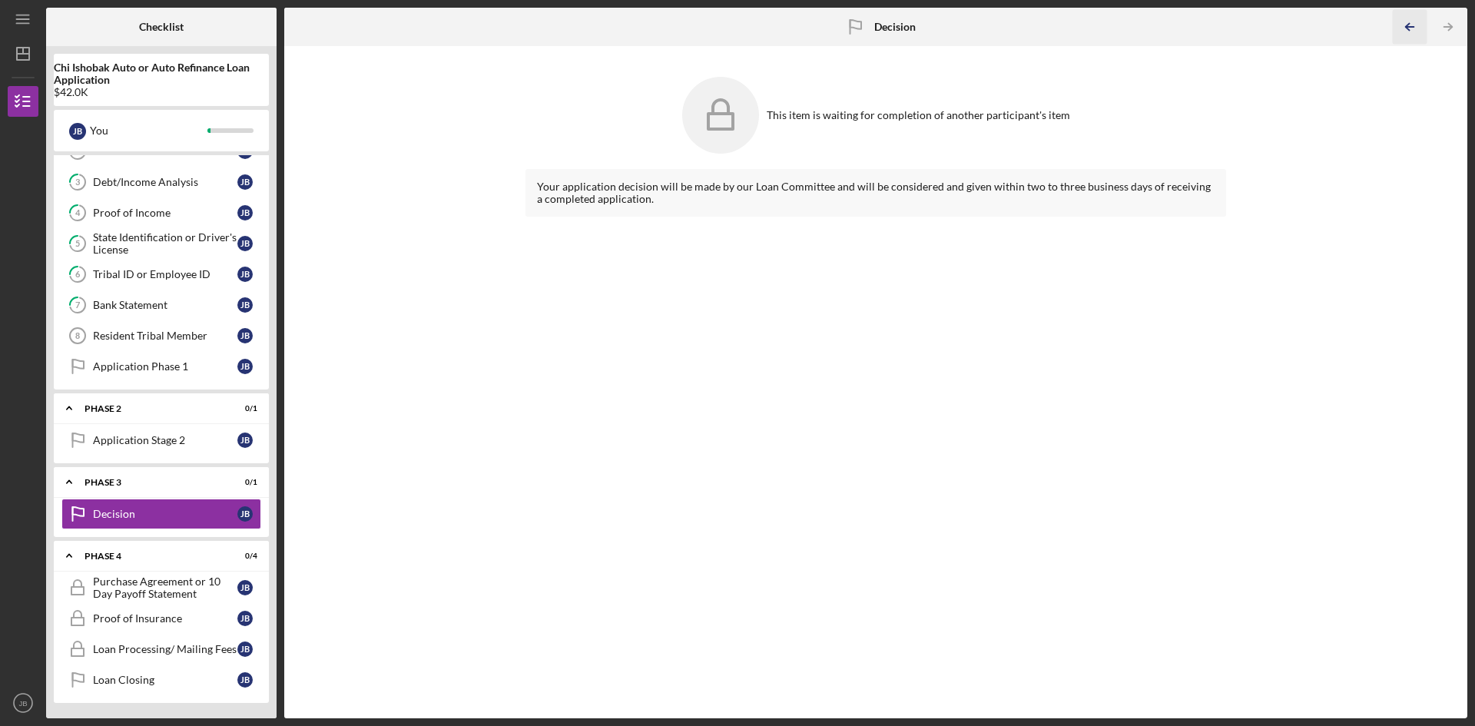
click at [1406, 24] on icon "Icon/Table Pagination Arrow" at bounding box center [1409, 27] width 35 height 35
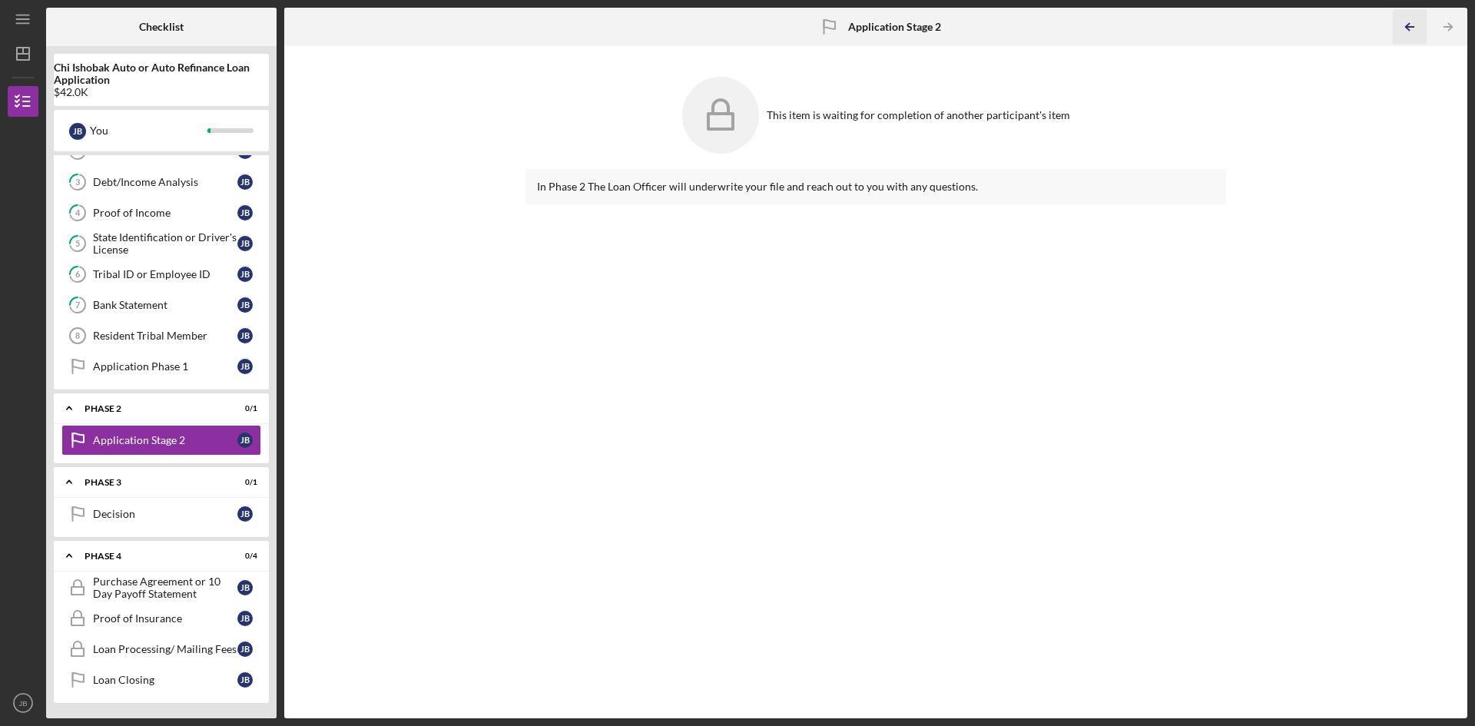
click at [1406, 24] on icon "Icon/Table Pagination Arrow" at bounding box center [1409, 27] width 35 height 35
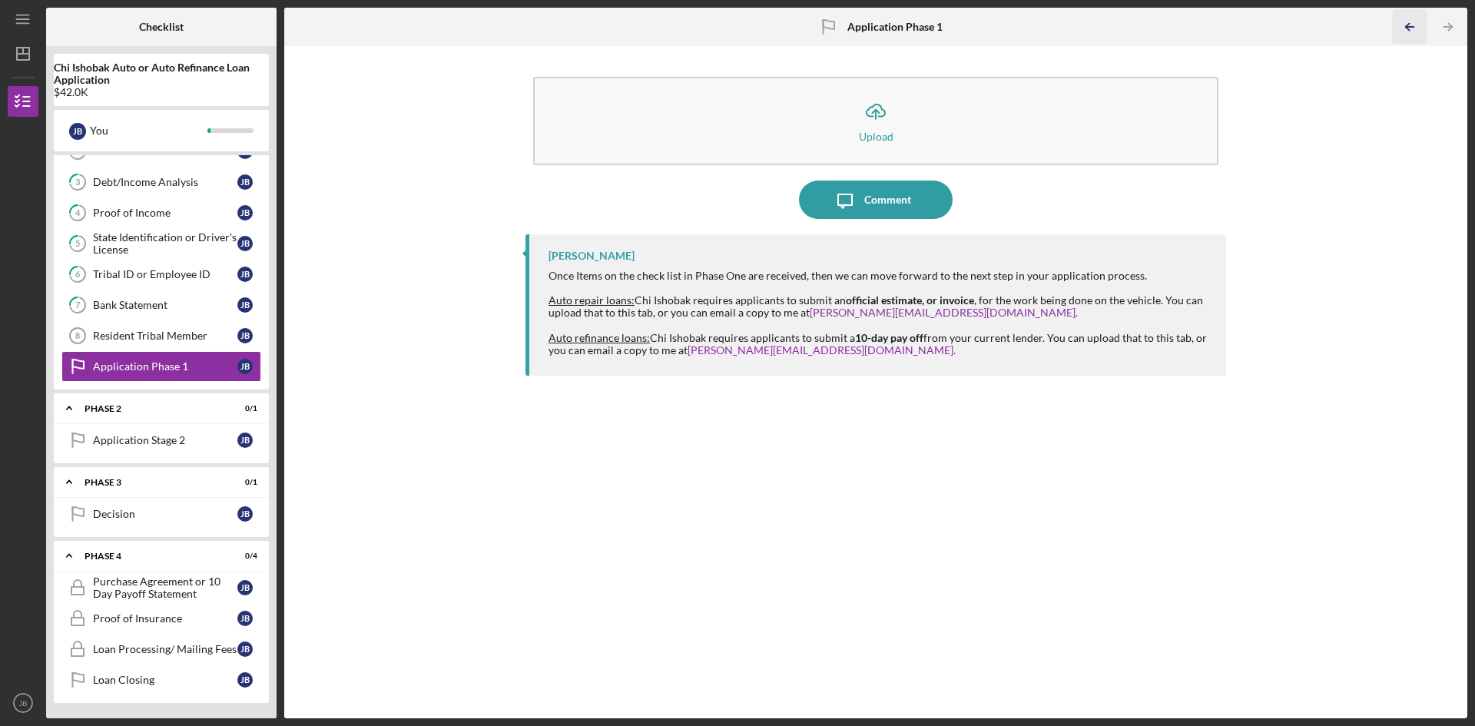
click at [1406, 24] on icon "Icon/Table Pagination Arrow" at bounding box center [1409, 27] width 35 height 35
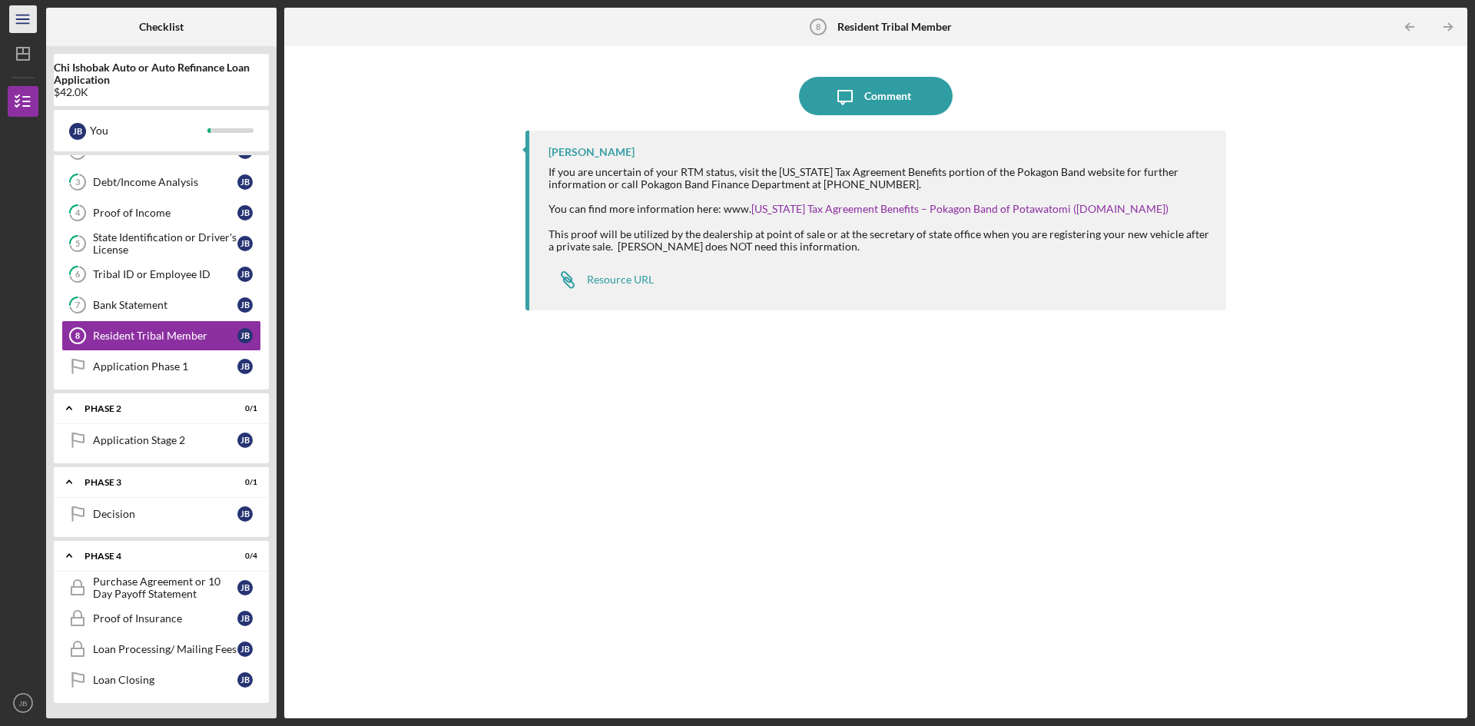
click at [18, 19] on line "button" at bounding box center [22, 19] width 12 height 0
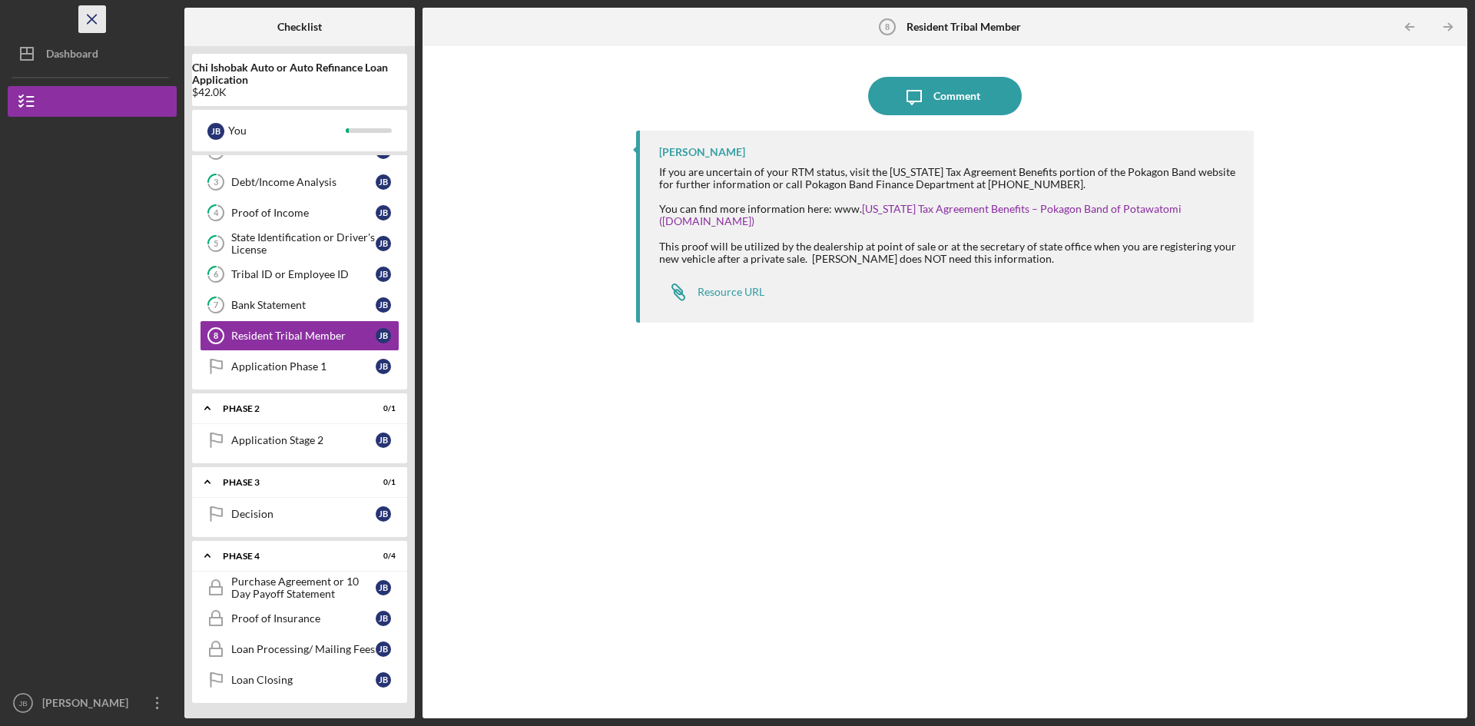
click at [88, 27] on icon "Icon/Menu Close" at bounding box center [92, 19] width 35 height 35
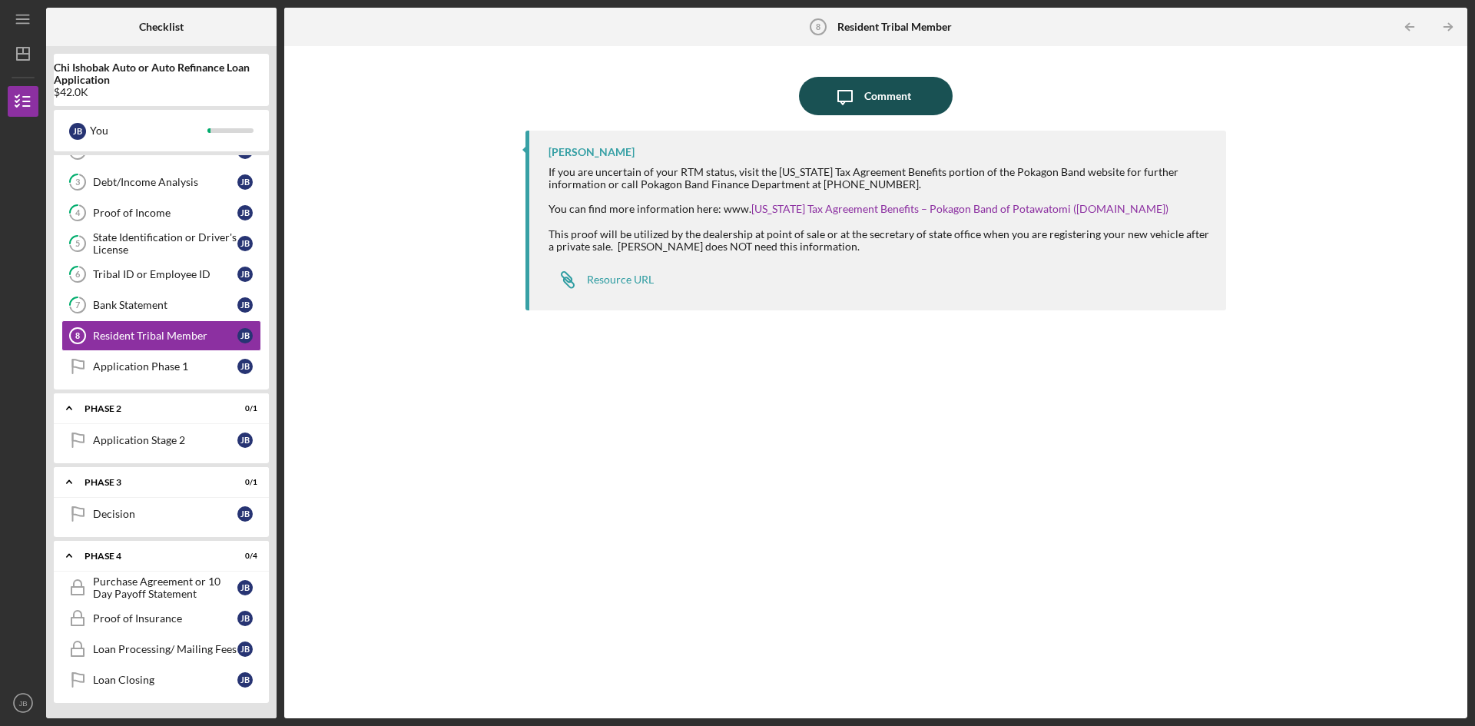
click at [882, 104] on div "Comment" at bounding box center [887, 96] width 47 height 38
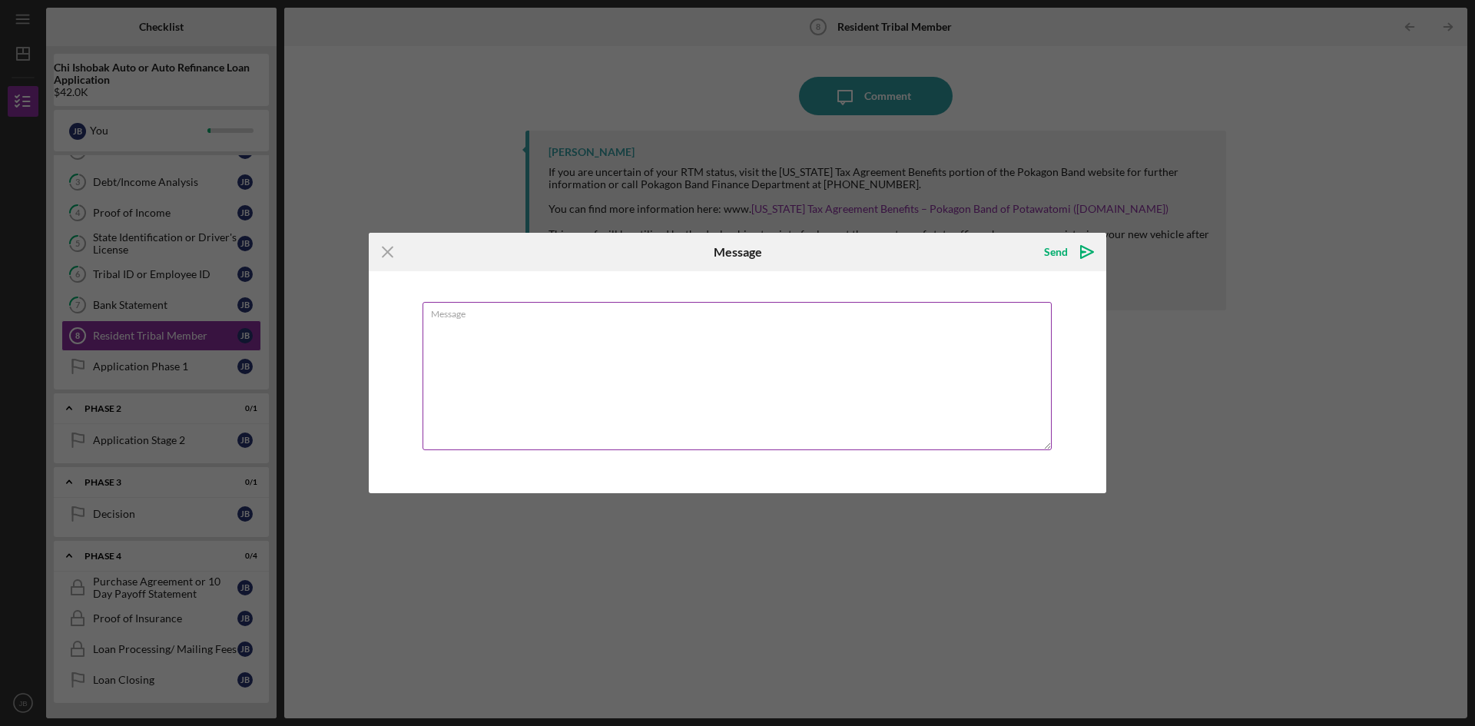
click at [427, 329] on textarea "Message" at bounding box center [737, 376] width 629 height 148
type textarea "I"
click at [393, 254] on icon "Icon/Menu Close" at bounding box center [388, 252] width 38 height 38
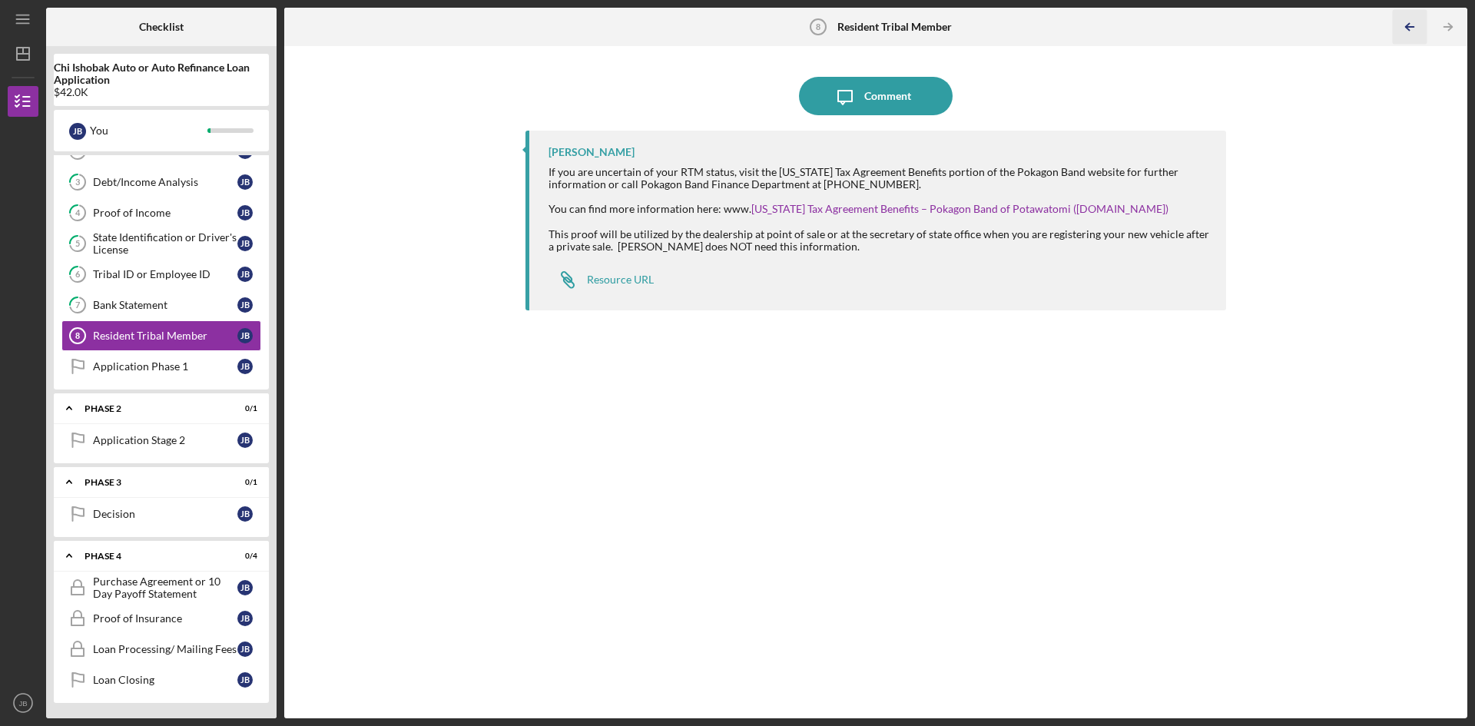
click at [1410, 25] on icon "Icon/Table Pagination Arrow" at bounding box center [1409, 27] width 35 height 35
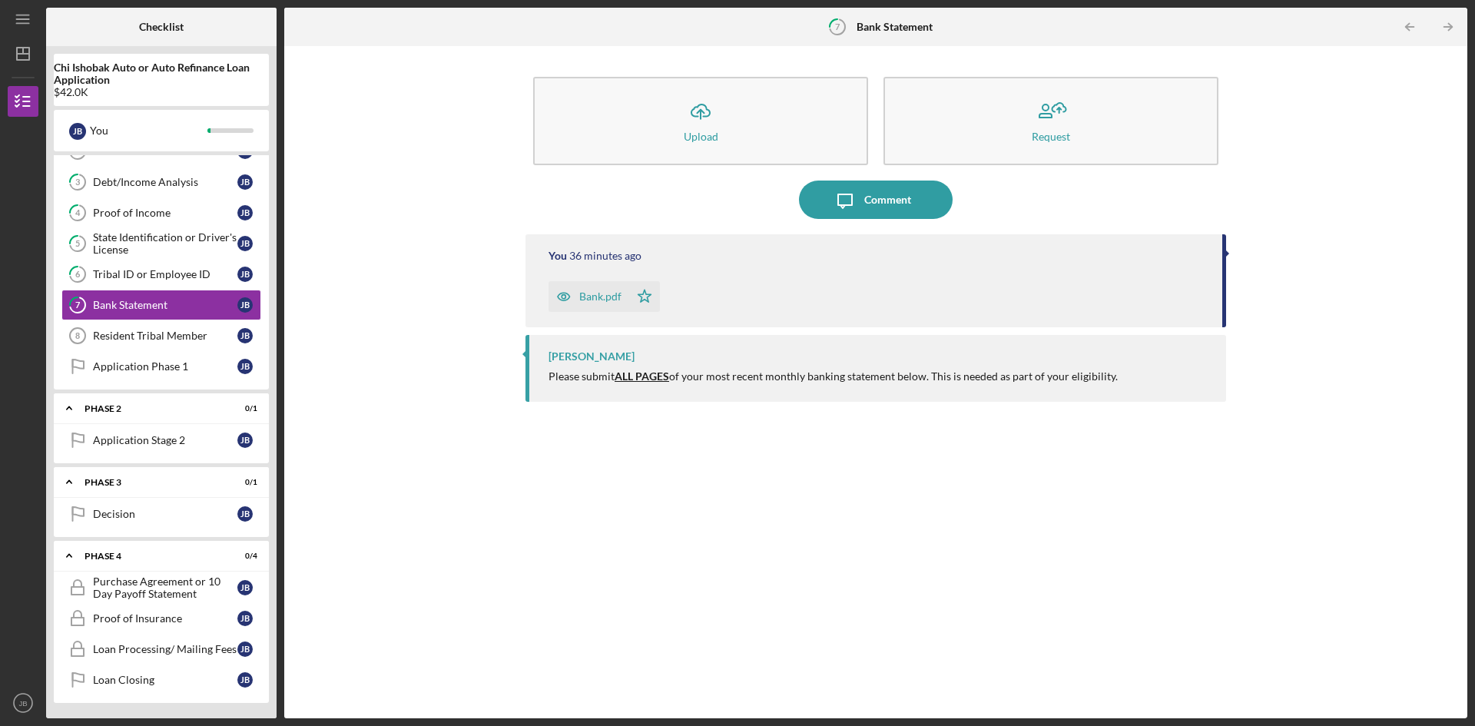
click at [582, 304] on div "Bank.pdf" at bounding box center [589, 296] width 81 height 31
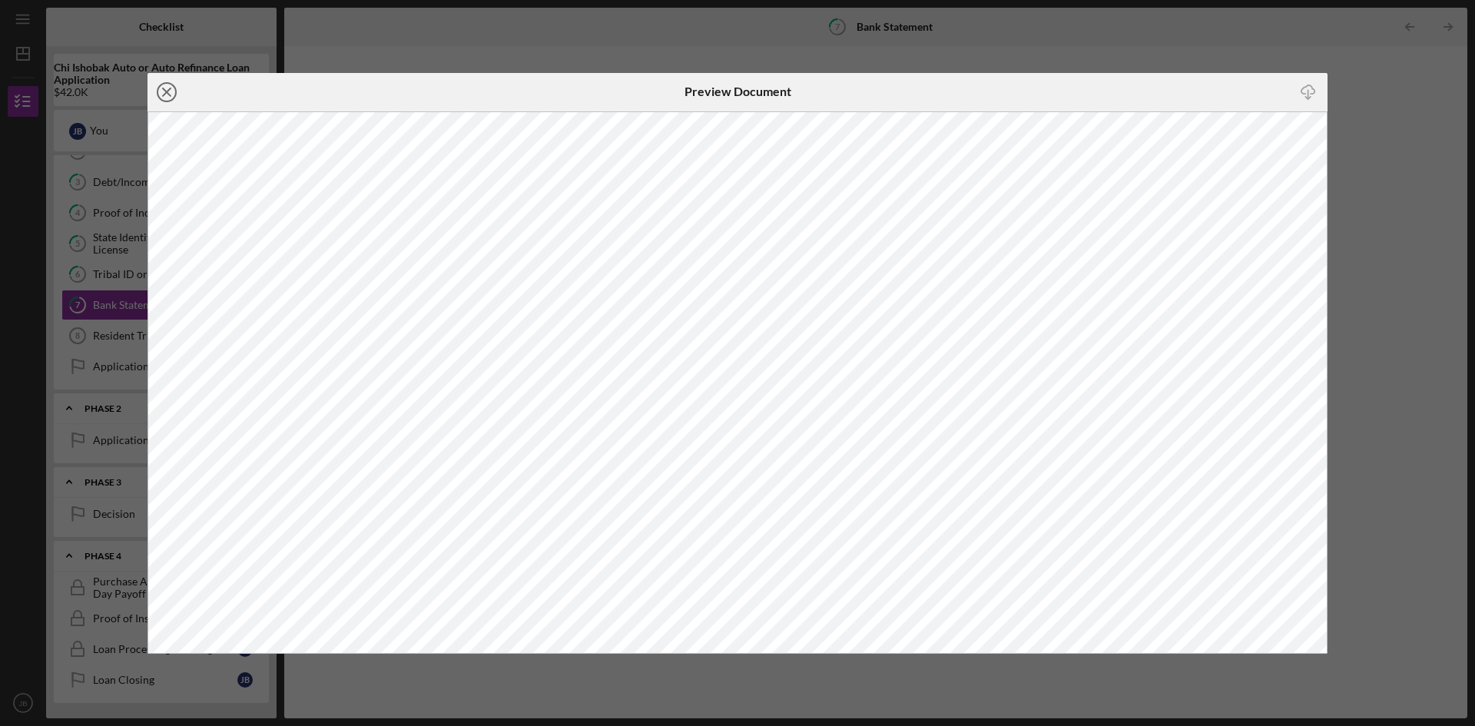
click at [165, 91] on line at bounding box center [167, 92] width 8 height 8
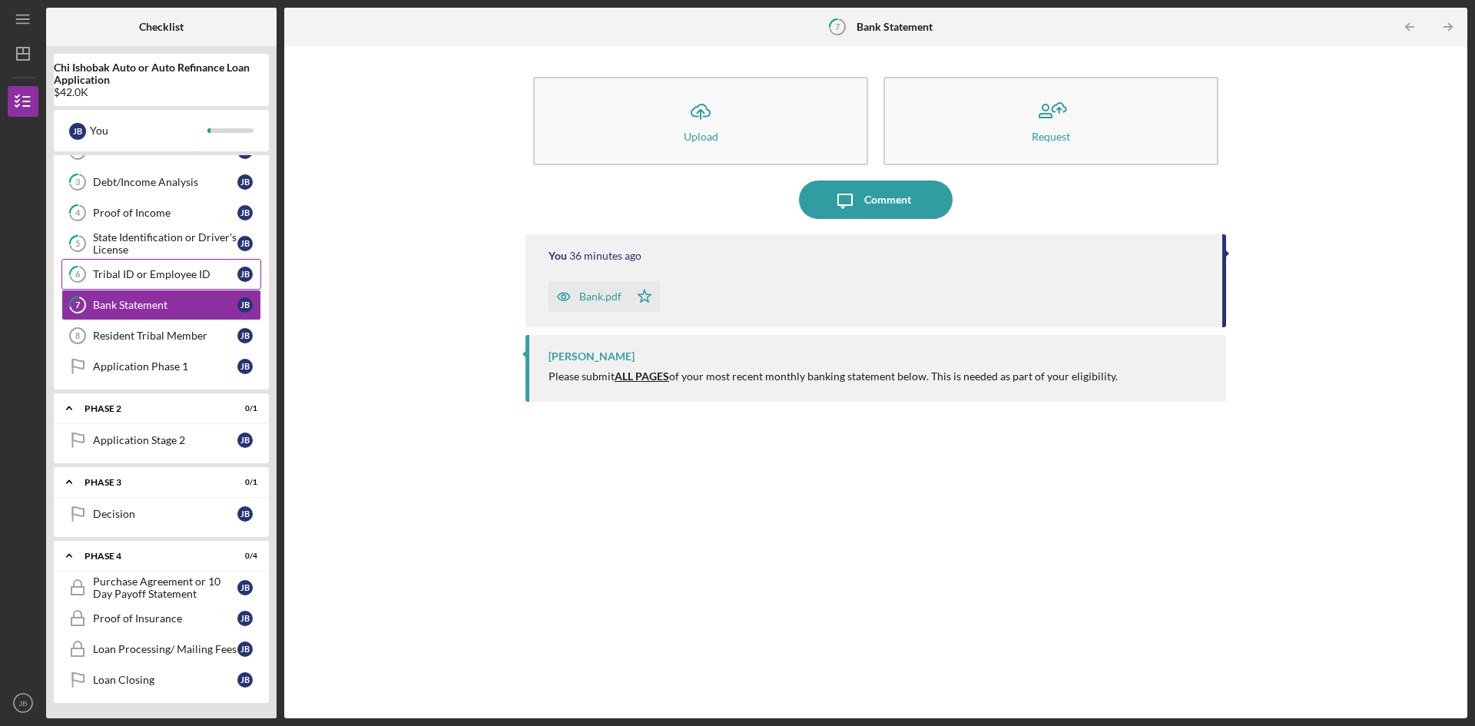
click at [151, 268] on div "Tribal ID or Employee ID" at bounding box center [165, 274] width 144 height 12
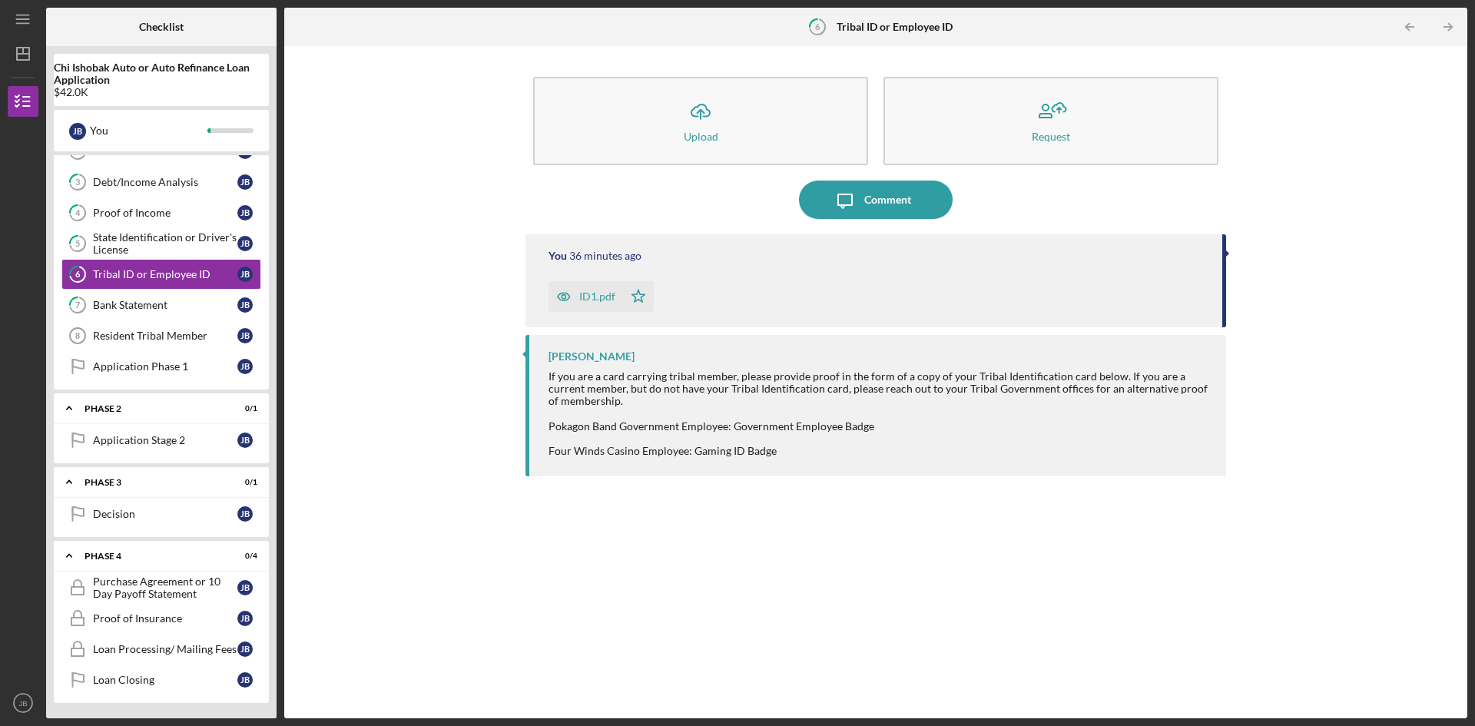
click at [576, 297] on icon "button" at bounding box center [564, 296] width 31 height 31
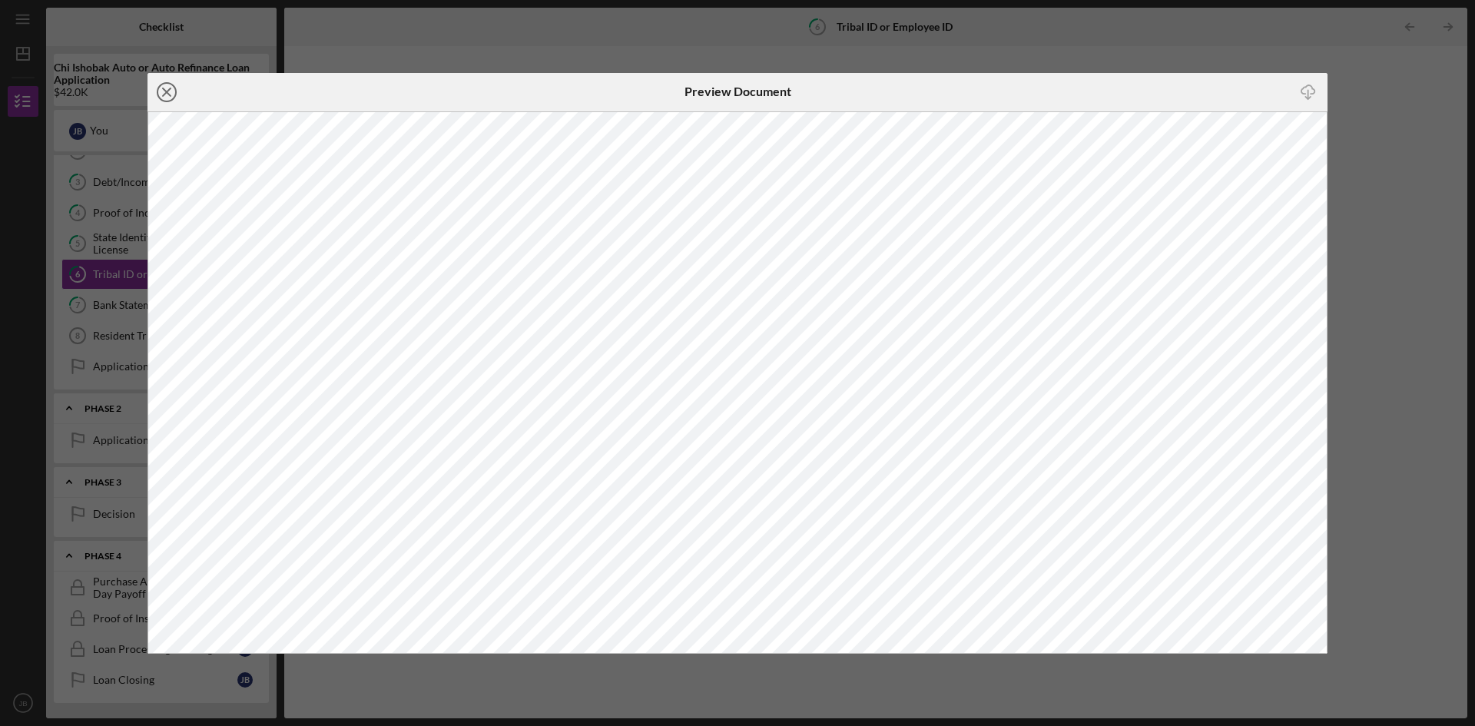
click at [162, 95] on icon "Icon/Close" at bounding box center [167, 92] width 38 height 38
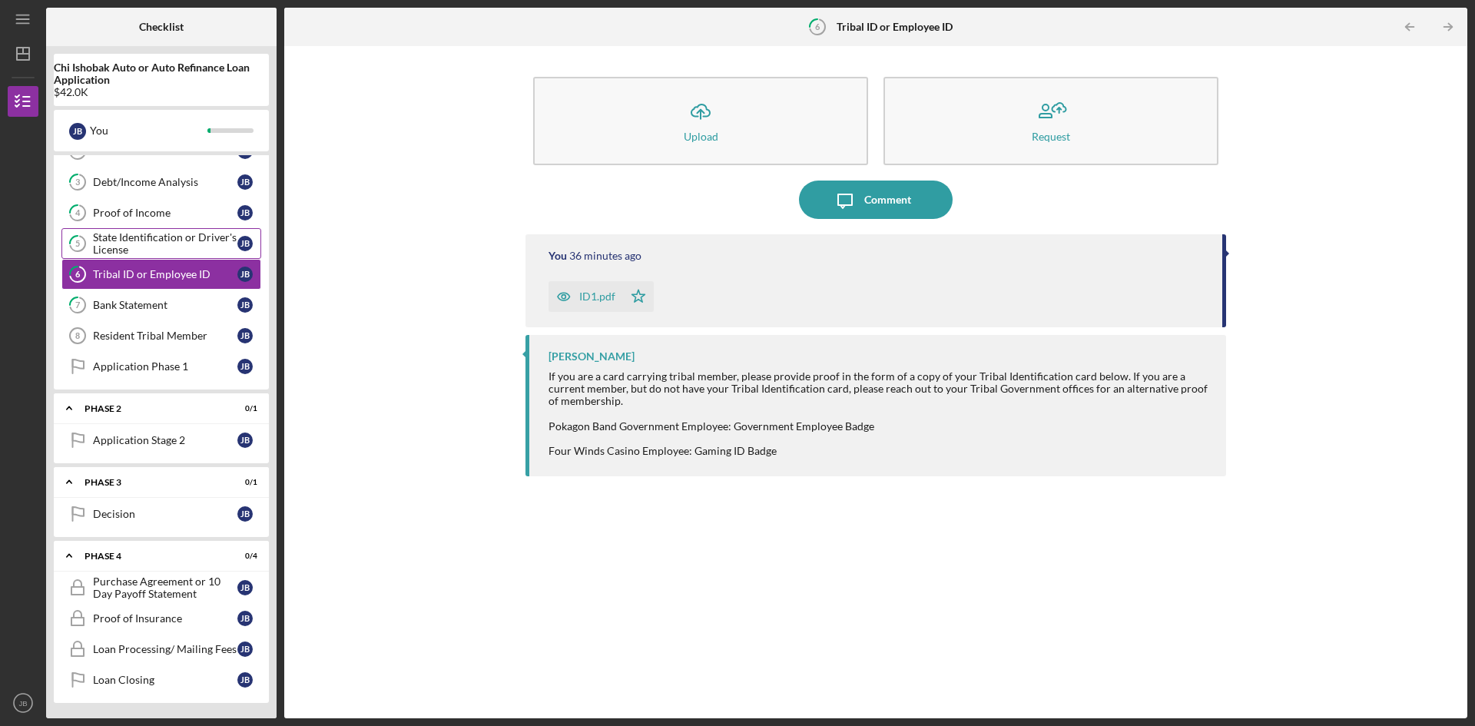
click at [114, 244] on div "State Identification or Driver's License" at bounding box center [165, 243] width 144 height 25
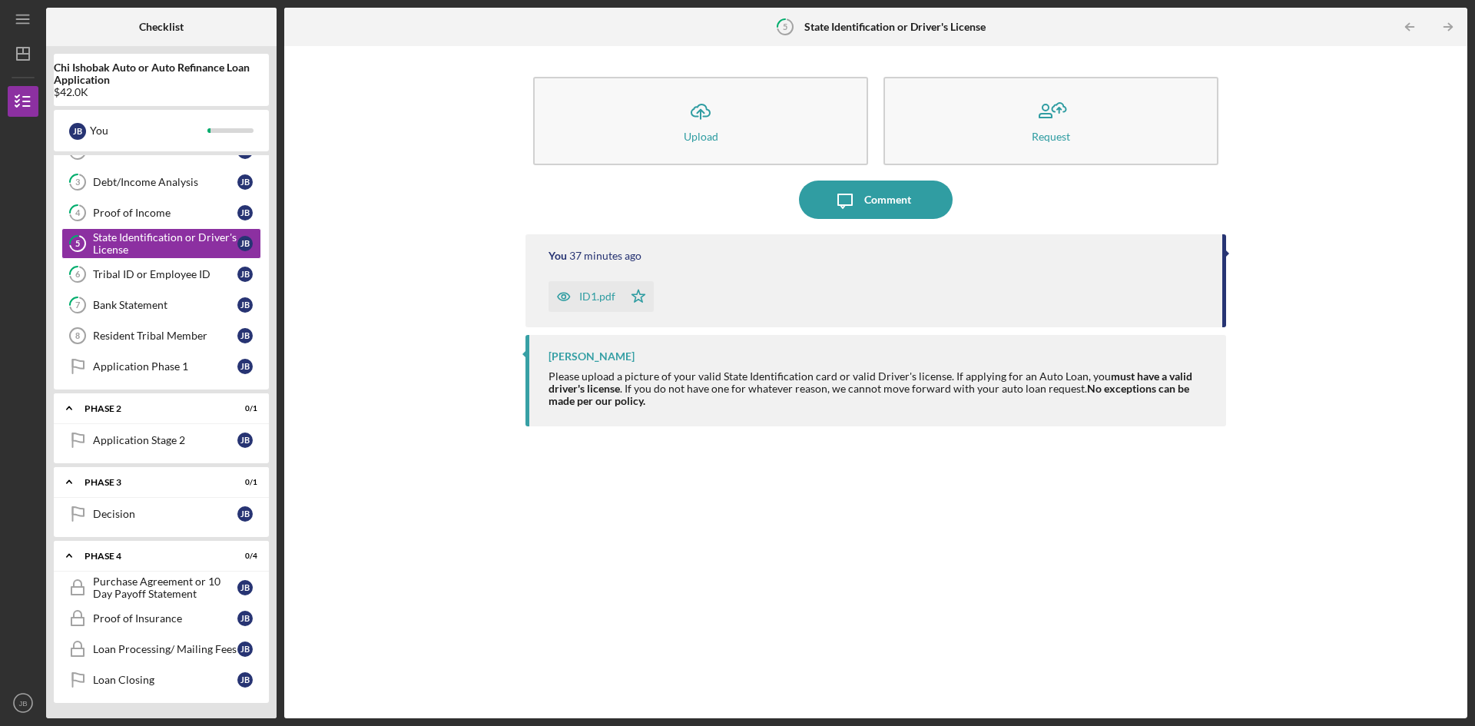
click at [593, 288] on div "ID1.pdf" at bounding box center [586, 296] width 75 height 31
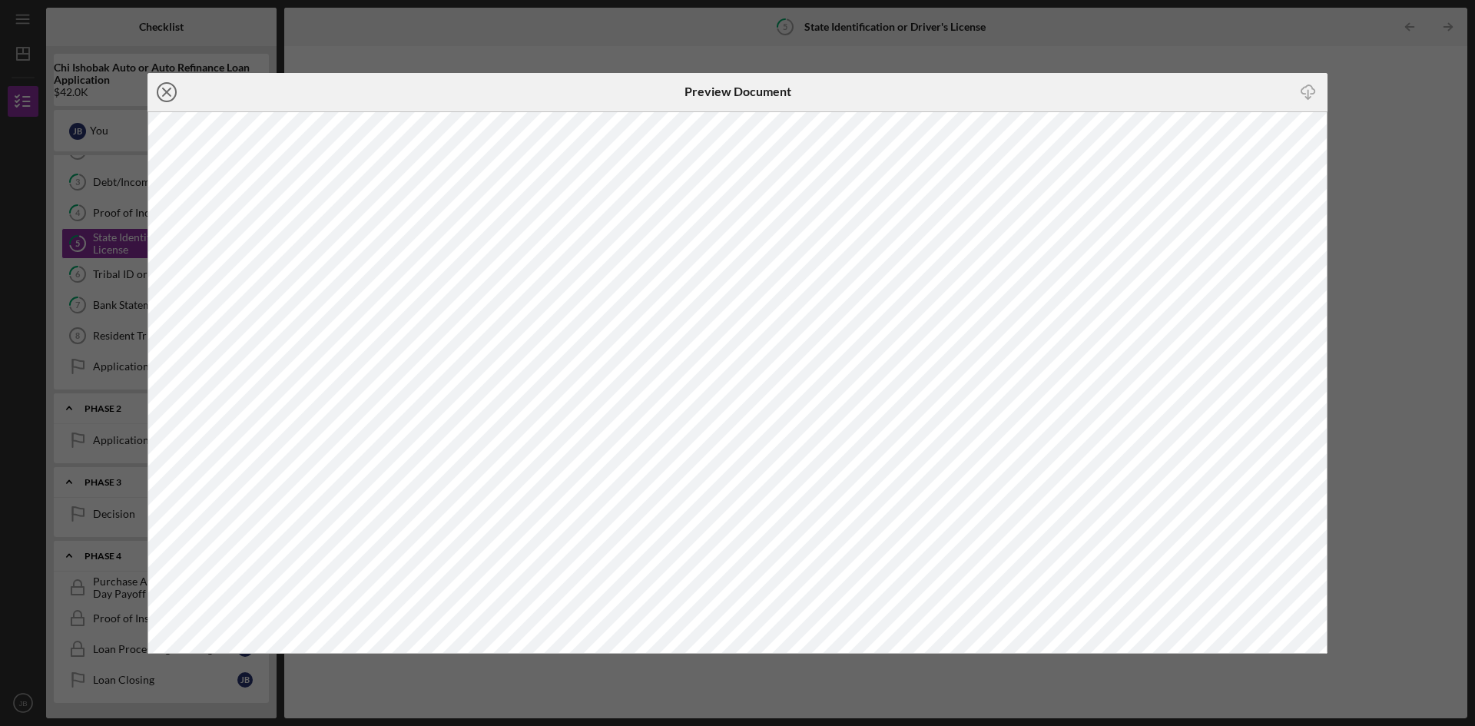
click at [166, 89] on icon "Icon/Close" at bounding box center [167, 92] width 38 height 38
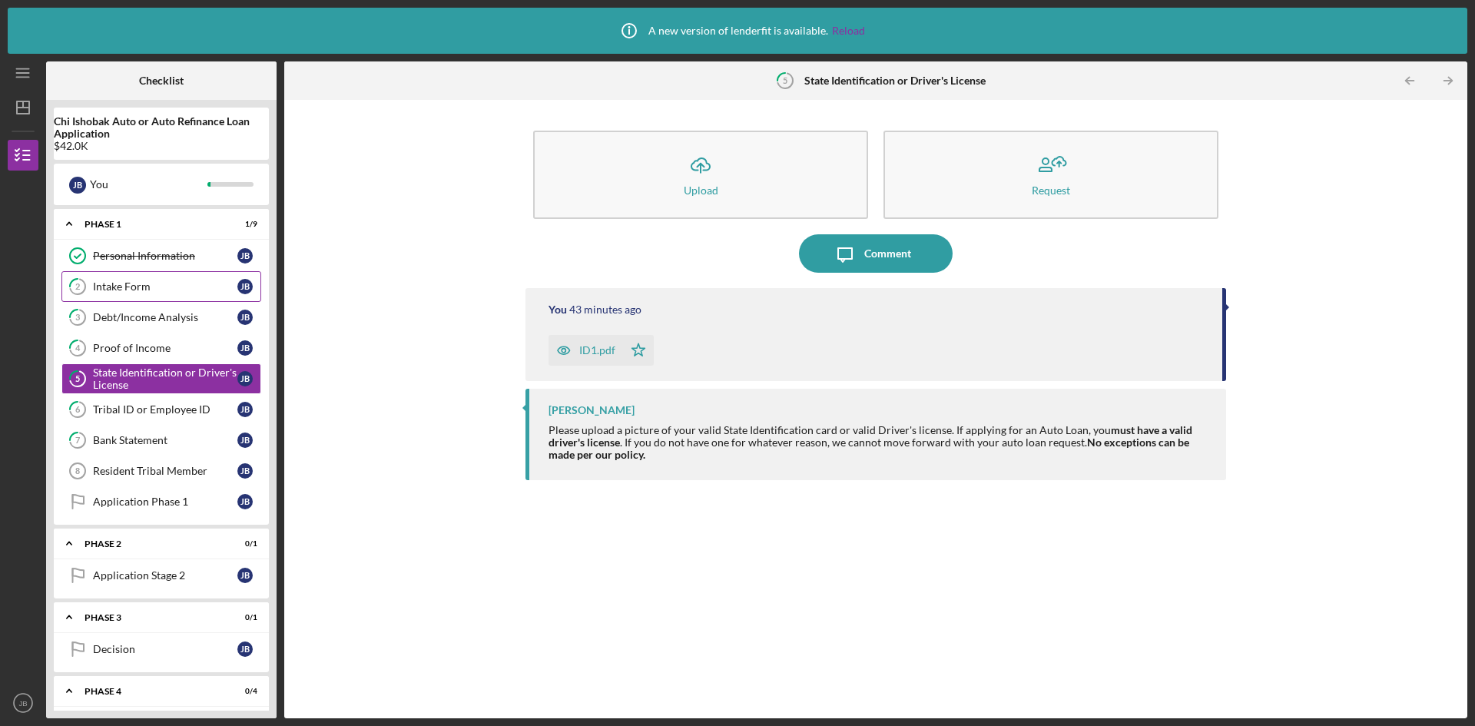
click at [118, 280] on div "Intake Form" at bounding box center [165, 286] width 144 height 12
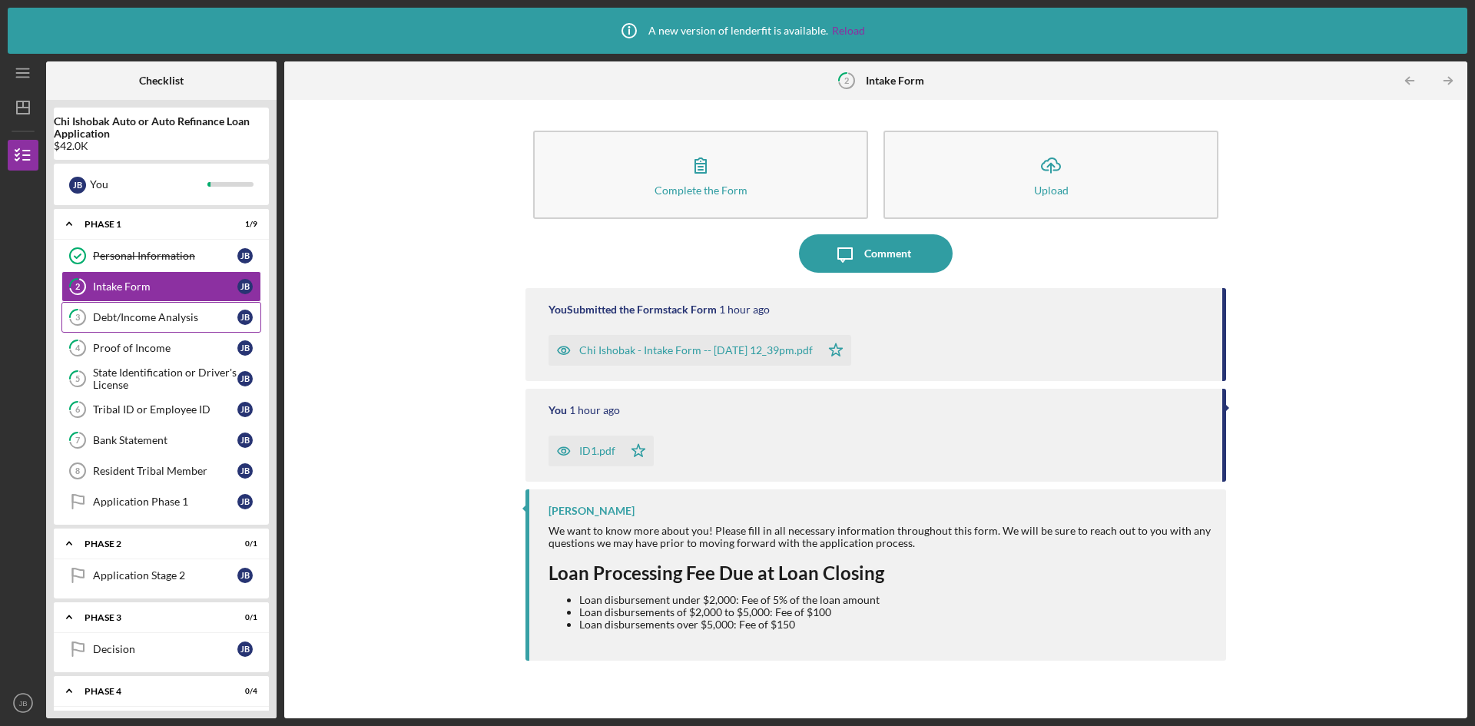
click at [149, 324] on link "3 Debt/Income Analysis J B" at bounding box center [161, 317] width 200 height 31
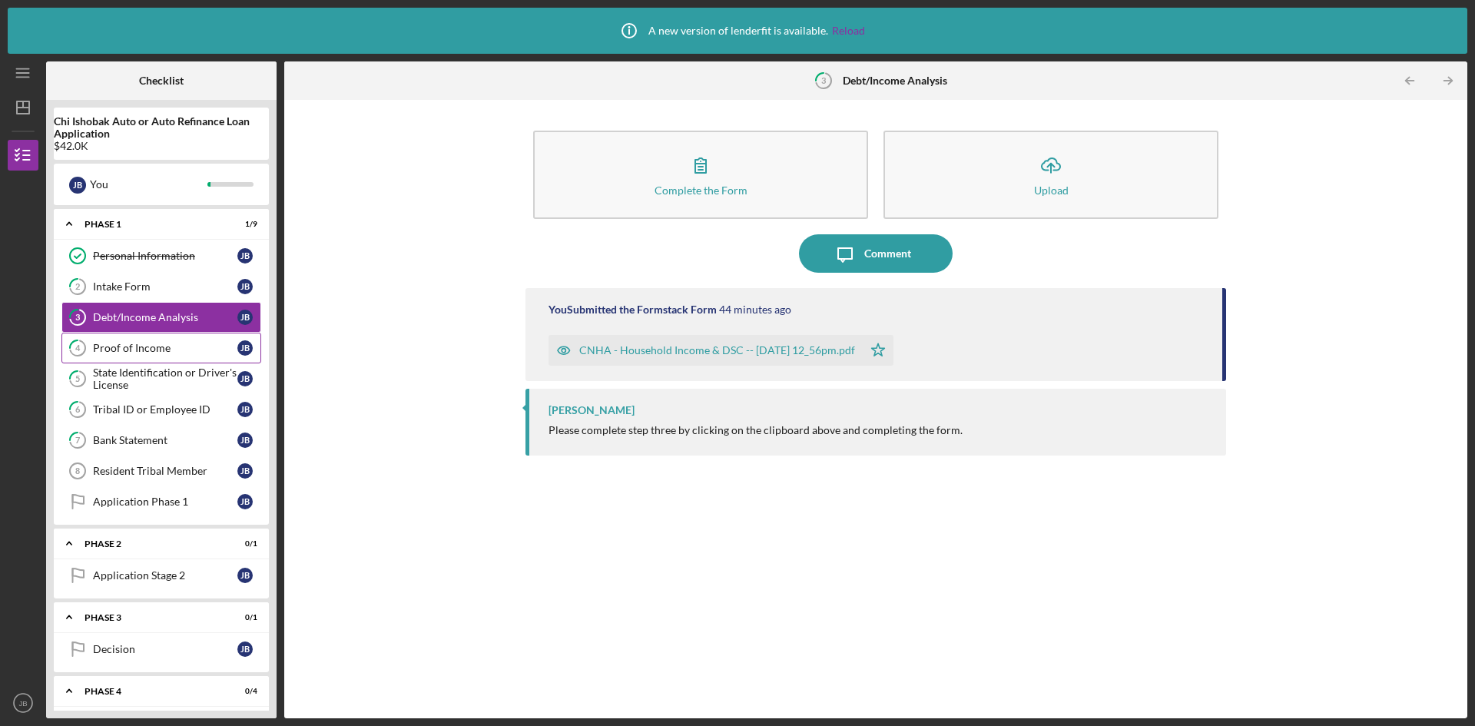
click at [132, 354] on div "Proof of Income" at bounding box center [165, 348] width 144 height 12
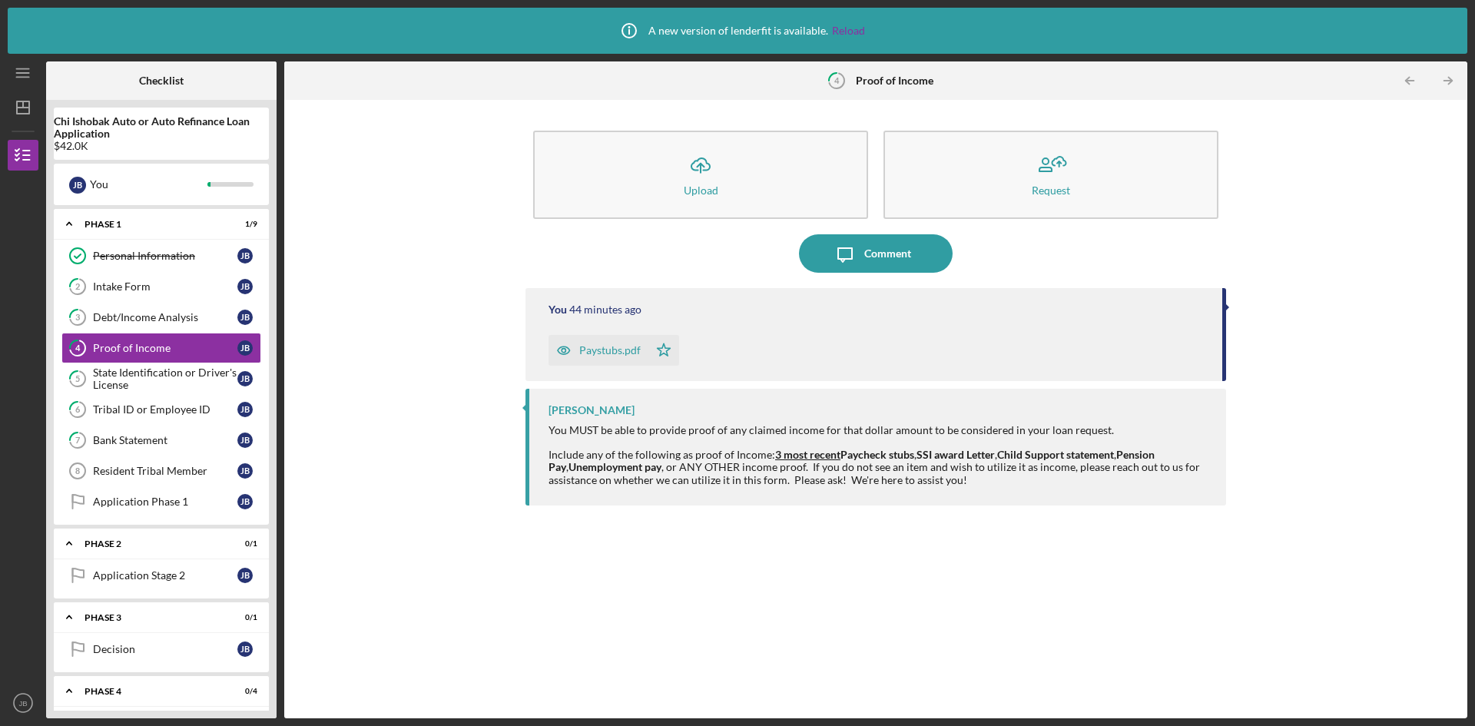
click at [596, 354] on div "Paystubs.pdf" at bounding box center [609, 350] width 61 height 12
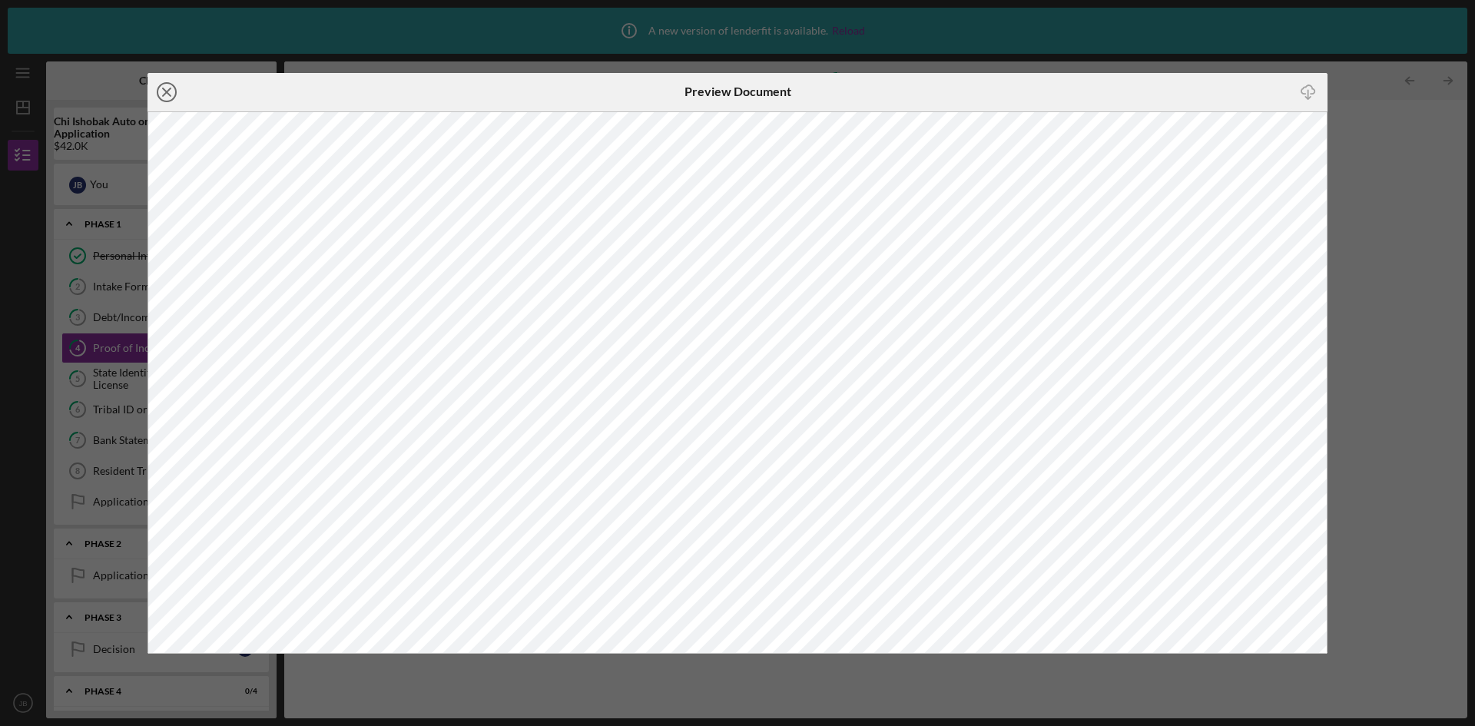
click at [166, 87] on icon "Icon/Close" at bounding box center [167, 92] width 38 height 38
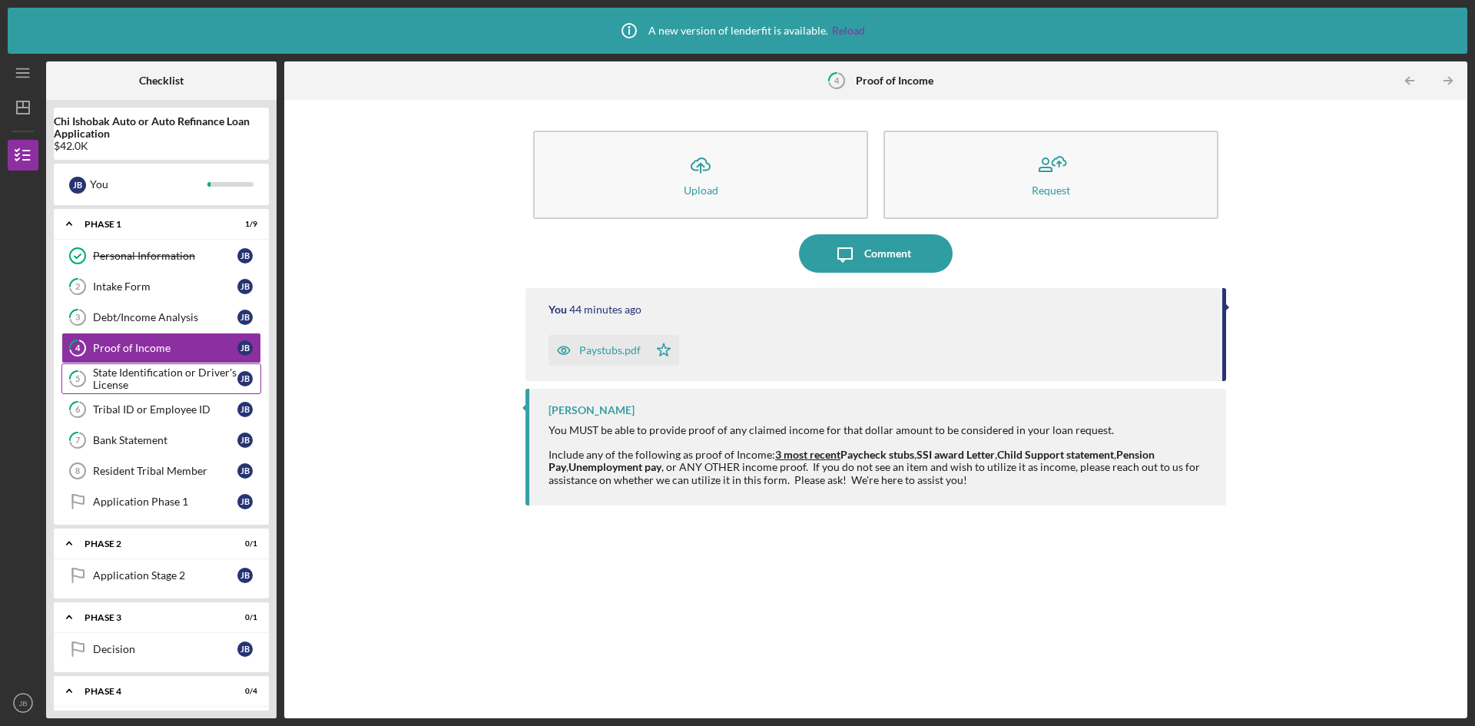
click at [168, 383] on div "State Identification or Driver's License" at bounding box center [165, 379] width 144 height 25
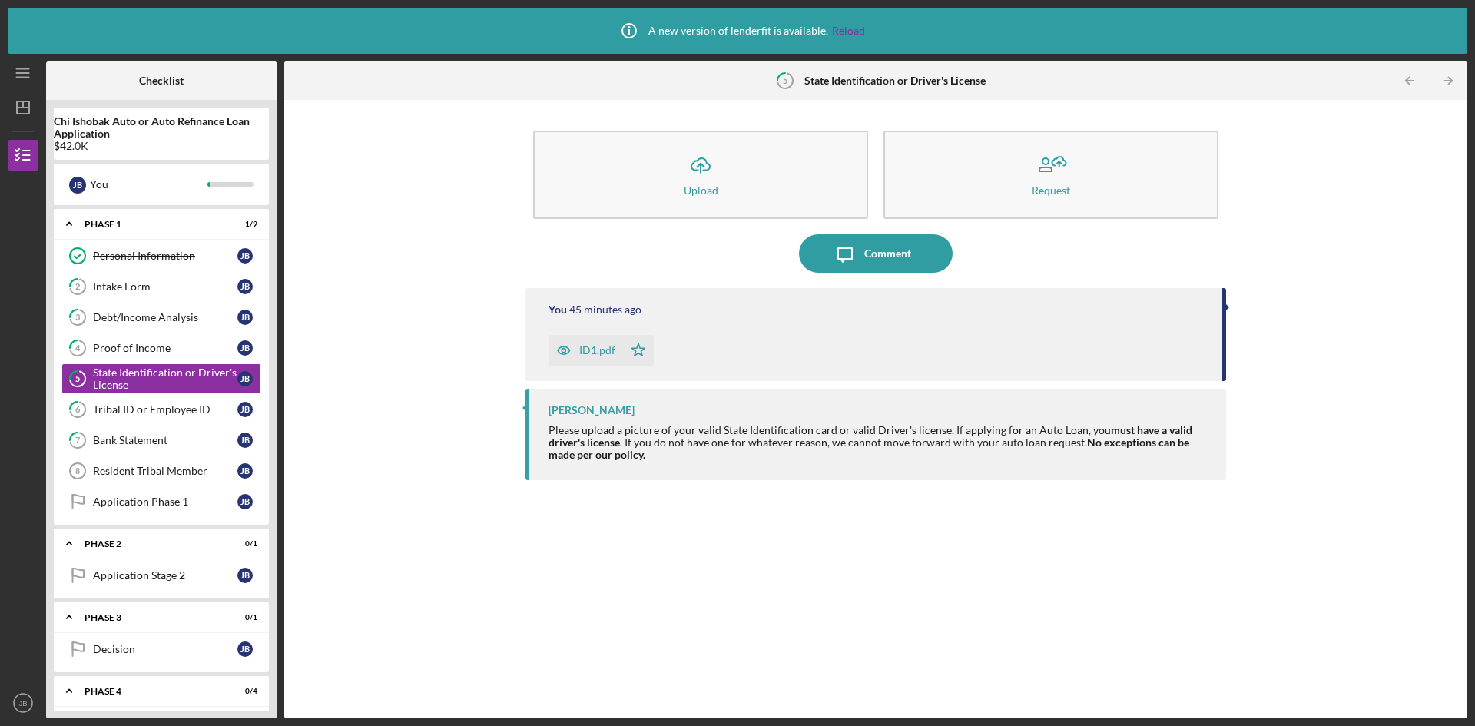
click at [599, 347] on div "ID1.pdf" at bounding box center [597, 350] width 36 height 12
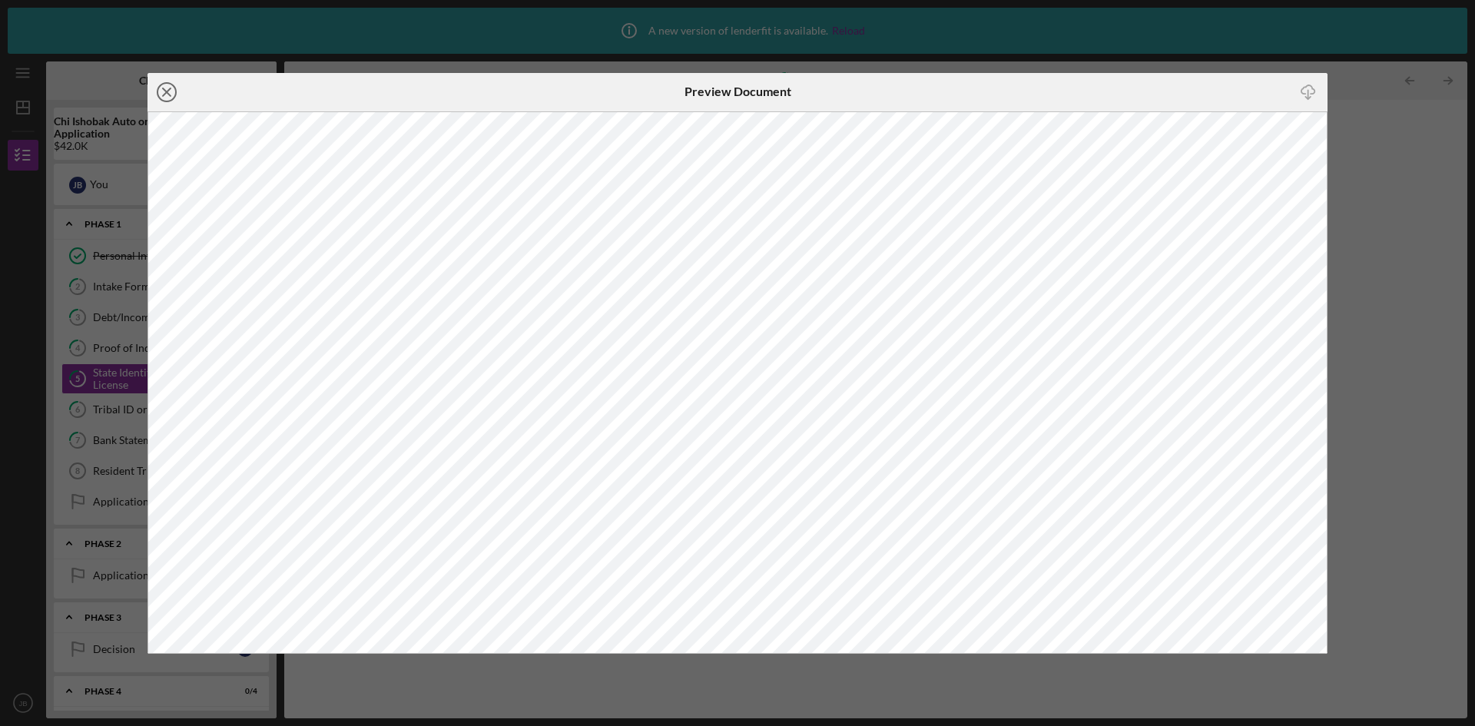
click at [168, 93] on line at bounding box center [167, 92] width 8 height 8
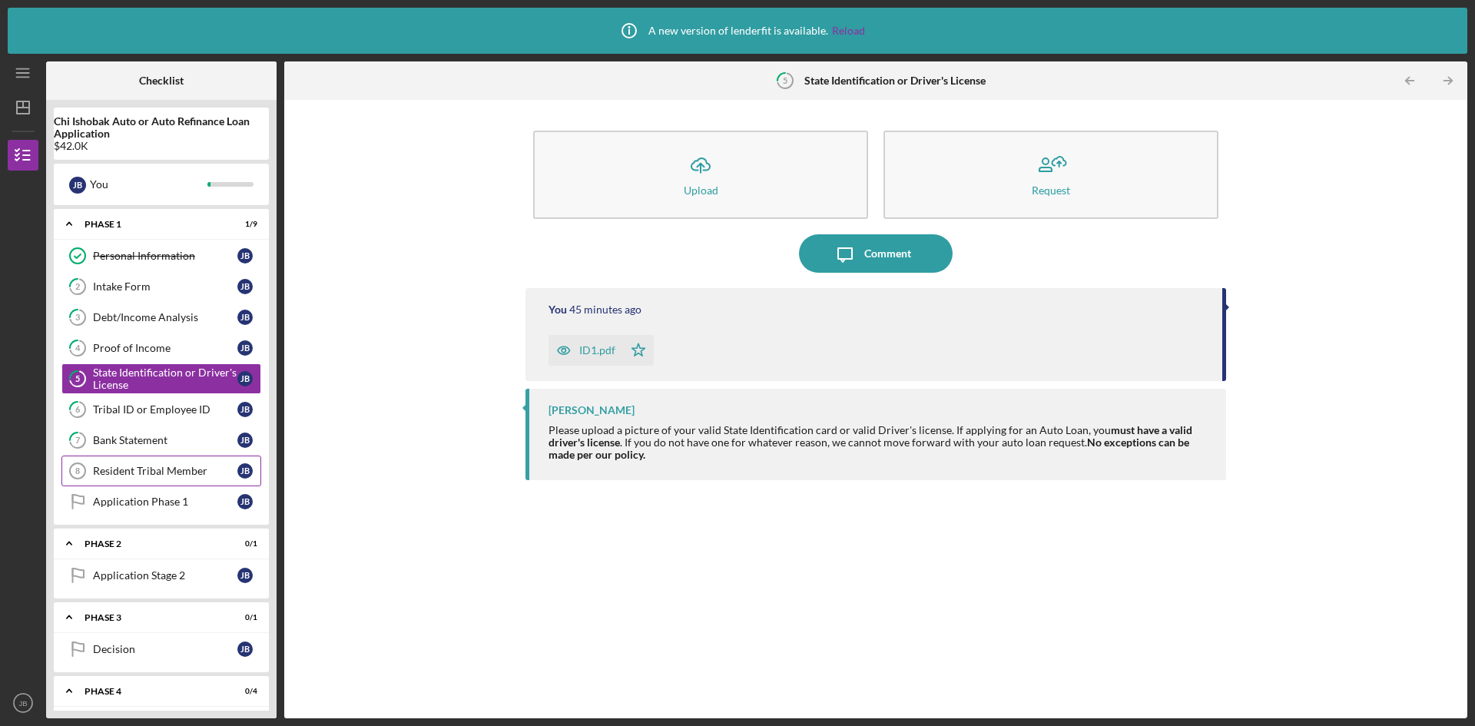
click at [177, 472] on div "Resident Tribal Member" at bounding box center [165, 471] width 144 height 12
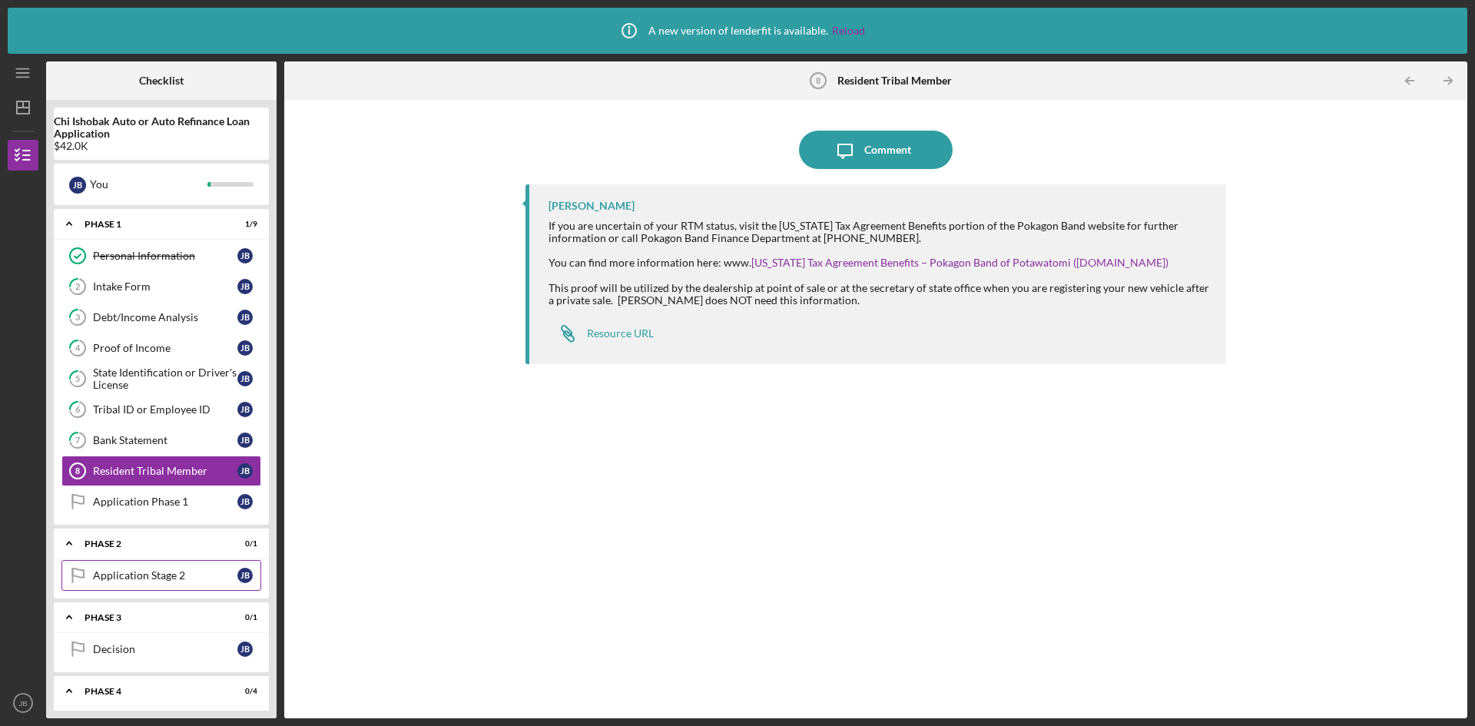
click at [165, 579] on div "Application Stage 2" at bounding box center [165, 575] width 144 height 12
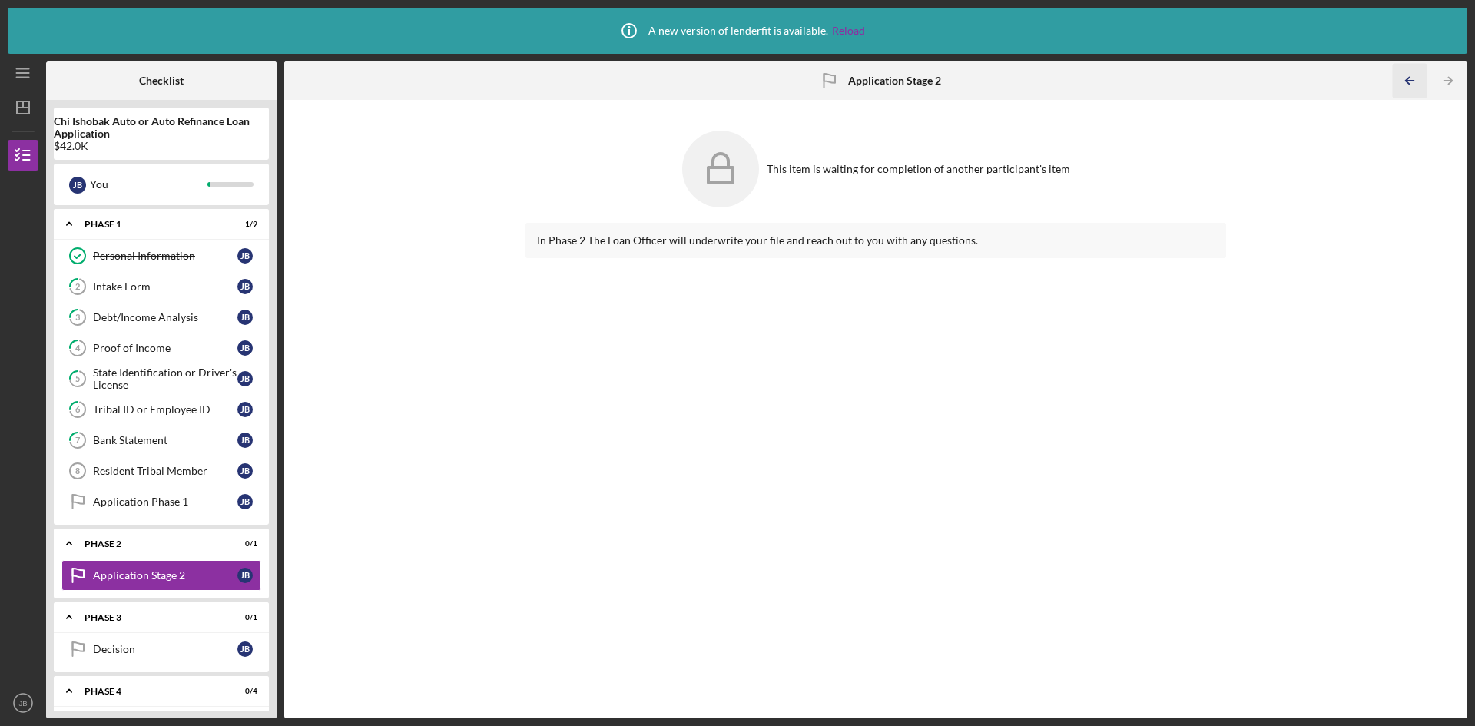
click at [1406, 89] on icon "Icon/Table Pagination Arrow" at bounding box center [1409, 81] width 35 height 35
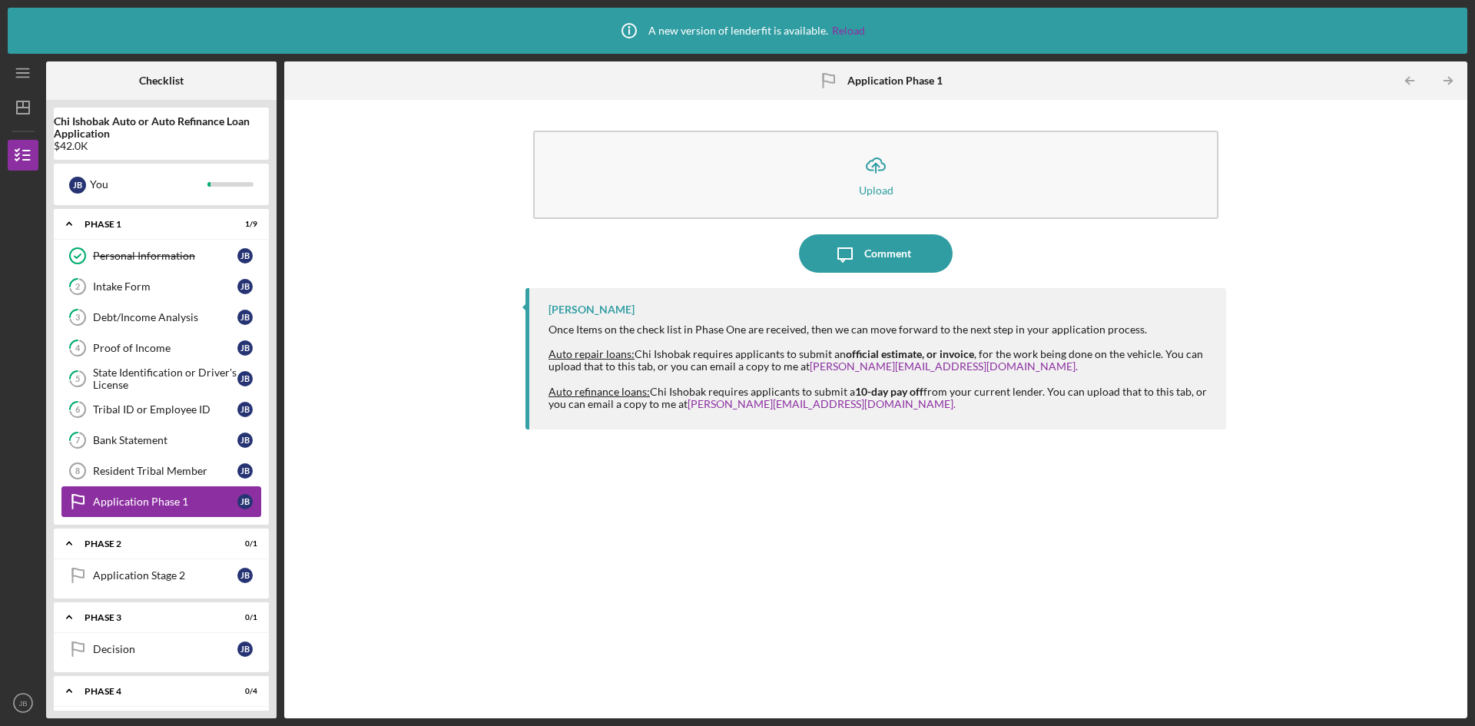
click at [82, 501] on icon "Application Phase 1" at bounding box center [77, 502] width 38 height 38
click at [23, 95] on icon "Icon/Dashboard" at bounding box center [23, 107] width 38 height 38
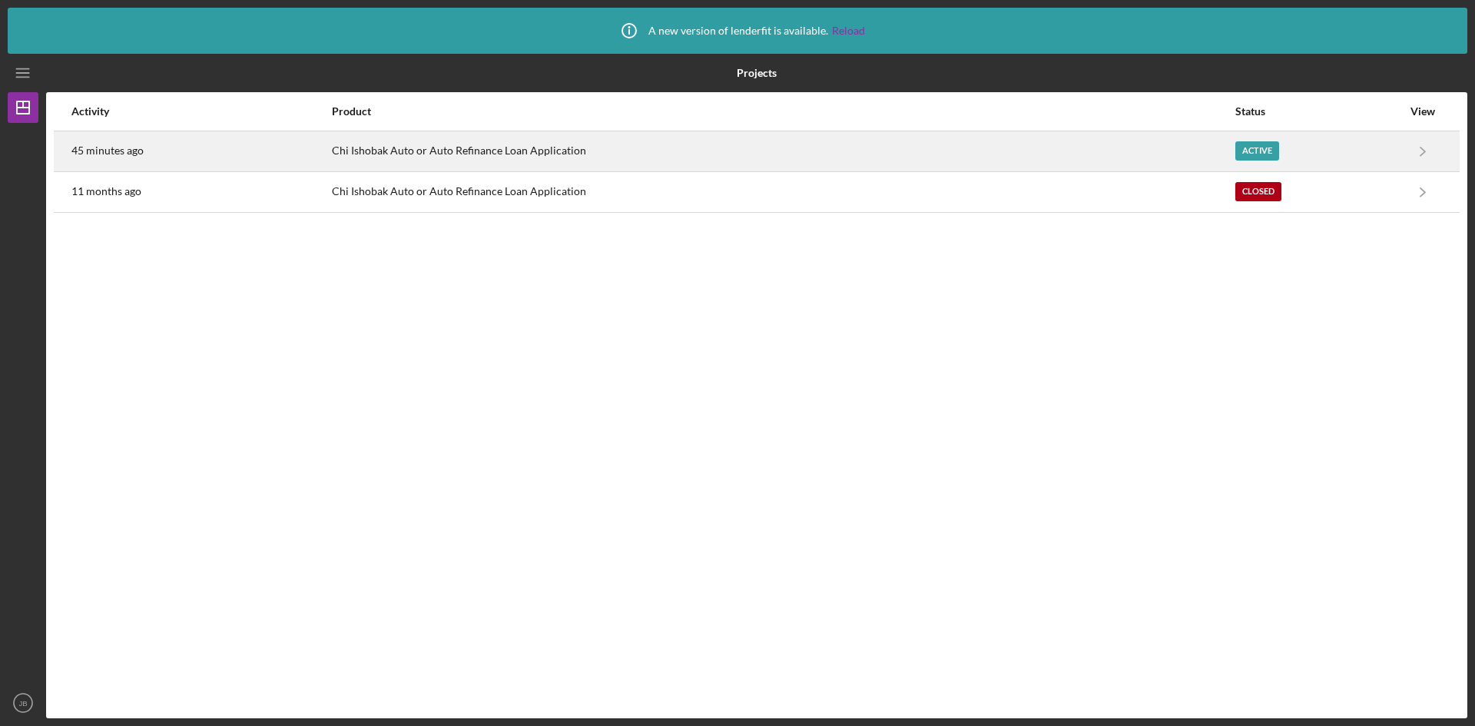
click at [506, 154] on div "Chi Ishobak Auto or Auto Refinance Loan Application" at bounding box center [783, 151] width 902 height 38
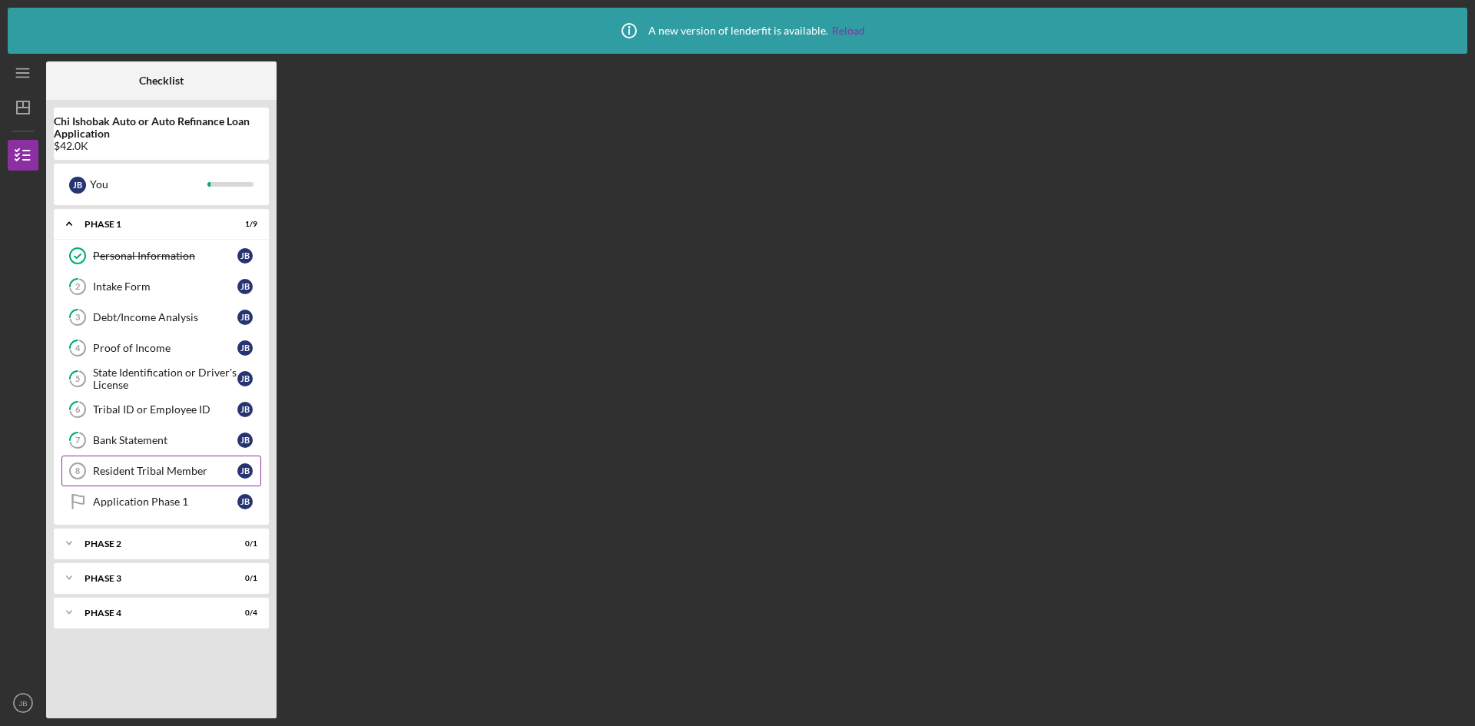
click at [132, 473] on div "Resident Tribal Member" at bounding box center [165, 471] width 144 height 12
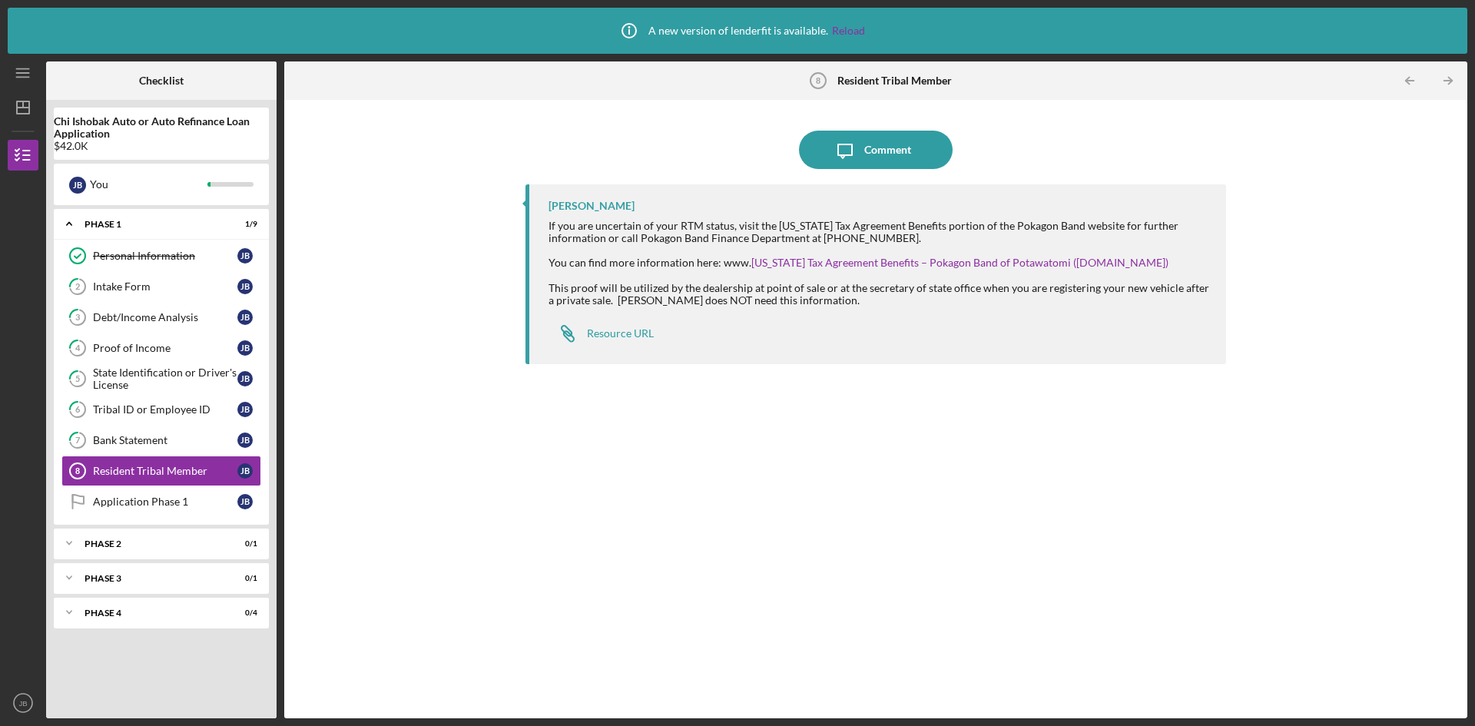
drag, startPoint x: 118, startPoint y: 141, endPoint x: 363, endPoint y: 102, distance: 248.1
click at [363, 102] on div "Icon/Message Comment Bereniz Sotelo If you are uncertain of your RTM status, vi…" at bounding box center [875, 409] width 1183 height 619
click at [30, 703] on icon "JB" at bounding box center [23, 703] width 31 height 38
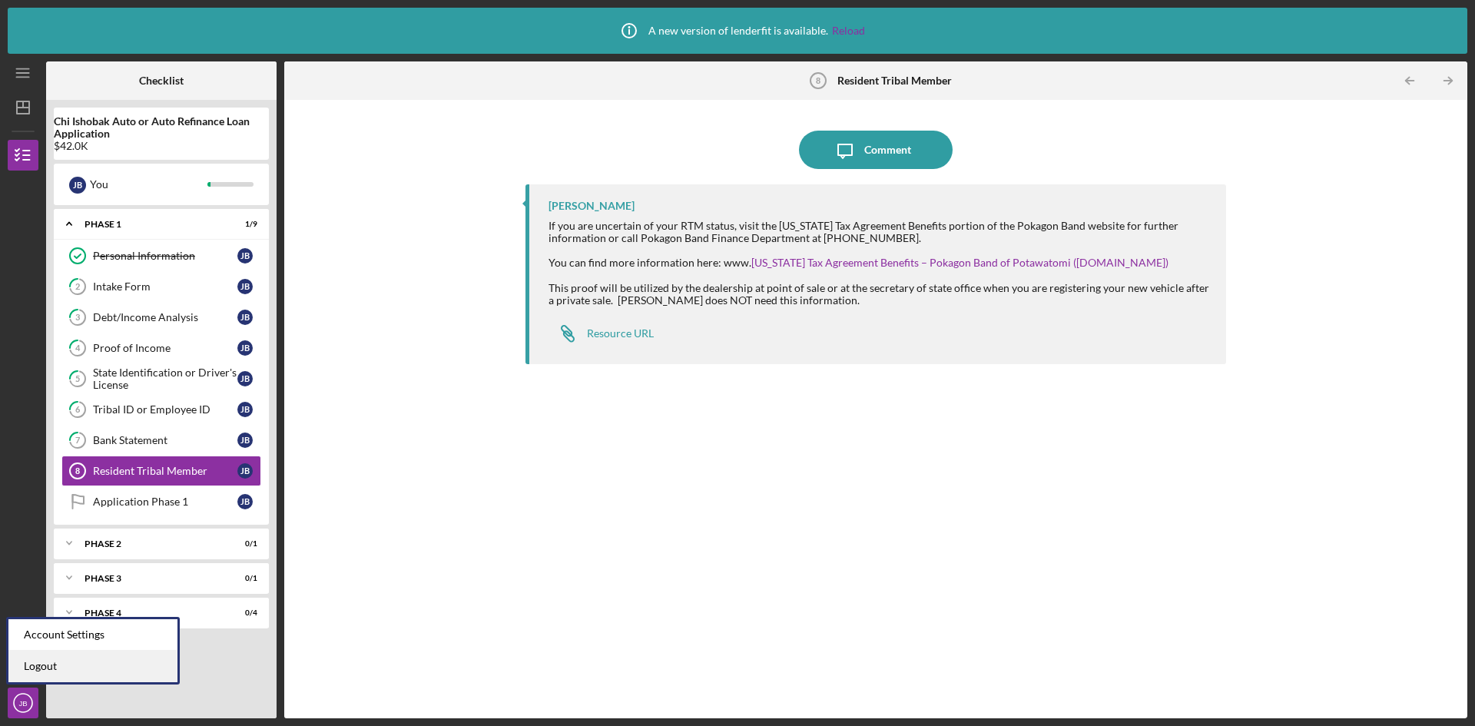
click at [49, 668] on link "Logout" at bounding box center [92, 667] width 169 height 32
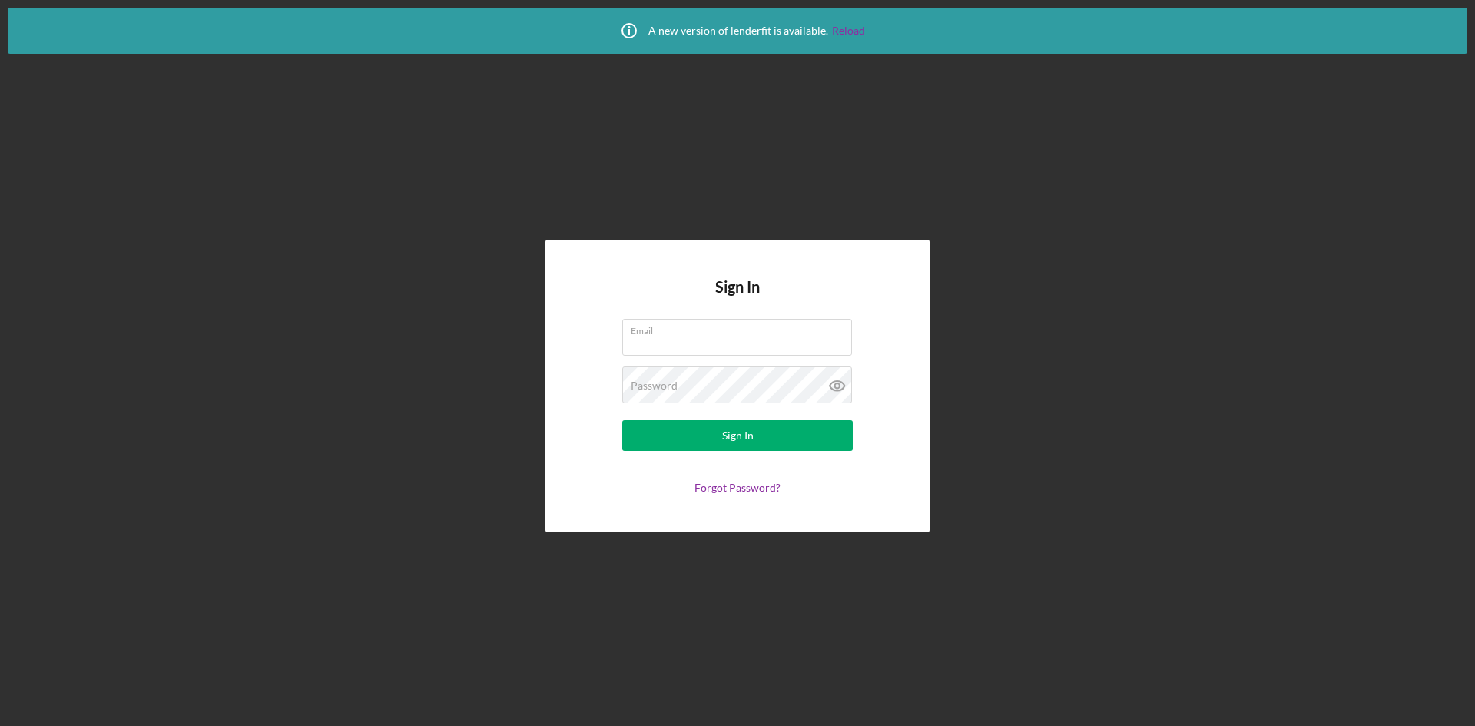
type input "jenniferburgess160@gmail.com"
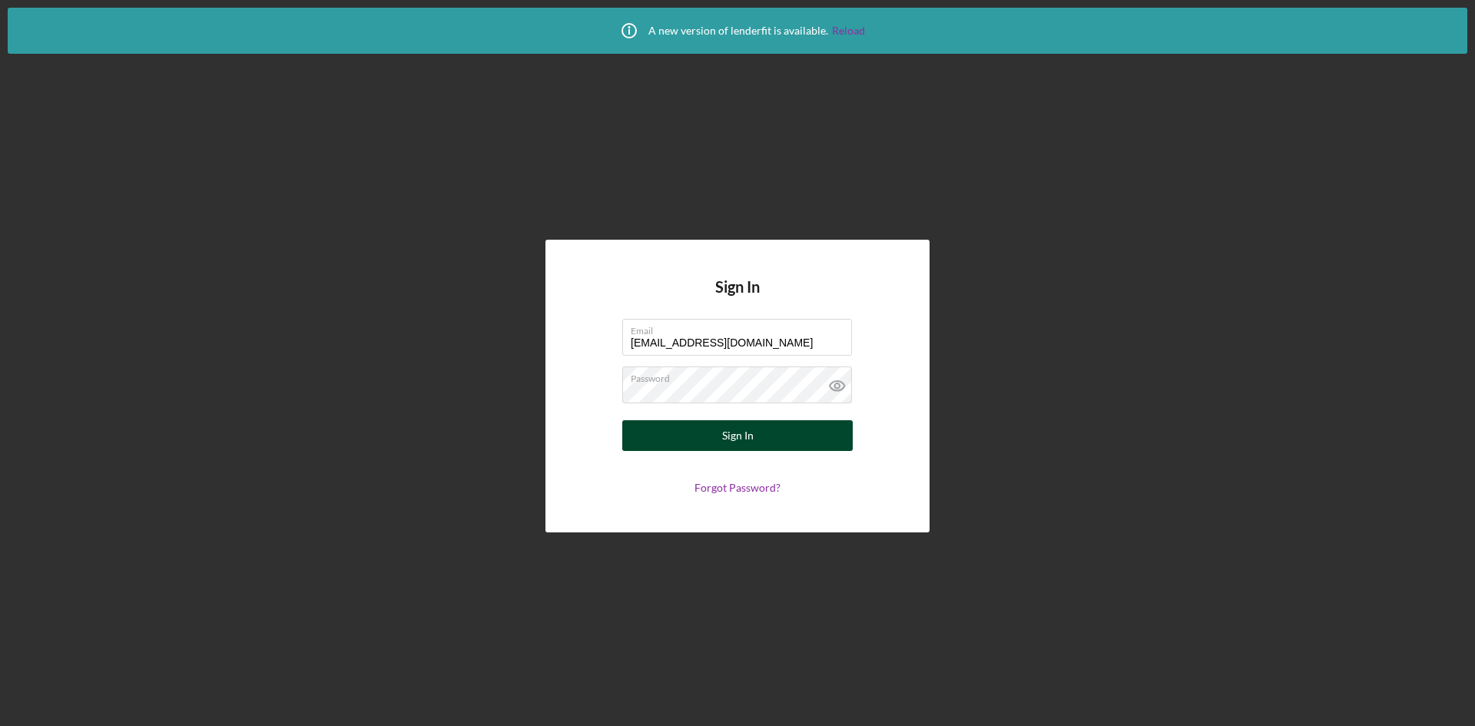
click at [735, 446] on div "Sign In" at bounding box center [738, 435] width 32 height 31
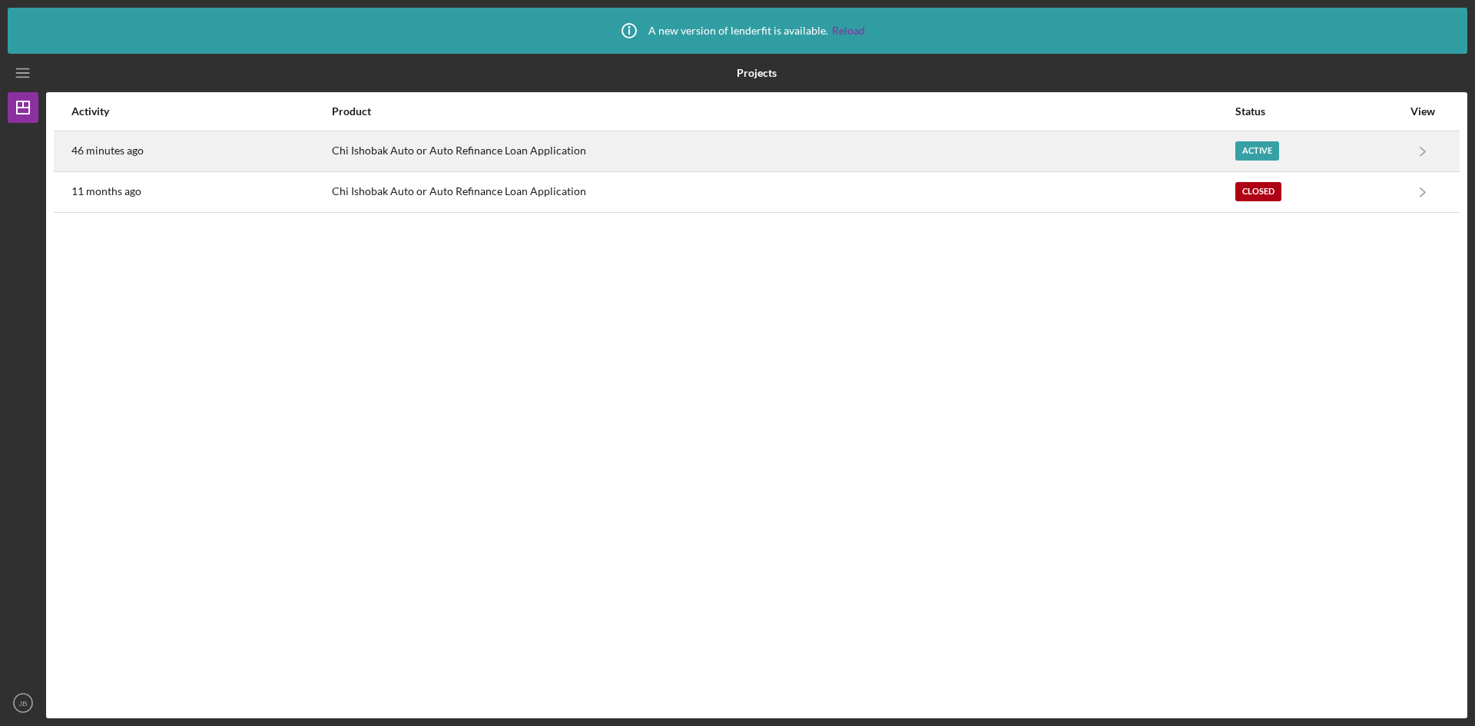
click at [184, 155] on div "46 minutes ago" at bounding box center [200, 151] width 259 height 38
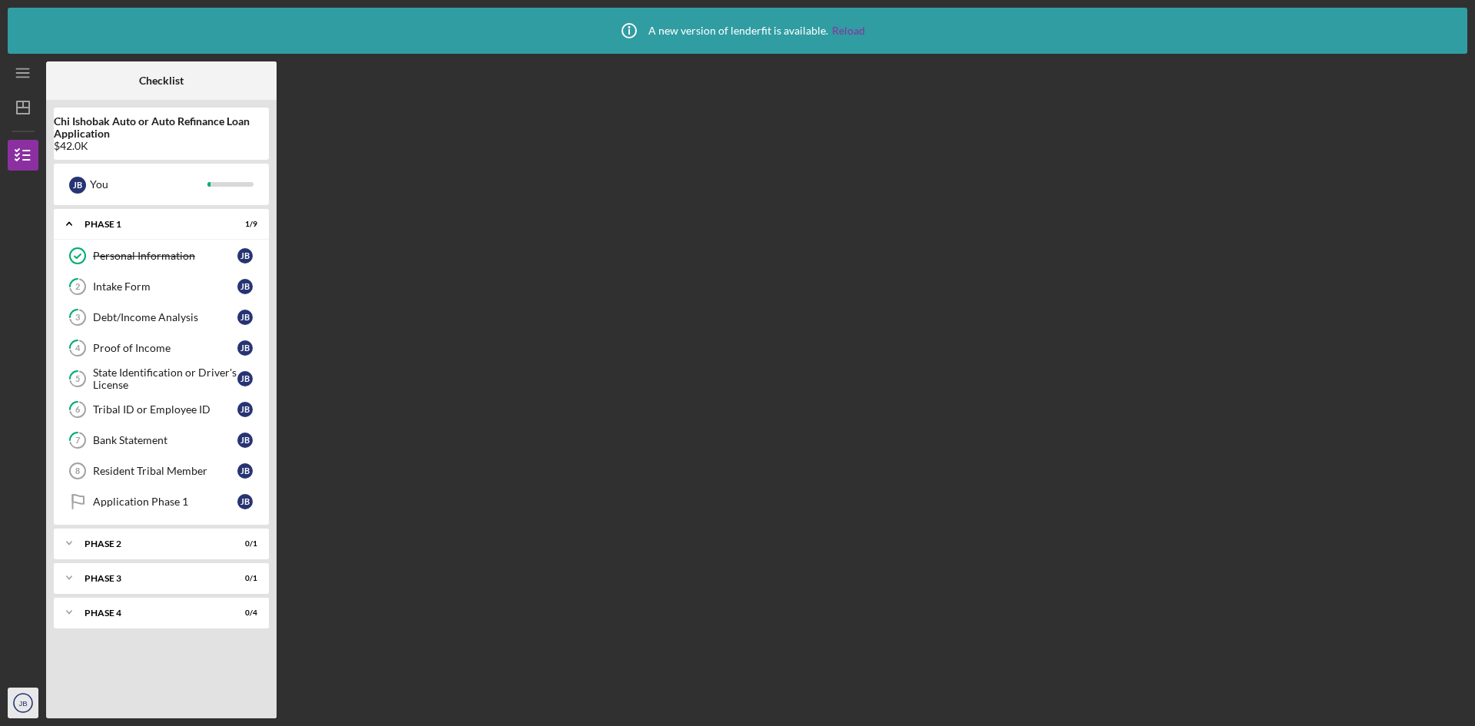
click at [25, 692] on icon "JB" at bounding box center [23, 703] width 31 height 38
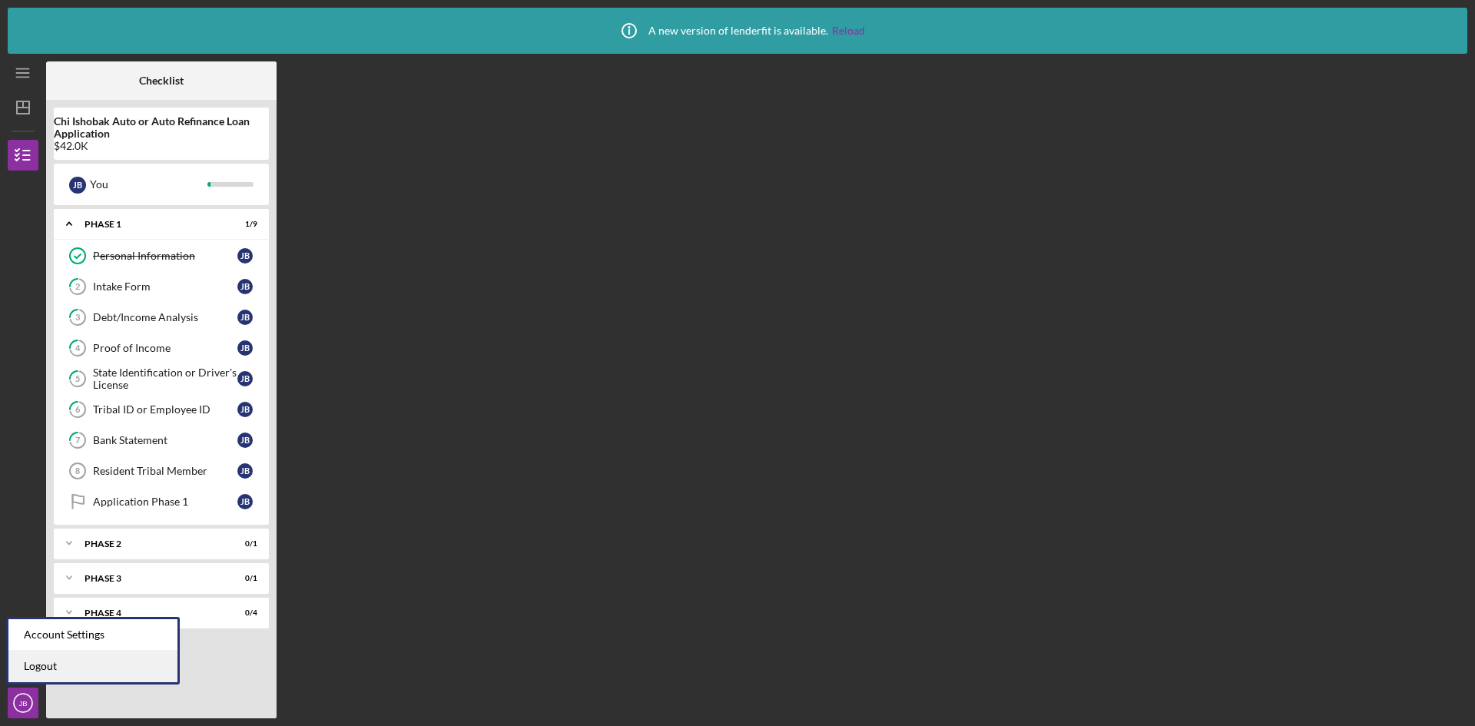
click at [87, 659] on link "Logout" at bounding box center [92, 667] width 169 height 32
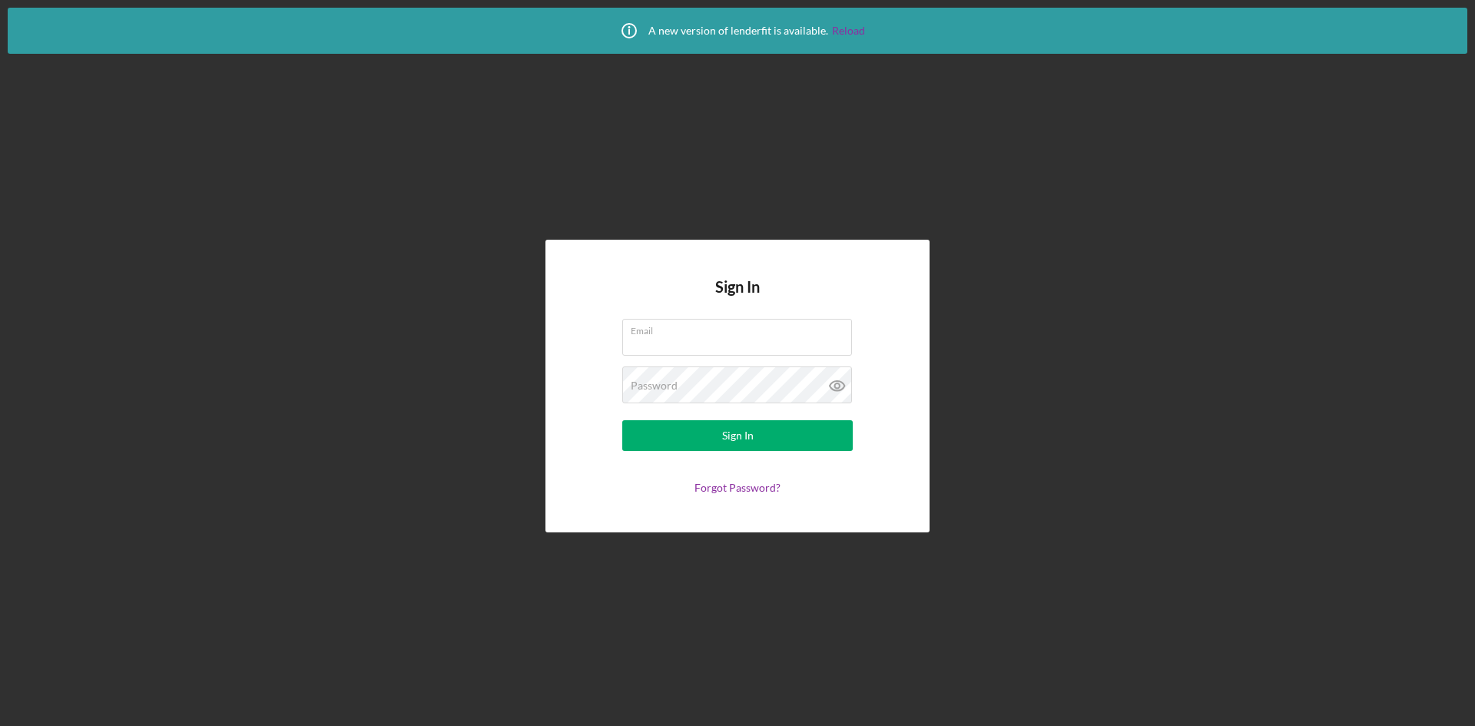
type input "jenniferburgess160@gmail.com"
